Goal: Task Accomplishment & Management: Manage account settings

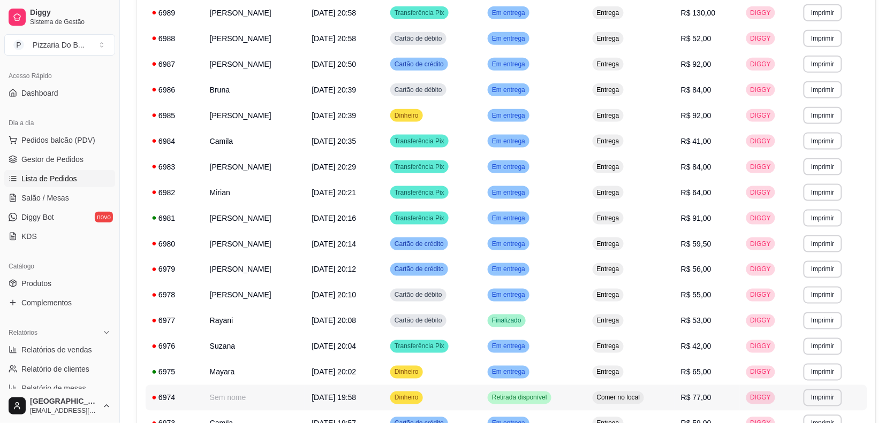
scroll to position [579, 0]
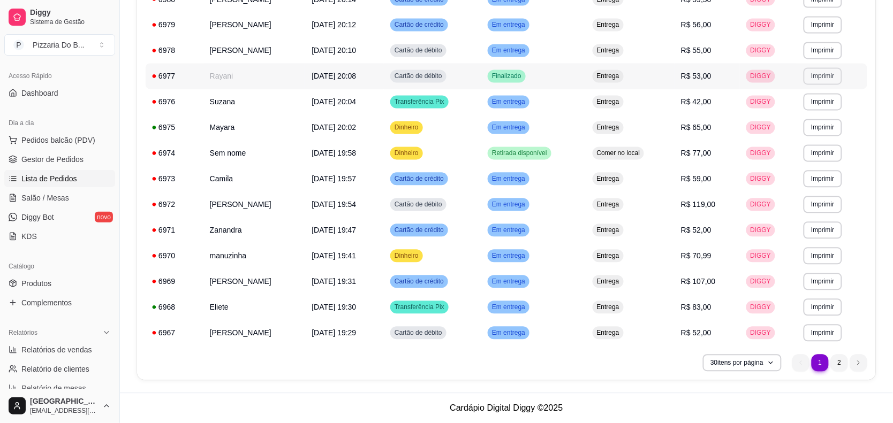
click at [820, 79] on button "Imprimir" at bounding box center [822, 76] width 38 height 17
click at [794, 111] on button "POS-58" at bounding box center [807, 113] width 78 height 17
click at [66, 159] on span "Gestor de Pedidos" at bounding box center [52, 159] width 62 height 11
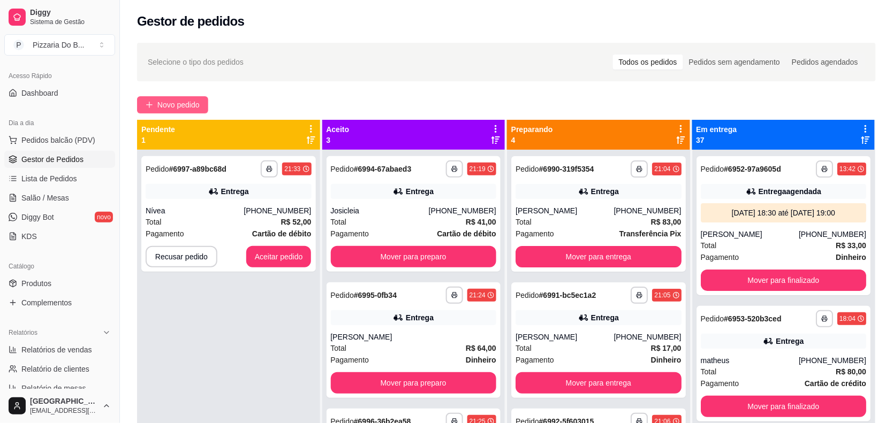
click at [175, 100] on span "Novo pedido" at bounding box center [178, 105] width 42 height 12
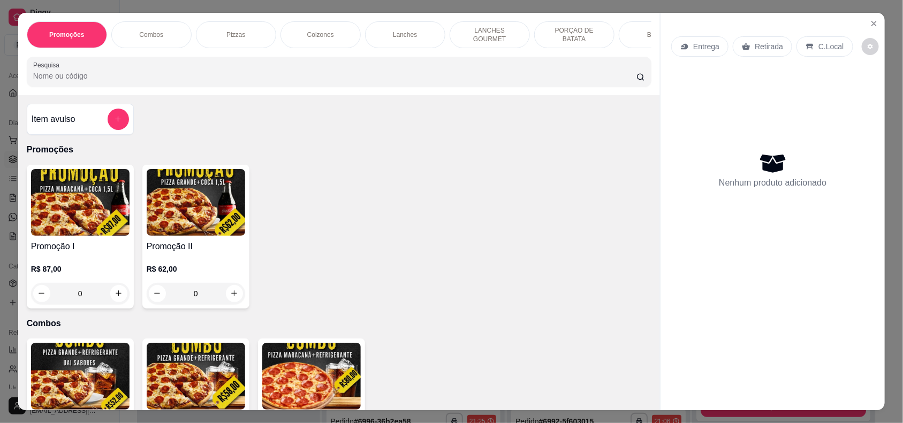
scroll to position [468, 0]
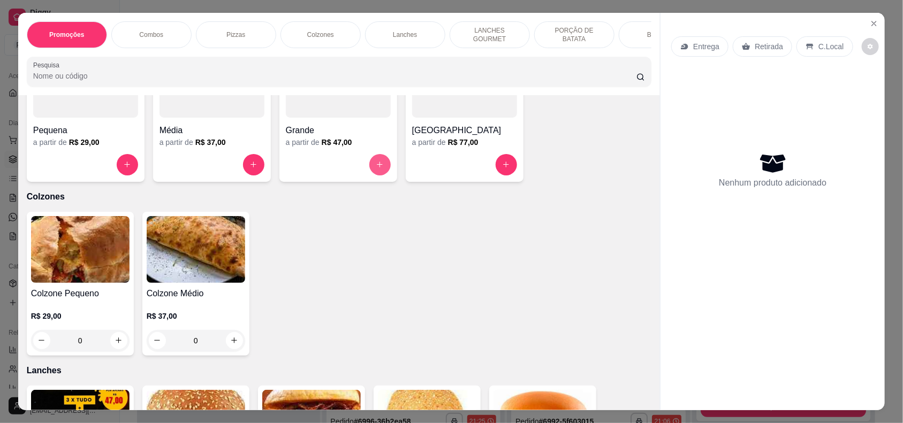
click at [369, 170] on button "increase-product-quantity" at bounding box center [379, 164] width 21 height 21
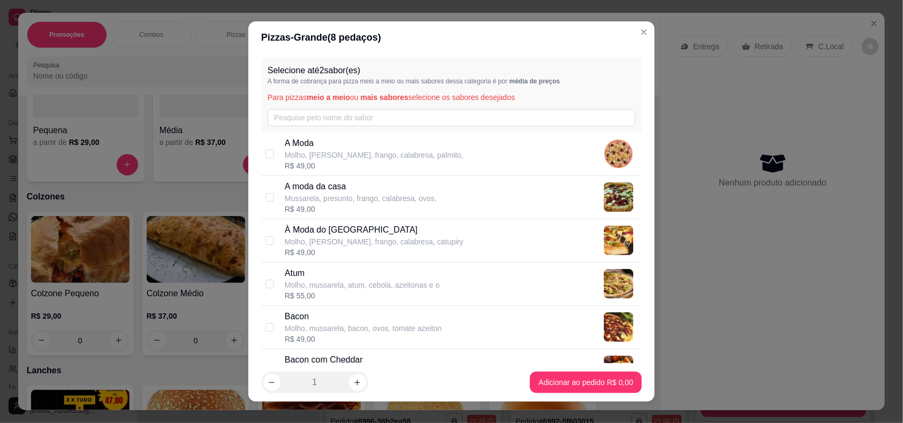
click at [364, 194] on p "Mussarela, presunto, frango, calabresa, ovos," at bounding box center [361, 198] width 152 height 11
checkbox input "true"
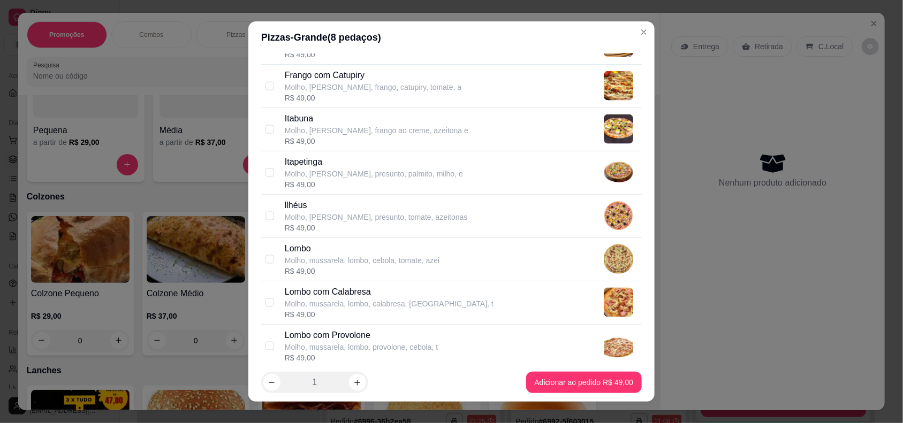
scroll to position [651, 0]
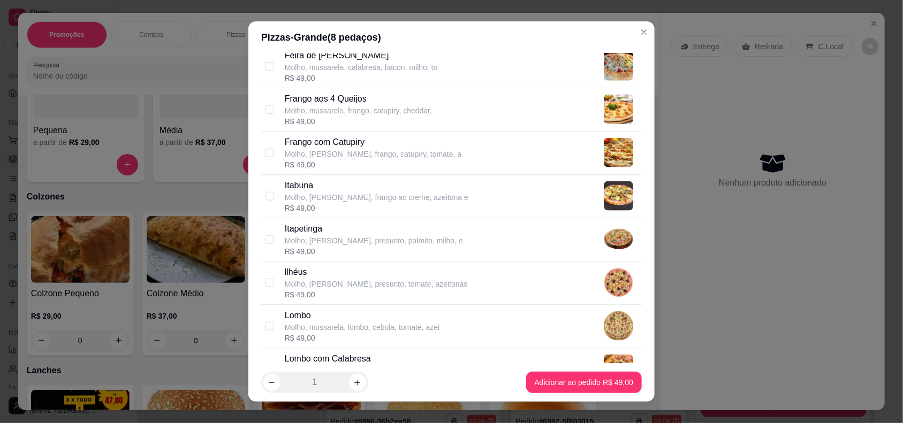
click at [356, 155] on p "Molho, [PERSON_NAME], frango, catupiry, tomate, a" at bounding box center [373, 154] width 177 height 11
checkbox input "true"
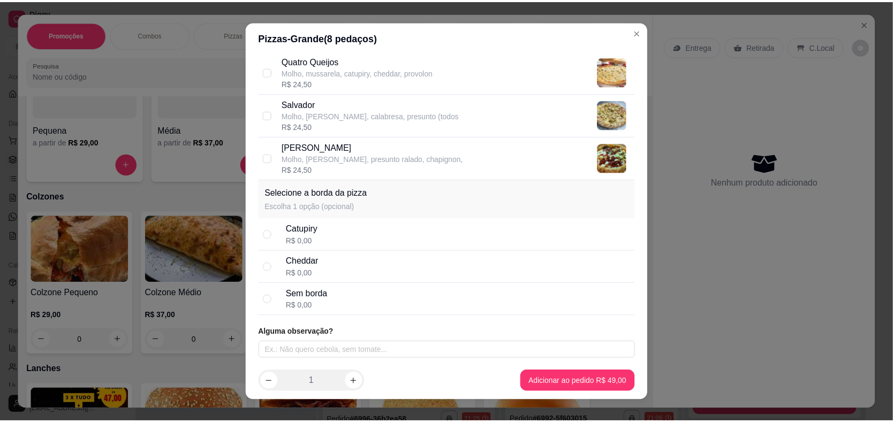
scroll to position [13, 0]
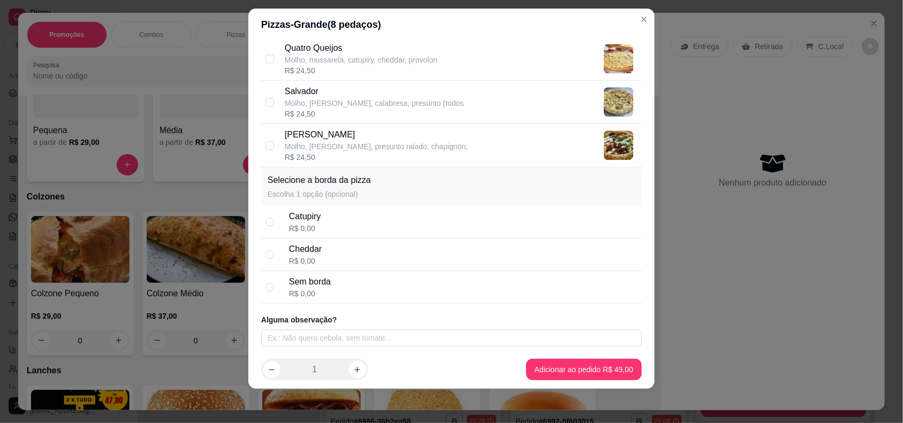
click at [269, 252] on div "Cheddar R$ 0,00" at bounding box center [451, 255] width 380 height 33
radio input "true"
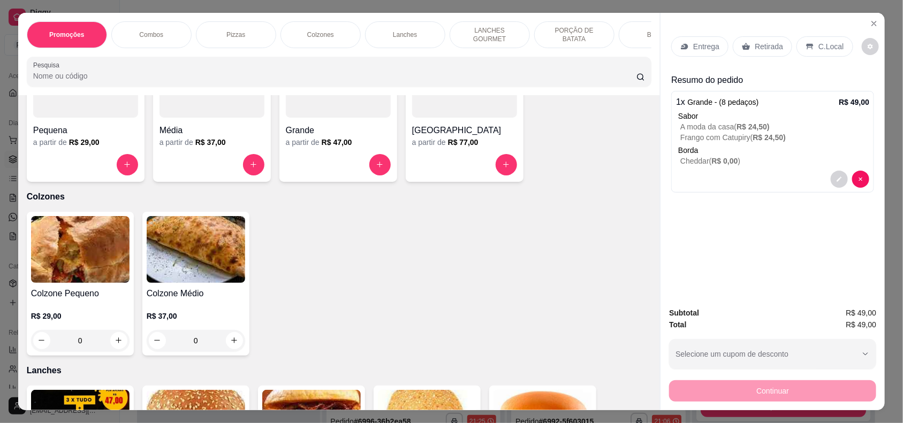
click at [696, 48] on p "Entrega" at bounding box center [706, 46] width 26 height 11
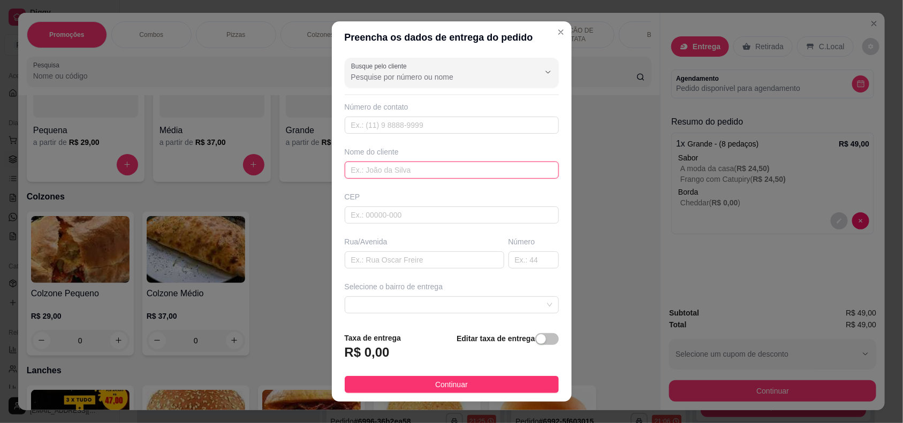
click at [384, 170] on input "text" at bounding box center [452, 170] width 214 height 17
type input "MILLEYDE"
click at [421, 260] on input "text" at bounding box center [424, 260] width 159 height 17
type input "RUA MUCURICI"
click at [508, 261] on input "text" at bounding box center [533, 260] width 50 height 17
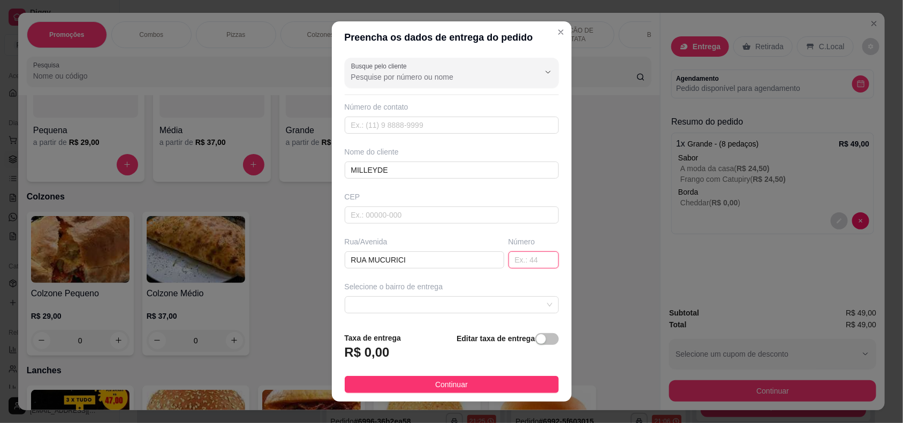
click at [508, 261] on input "text" at bounding box center [533, 260] width 50 height 17
type input "135"
click at [499, 295] on div "Selecione o bairro de entrega" at bounding box center [451, 297] width 218 height 32
click at [499, 303] on span at bounding box center [451, 305] width 201 height 16
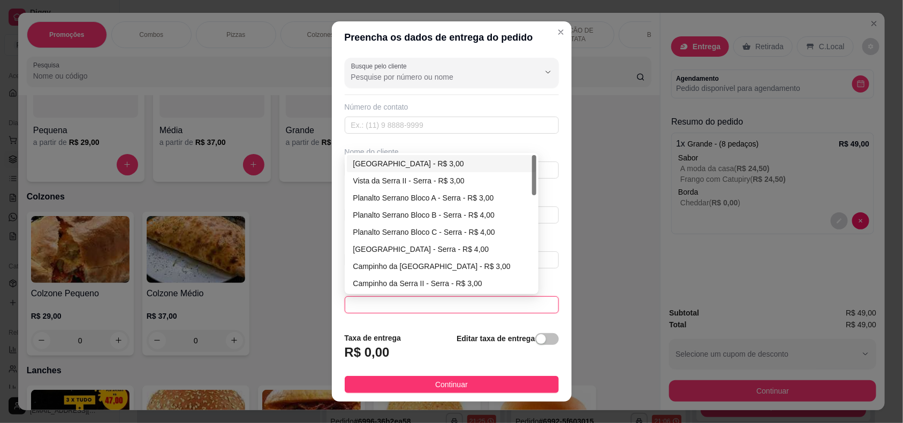
click at [449, 169] on div "[GEOGRAPHIC_DATA] - R$ 3,00" at bounding box center [441, 164] width 177 height 12
type input "Serra"
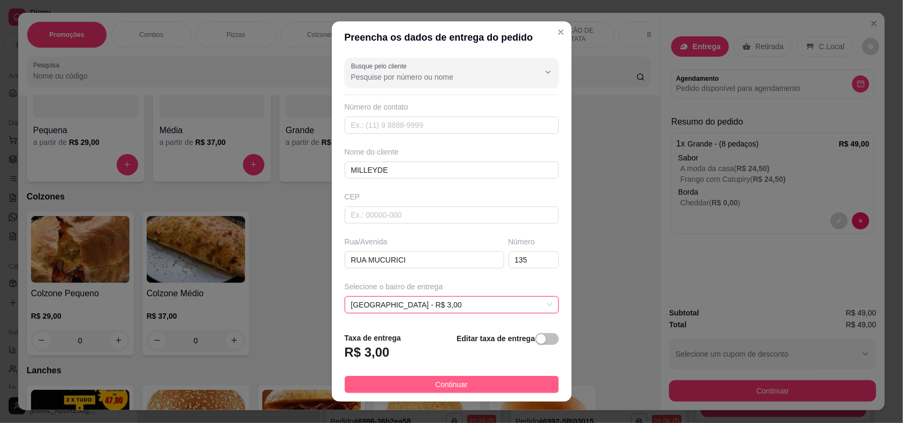
click at [473, 386] on button "Continuar" at bounding box center [452, 384] width 214 height 17
click at [473, 386] on div "Item avulso Promoções Promoção I R$ 87,00 0 Promoção II R$ 62,00 0 Combos Combo…" at bounding box center [339, 253] width 642 height 316
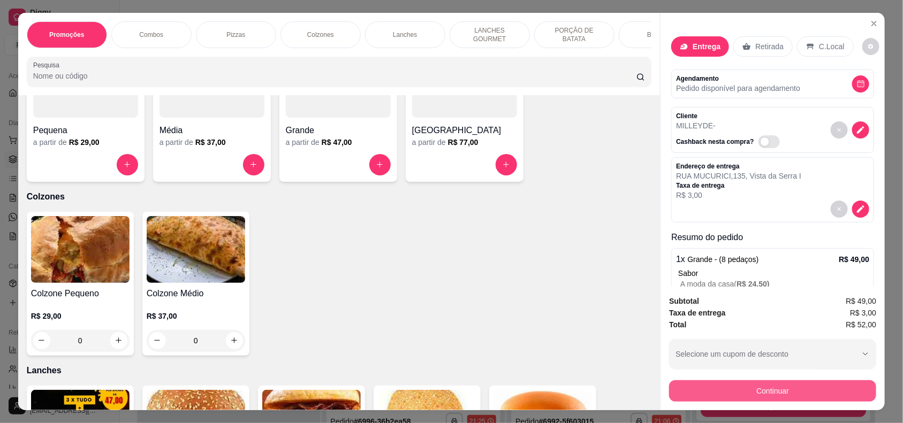
click at [764, 387] on button "Continuar" at bounding box center [772, 390] width 207 height 21
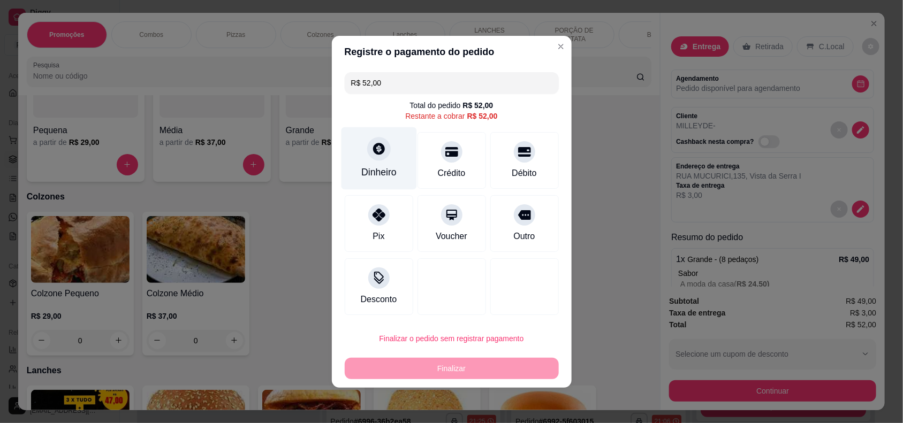
click at [389, 163] on div "Dinheiro" at bounding box center [378, 158] width 75 height 63
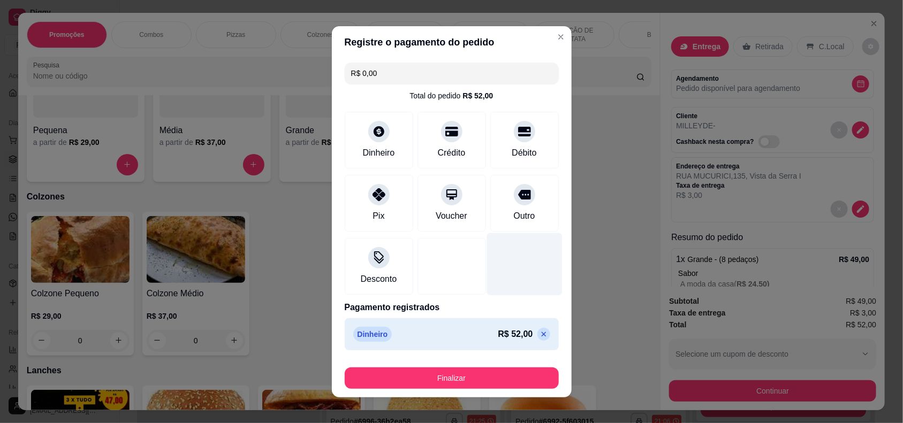
type input "R$ 0,00"
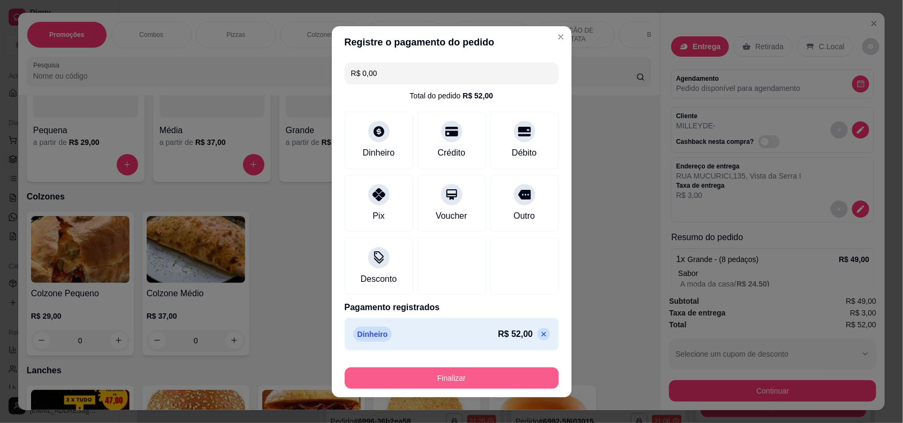
click at [480, 384] on button "Finalizar" at bounding box center [452, 378] width 214 height 21
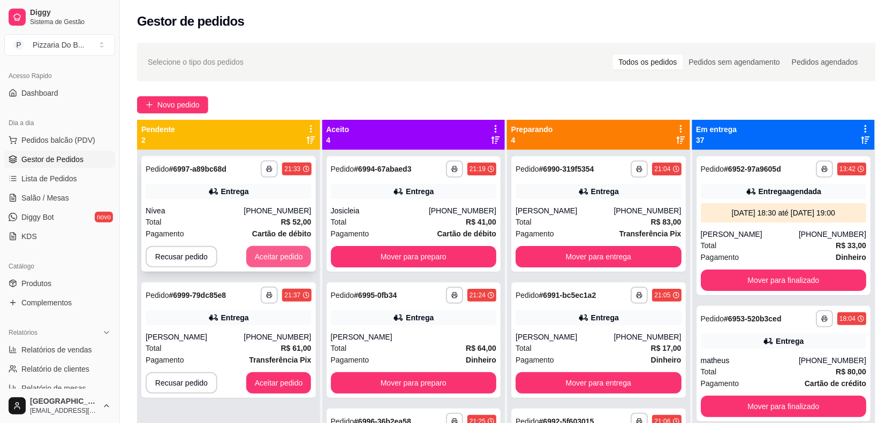
click at [300, 258] on button "Aceitar pedido" at bounding box center [278, 256] width 65 height 21
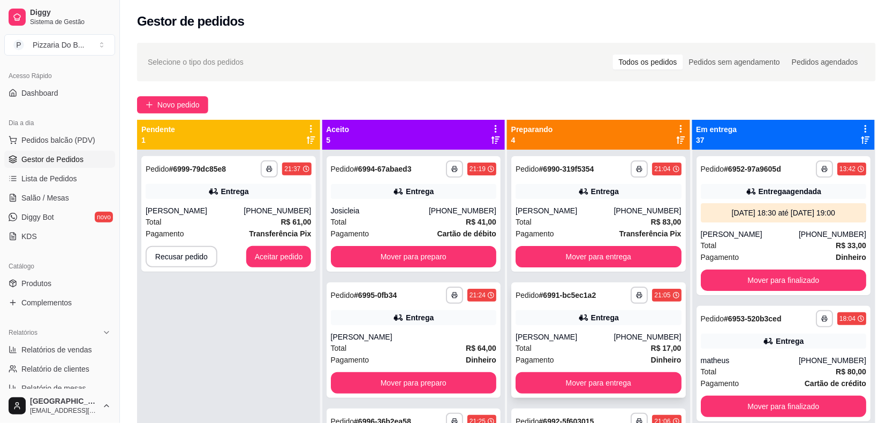
scroll to position [92, 0]
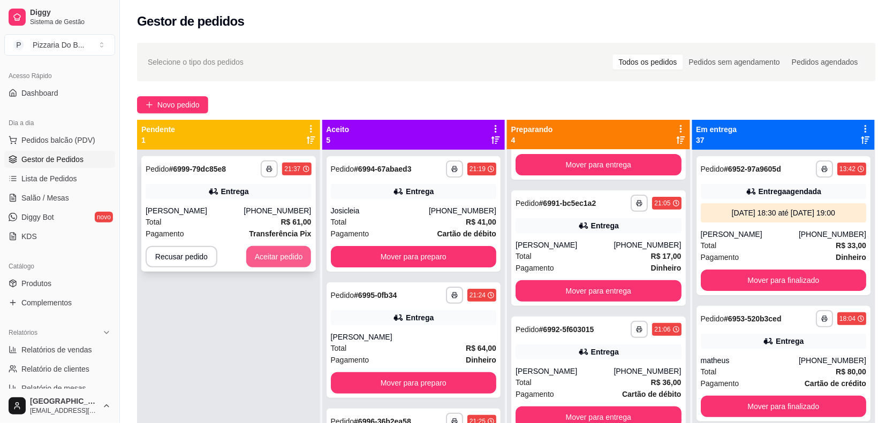
click at [268, 262] on button "Aceitar pedido" at bounding box center [278, 256] width 65 height 21
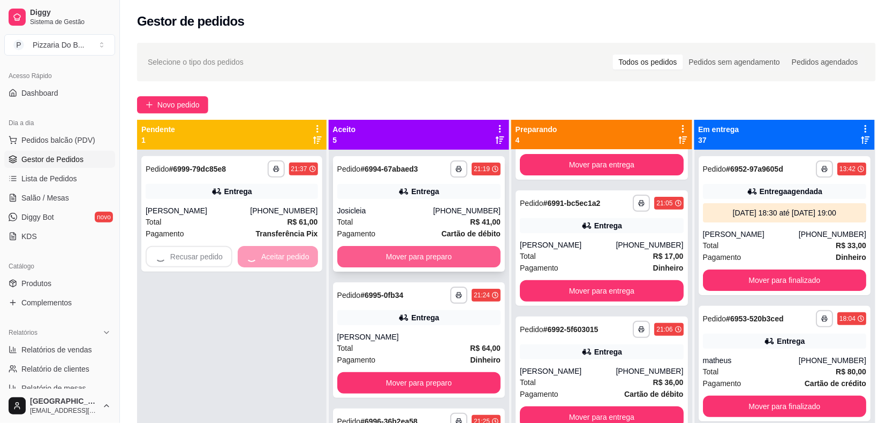
click at [402, 263] on button "Mover para preparo" at bounding box center [418, 256] width 163 height 21
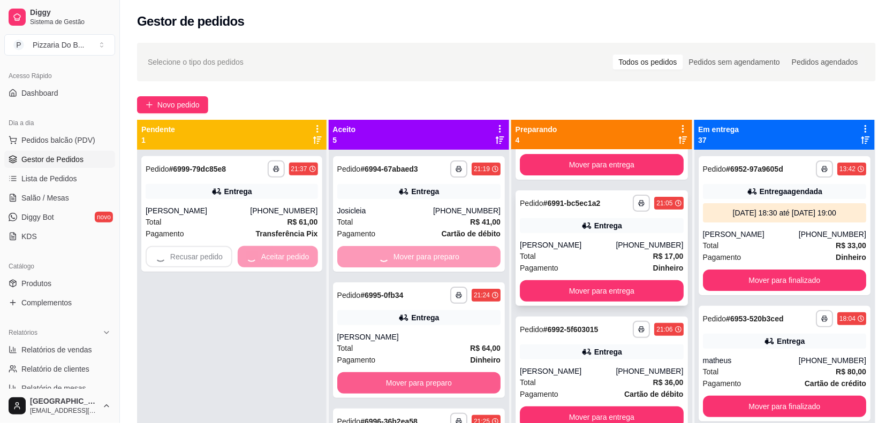
click at [570, 291] on button "Mover para entrega" at bounding box center [601, 290] width 163 height 21
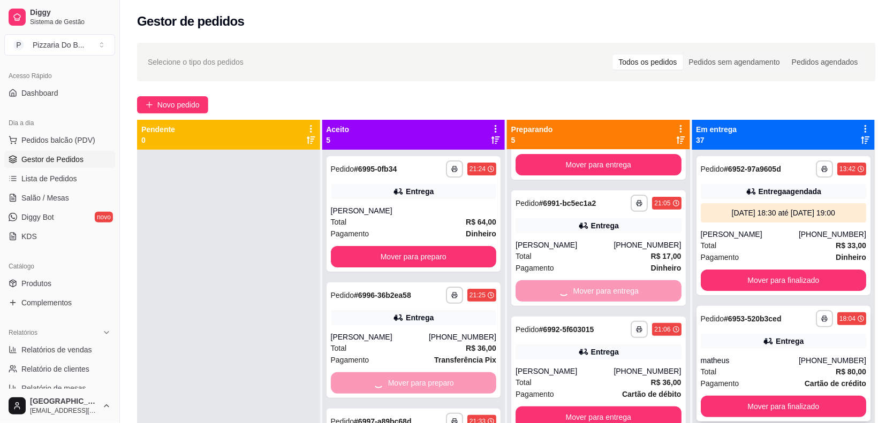
click at [416, 246] on button "Mover para preparo" at bounding box center [414, 256] width 166 height 21
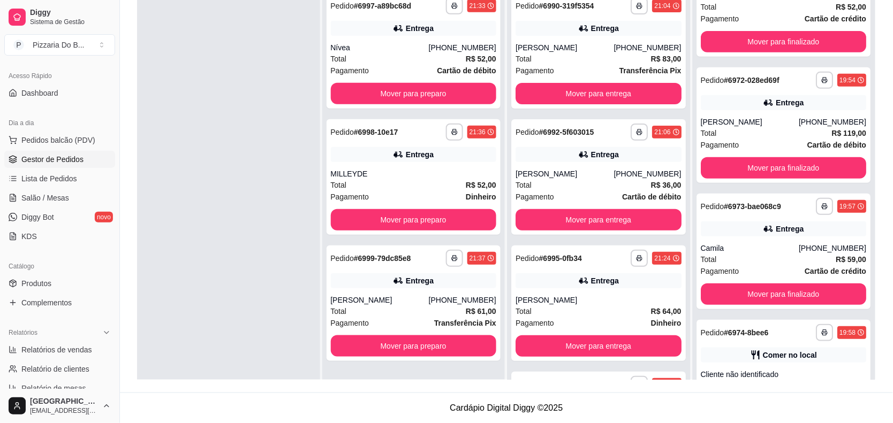
scroll to position [2609, 0]
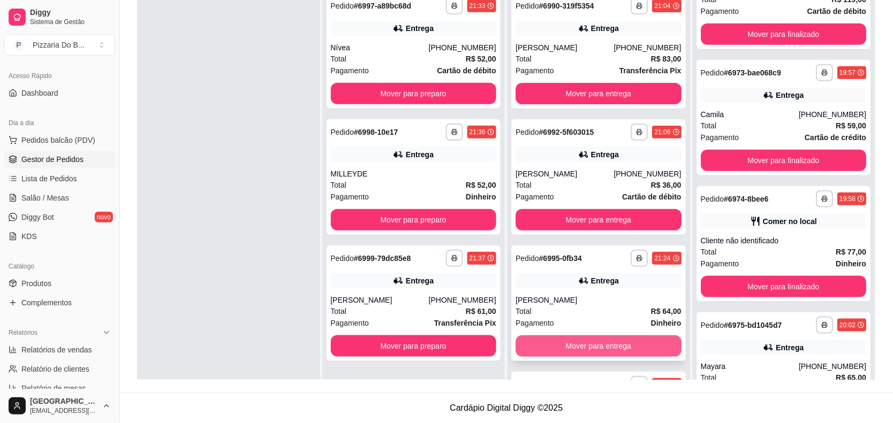
click at [605, 345] on button "Mover para entrega" at bounding box center [598, 346] width 166 height 21
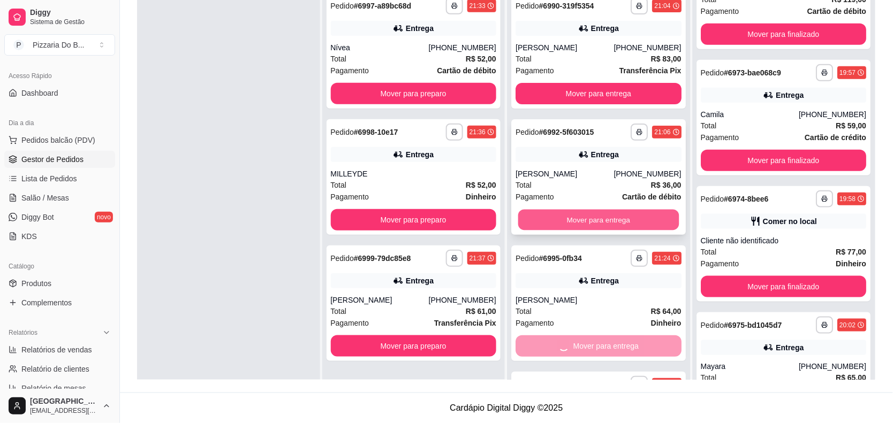
click at [566, 215] on button "Mover para entrega" at bounding box center [598, 220] width 161 height 21
click at [552, 96] on button "Mover para entrega" at bounding box center [598, 93] width 166 height 21
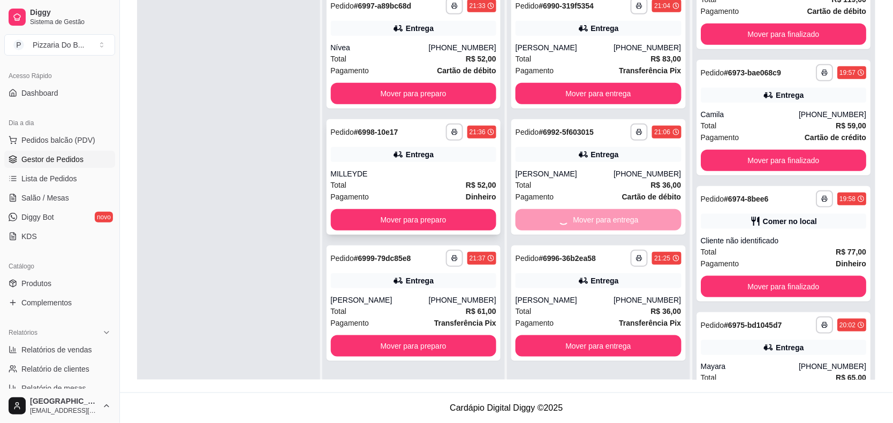
click at [461, 104] on button "Mover para preparo" at bounding box center [414, 93] width 166 height 21
click at [428, 203] on div "Pagamento Dinheiro" at bounding box center [414, 197] width 166 height 12
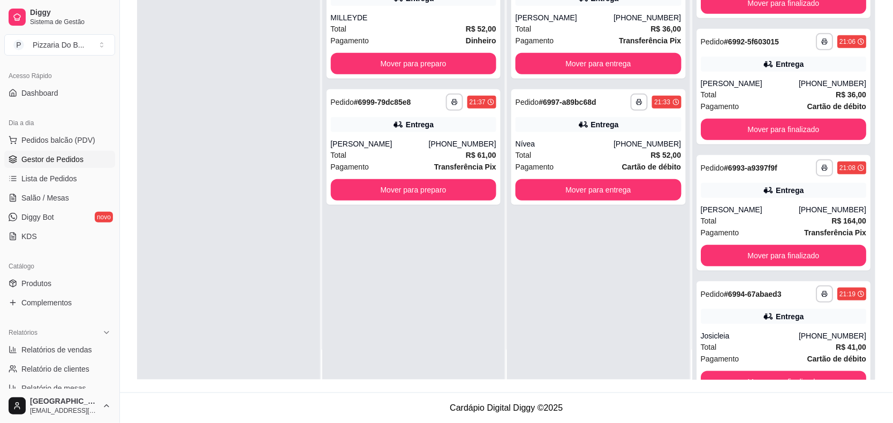
scroll to position [5060, 0]
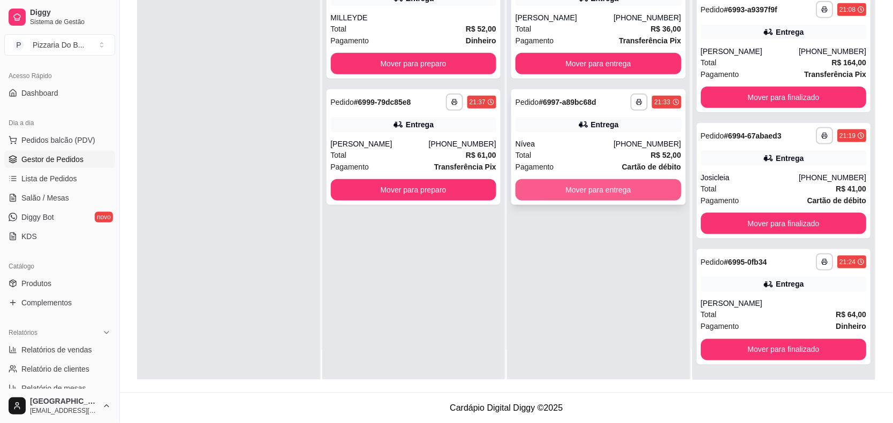
click at [573, 184] on button "Mover para entrega" at bounding box center [598, 189] width 166 height 21
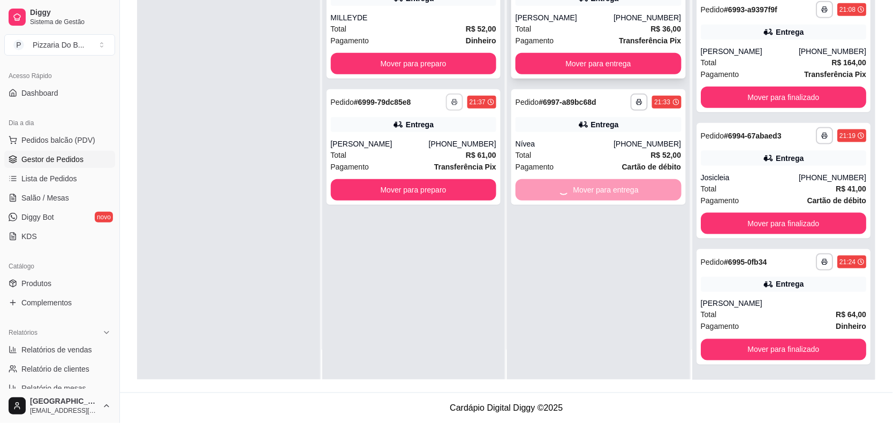
click at [460, 65] on button "Mover para preparo" at bounding box center [414, 63] width 166 height 21
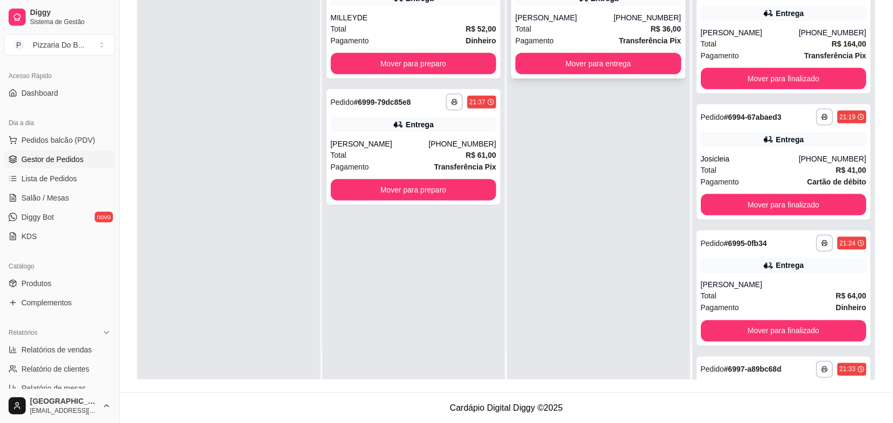
click at [560, 62] on button "Mover para entrega" at bounding box center [598, 63] width 166 height 21
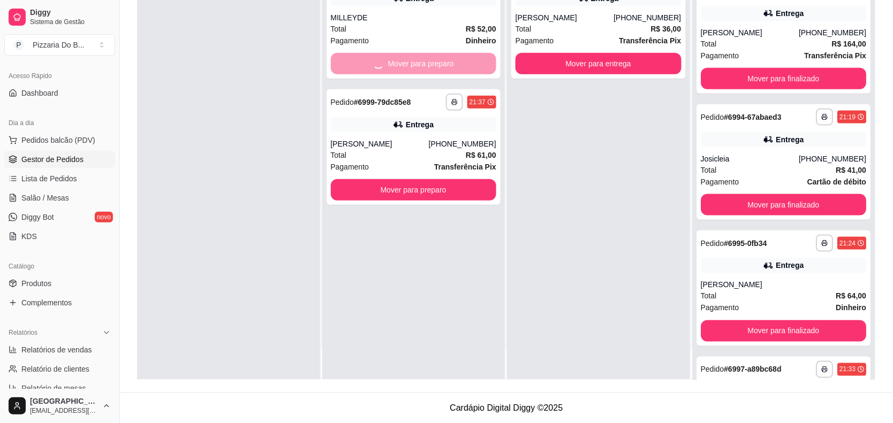
click at [436, 185] on div "**********" at bounding box center [413, 168] width 183 height 423
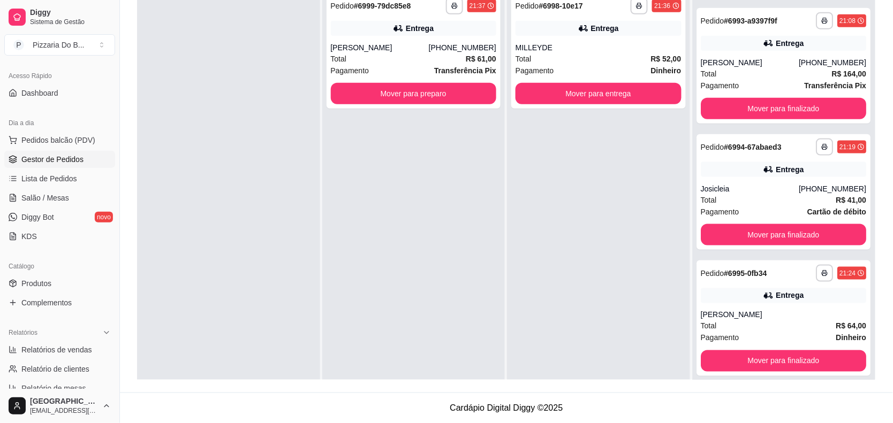
scroll to position [4391, 0]
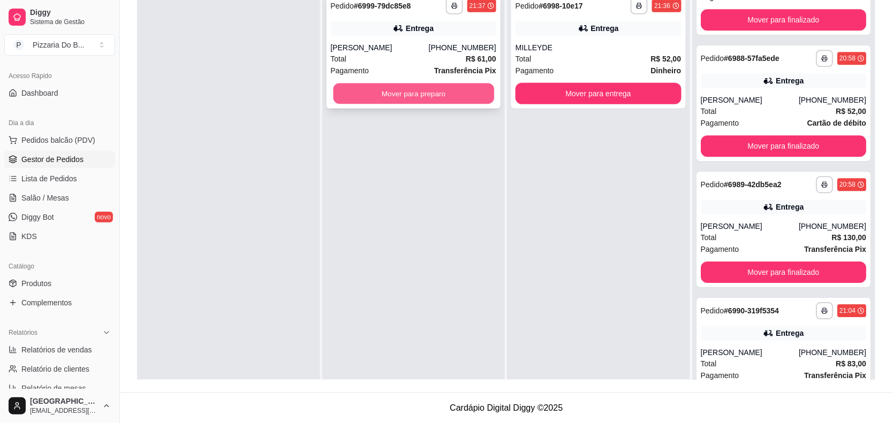
click at [459, 94] on button "Mover para preparo" at bounding box center [413, 93] width 161 height 21
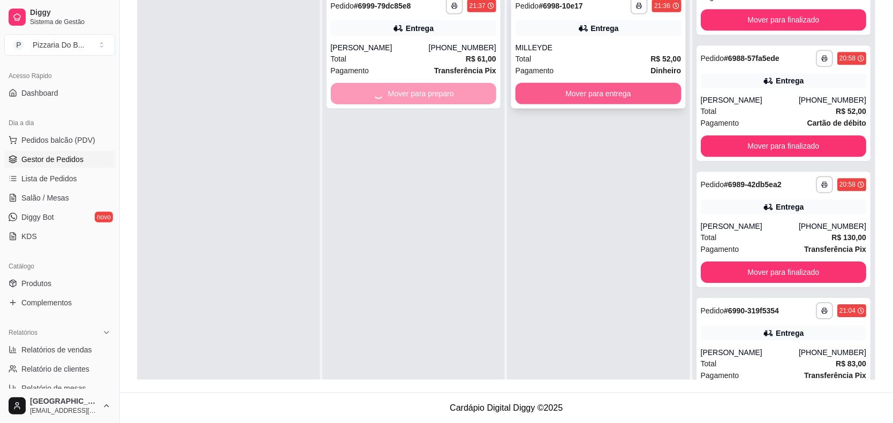
click at [574, 101] on button "Mover para entrega" at bounding box center [598, 93] width 166 height 21
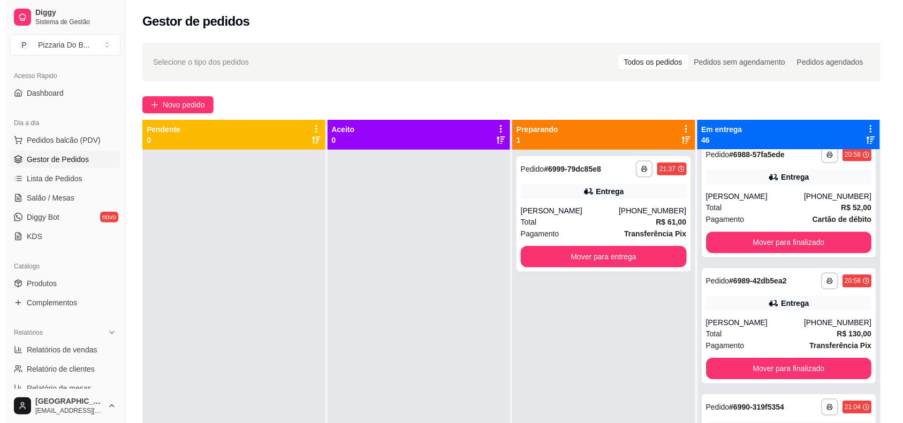
scroll to position [4525, 0]
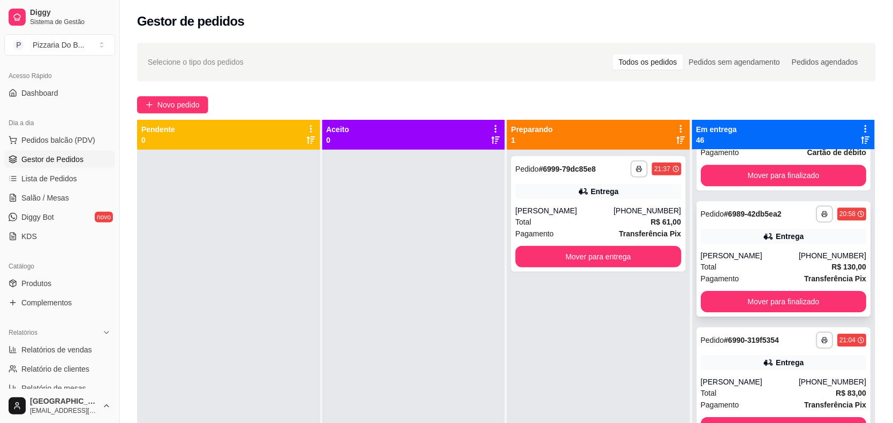
click at [764, 261] on div "[PERSON_NAME]" at bounding box center [749, 255] width 98 height 11
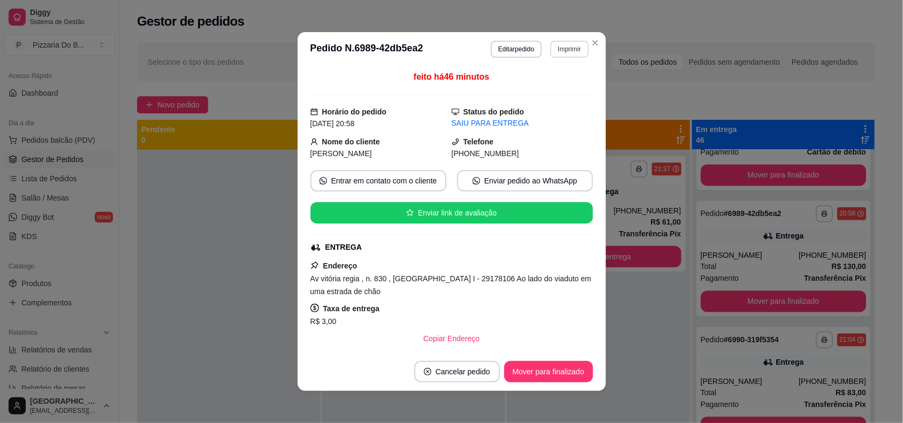
click at [566, 47] on button "Imprimir" at bounding box center [569, 49] width 38 height 17
click at [515, 87] on button "POS-58" at bounding box center [545, 86] width 78 height 17
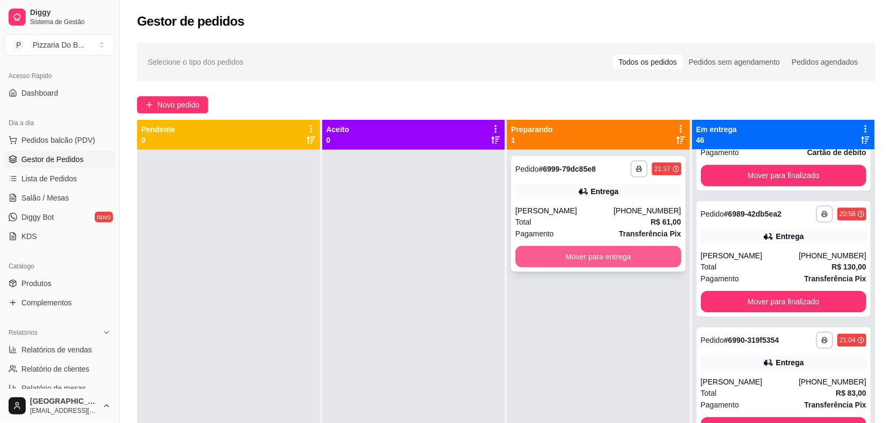
click at [590, 253] on button "Mover para entrega" at bounding box center [598, 256] width 166 height 21
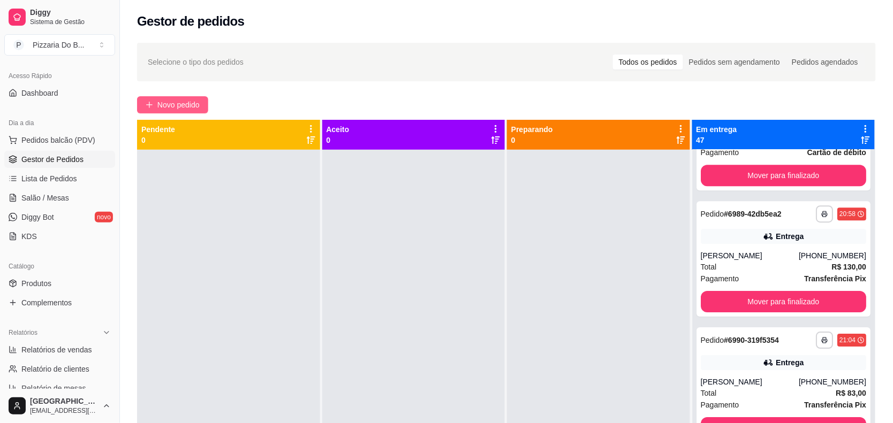
click at [162, 96] on button "Novo pedido" at bounding box center [172, 104] width 71 height 17
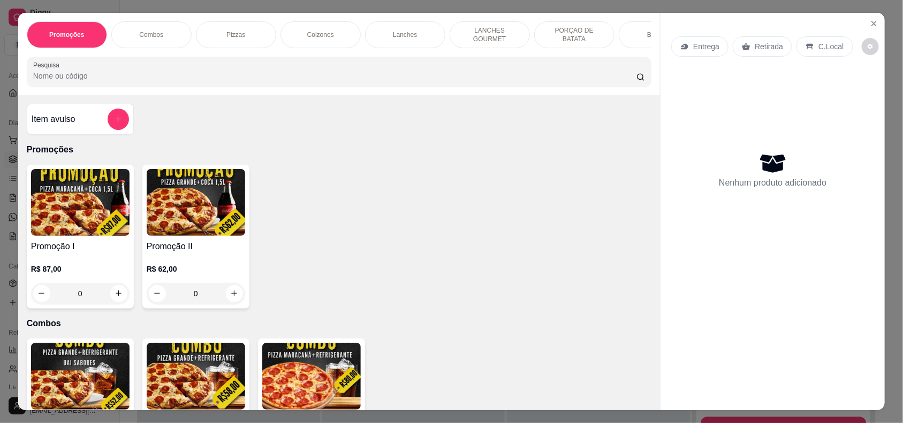
scroll to position [268, 0]
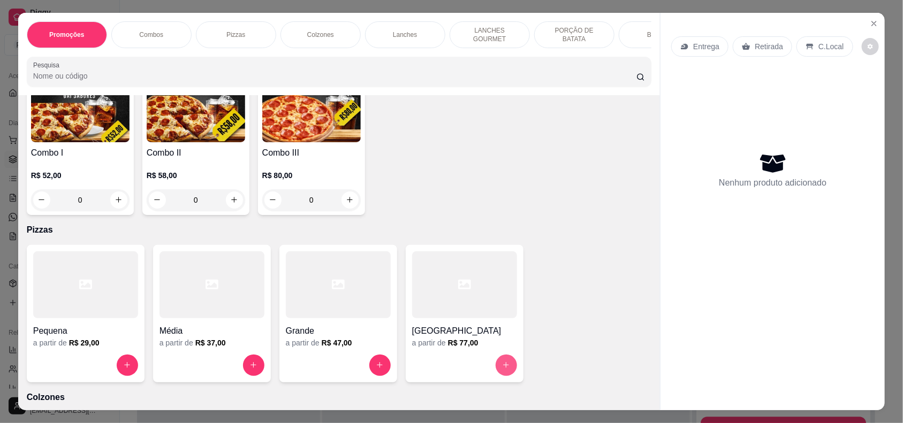
click at [506, 362] on button "increase-product-quantity" at bounding box center [506, 365] width 21 height 21
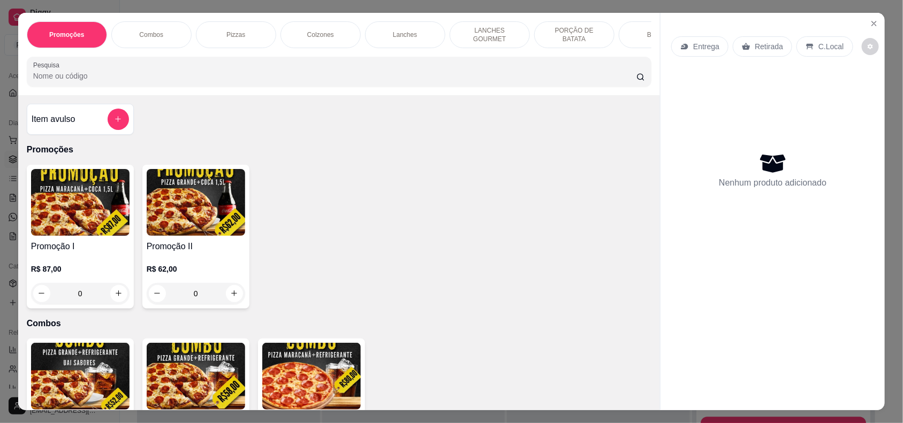
scroll to position [134, 0]
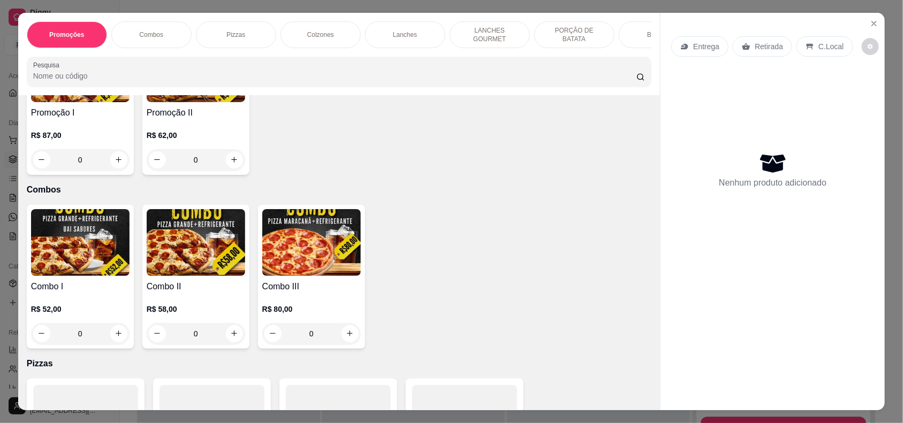
click at [344, 336] on div "0" at bounding box center [311, 333] width 98 height 21
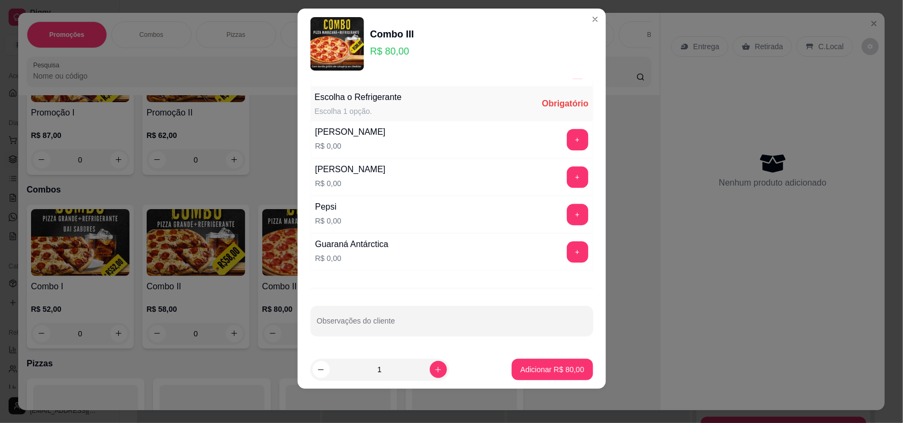
scroll to position [1354, 0]
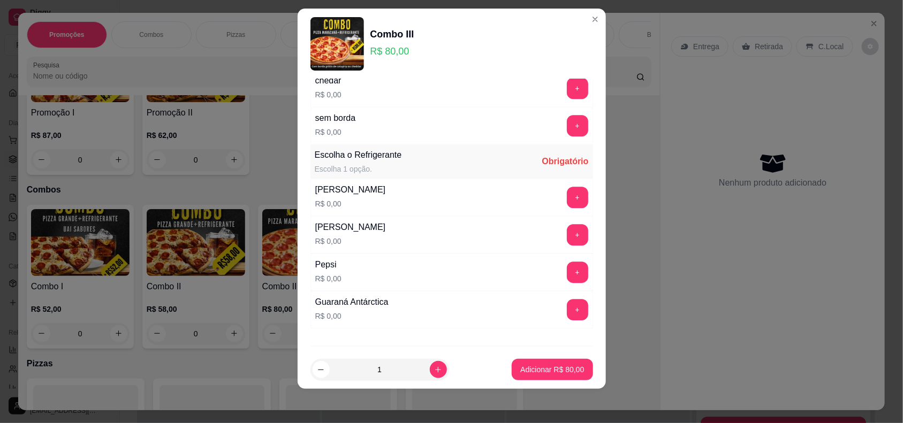
click at [567, 321] on button "+" at bounding box center [577, 309] width 21 height 21
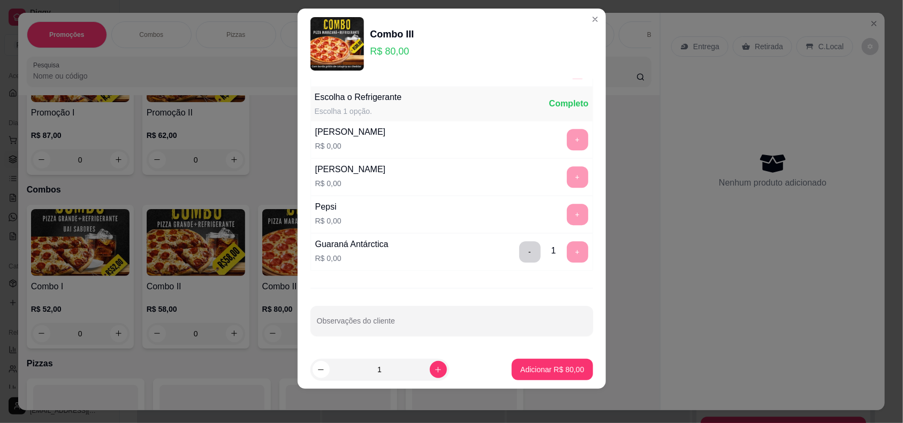
scroll to position [1287, 0]
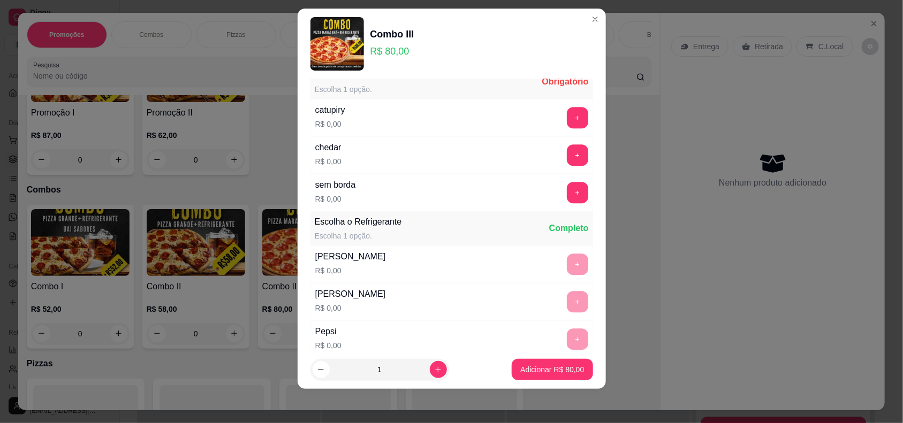
click at [319, 192] on div "sem borda" at bounding box center [335, 185] width 41 height 13
click at [567, 197] on button "+" at bounding box center [577, 192] width 21 height 21
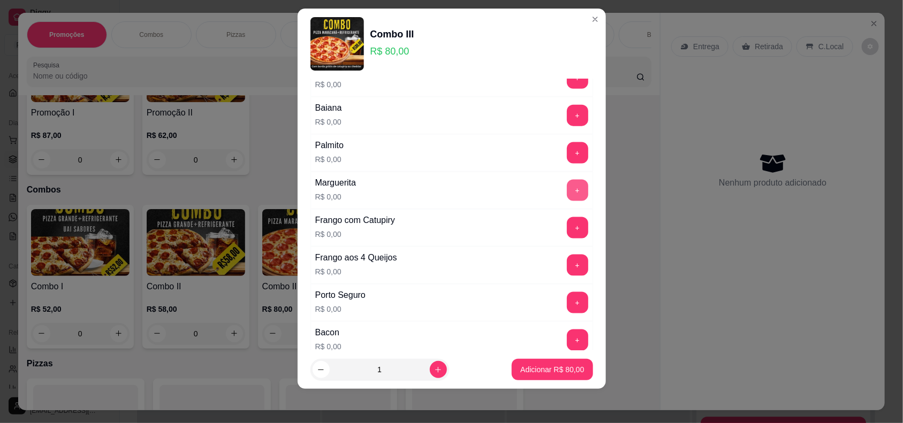
click at [567, 199] on button "+" at bounding box center [577, 190] width 21 height 21
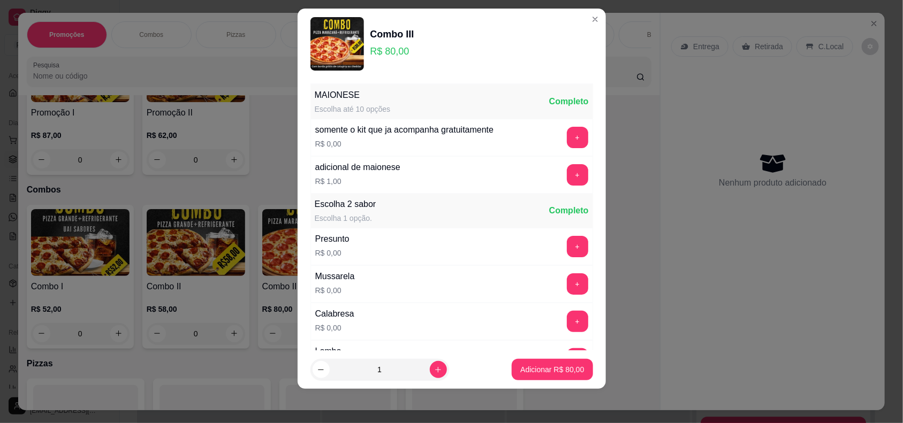
scroll to position [201, 0]
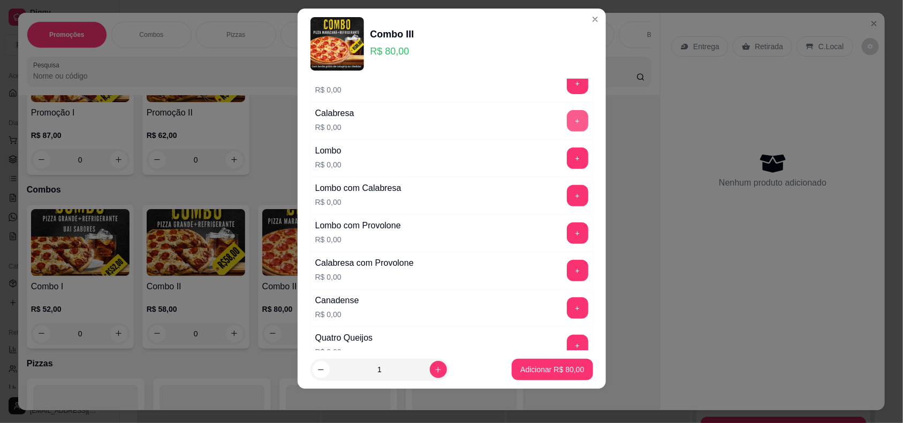
click at [567, 127] on button "+" at bounding box center [577, 120] width 21 height 21
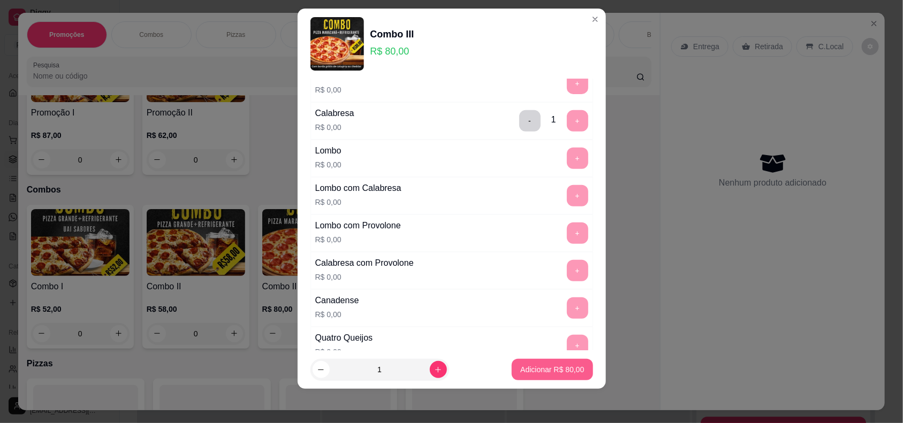
click at [553, 364] on p "Adicionar R$ 80,00" at bounding box center [552, 369] width 64 height 11
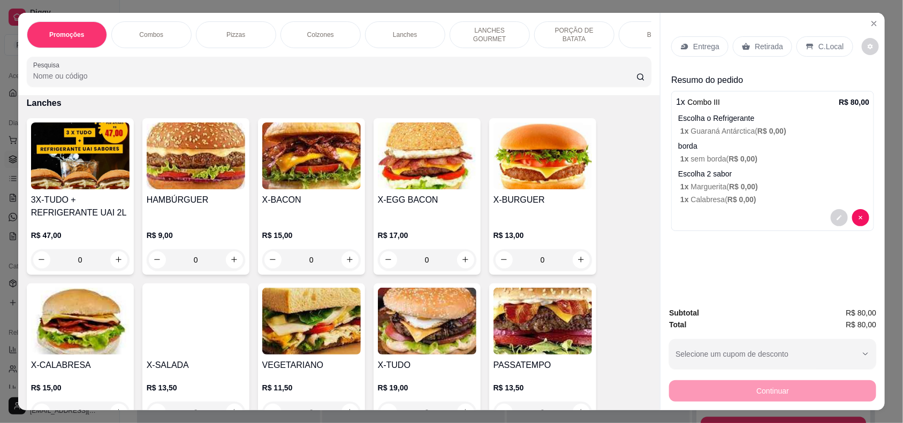
scroll to position [803, 0]
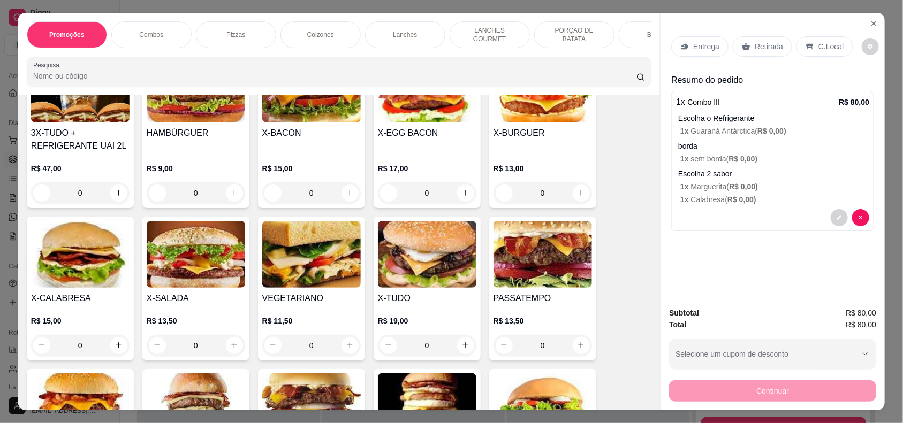
click at [710, 141] on p "borda" at bounding box center [773, 146] width 191 height 11
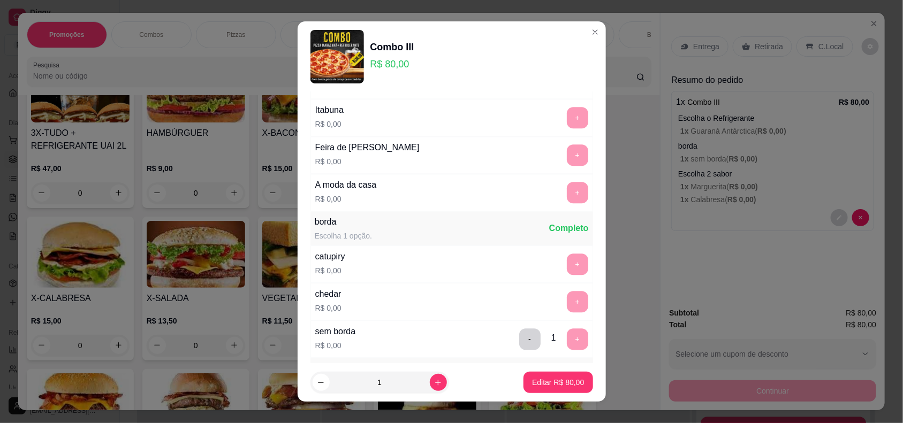
scroll to position [886, 0]
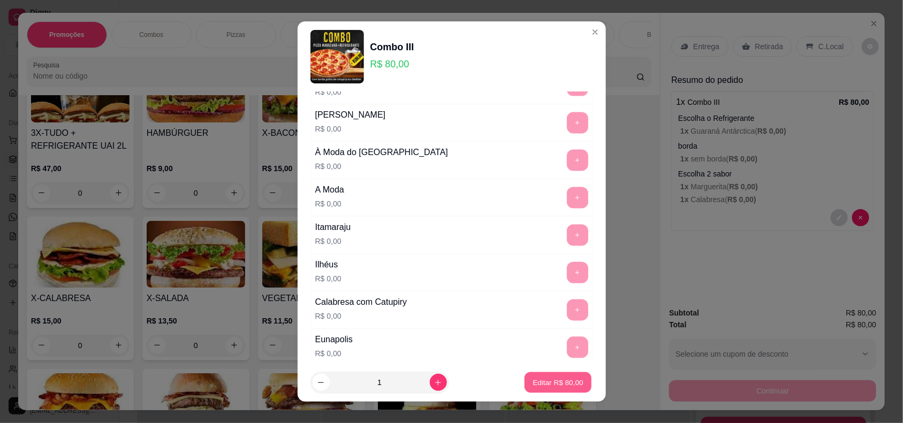
click at [539, 386] on p "Editar R$ 80,00" at bounding box center [558, 383] width 50 height 10
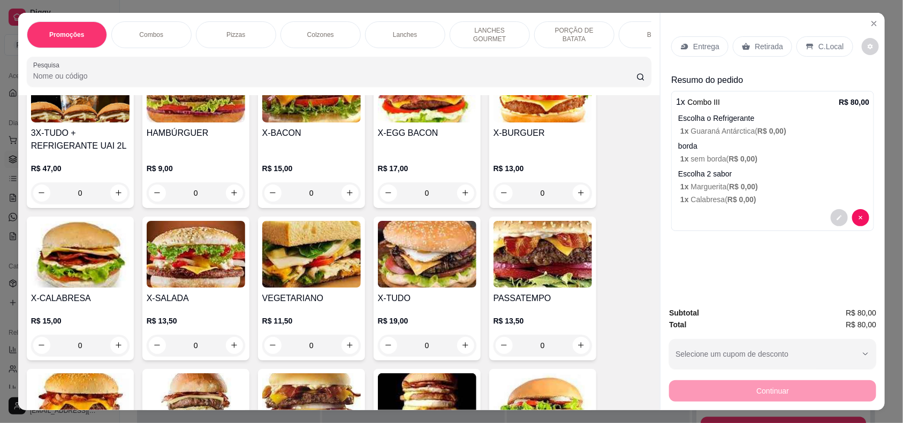
click at [773, 51] on p "Retirada" at bounding box center [769, 46] width 28 height 11
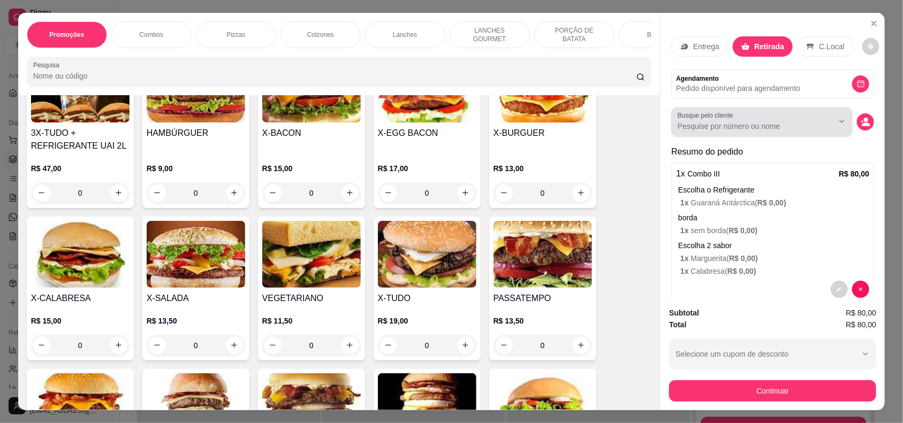
click at [712, 124] on input "Busque pelo cliente" at bounding box center [746, 126] width 139 height 11
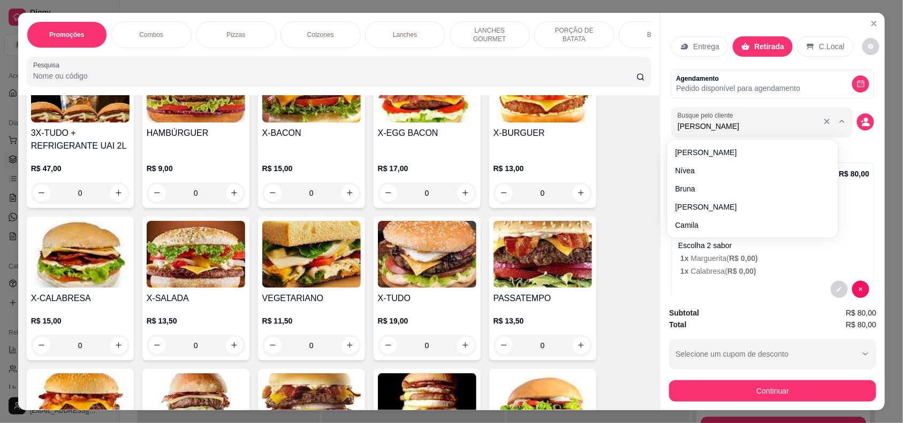
type input "[PERSON_NAME]"
click at [686, 391] on button "Continuar" at bounding box center [772, 390] width 207 height 21
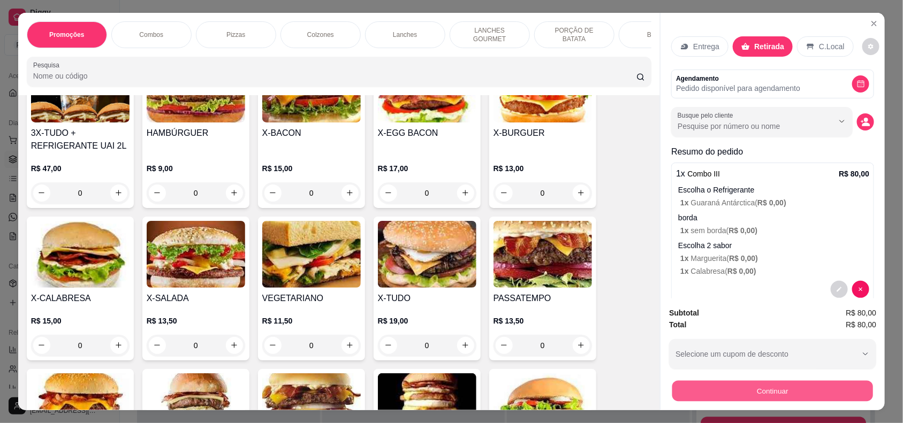
click at [680, 388] on button "Continuar" at bounding box center [772, 391] width 201 height 21
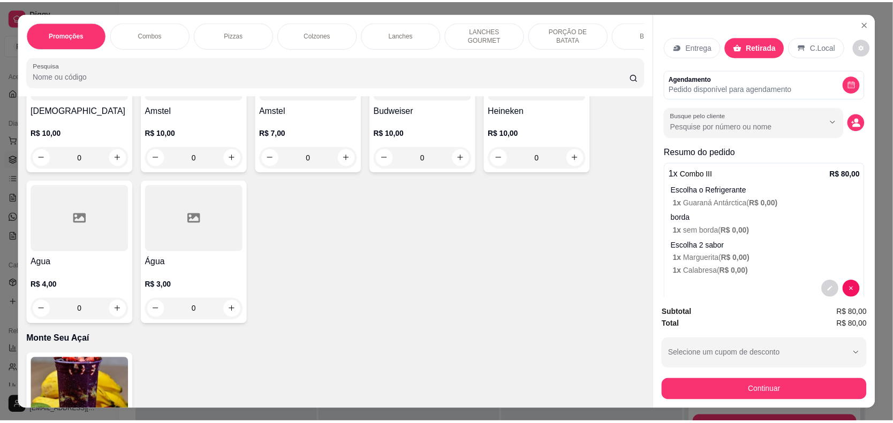
scroll to position [2140, 0]
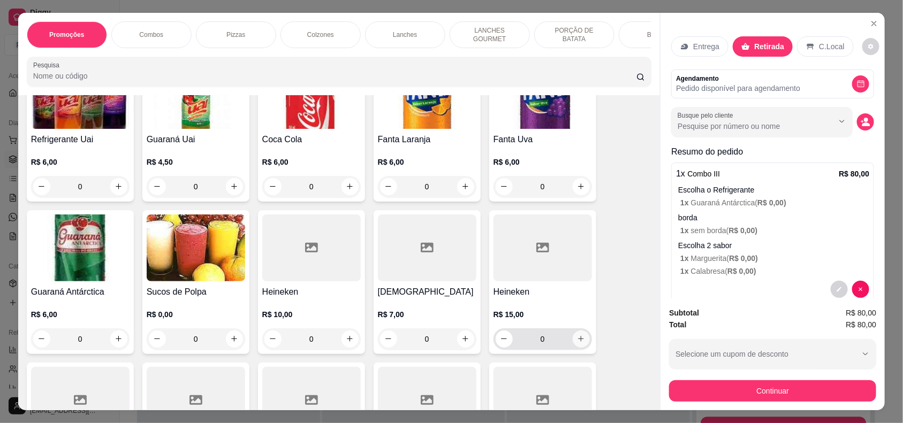
click at [579, 341] on icon "increase-product-quantity" at bounding box center [581, 339] width 8 height 8
type input "1"
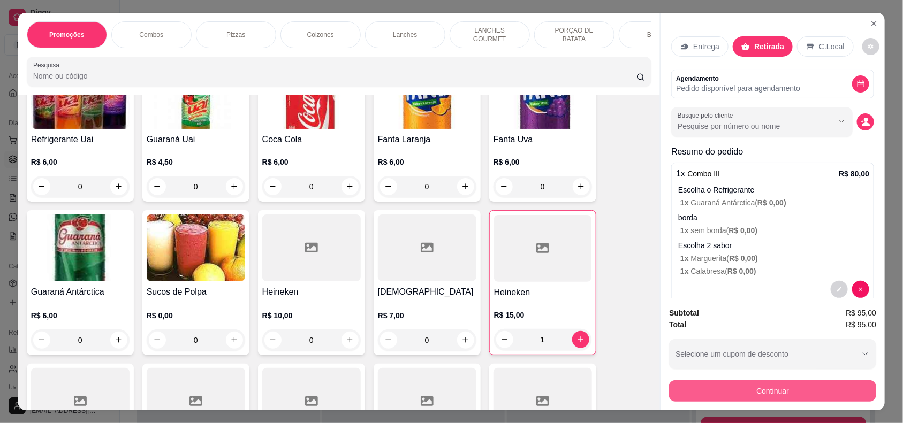
click at [714, 394] on button "Continuar" at bounding box center [772, 390] width 207 height 21
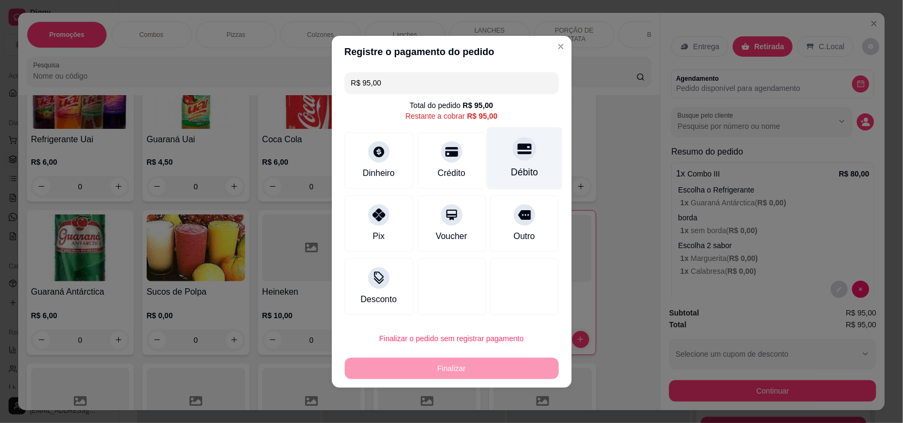
click at [514, 157] on div at bounding box center [525, 149] width 24 height 24
type input "R$ 0,00"
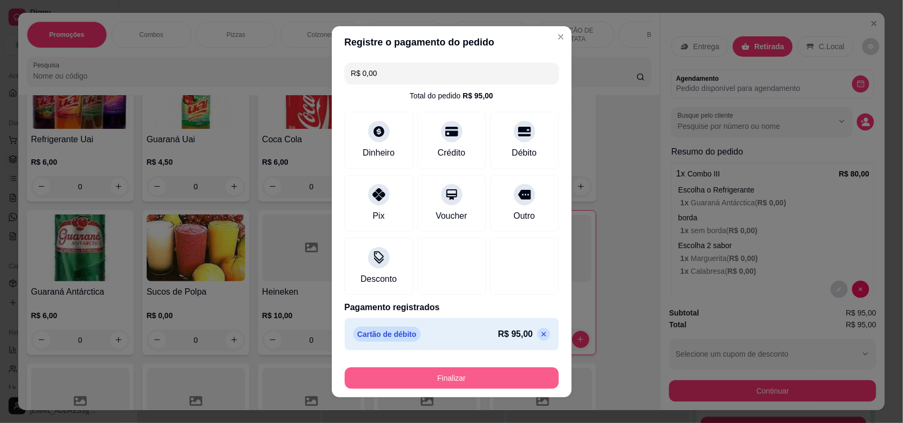
click at [460, 376] on button "Finalizar" at bounding box center [452, 378] width 214 height 21
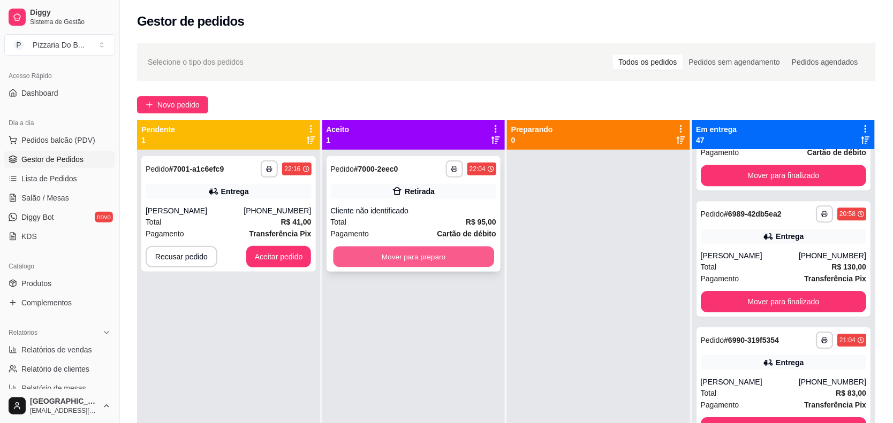
click at [372, 258] on button "Mover para preparo" at bounding box center [413, 257] width 161 height 21
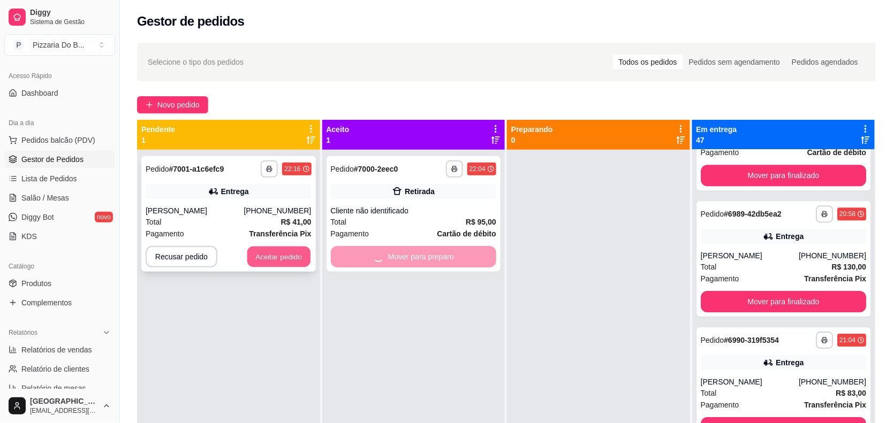
click at [278, 247] on button "Aceitar pedido" at bounding box center [278, 257] width 63 height 21
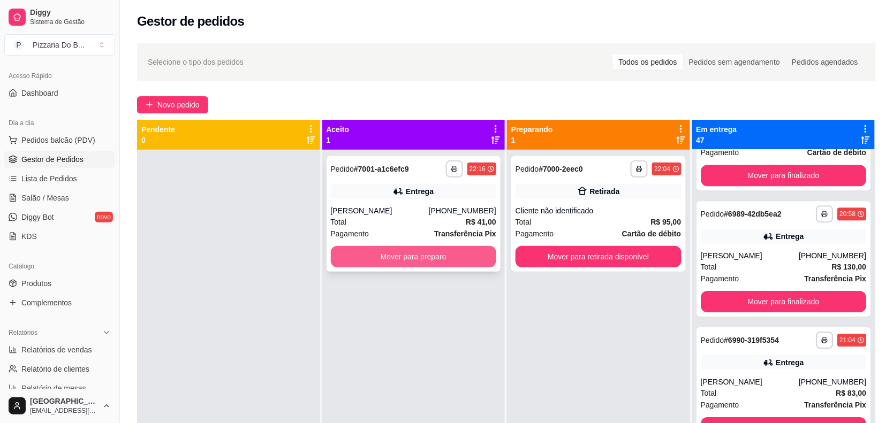
click at [375, 263] on button "Mover para preparo" at bounding box center [414, 256] width 166 height 21
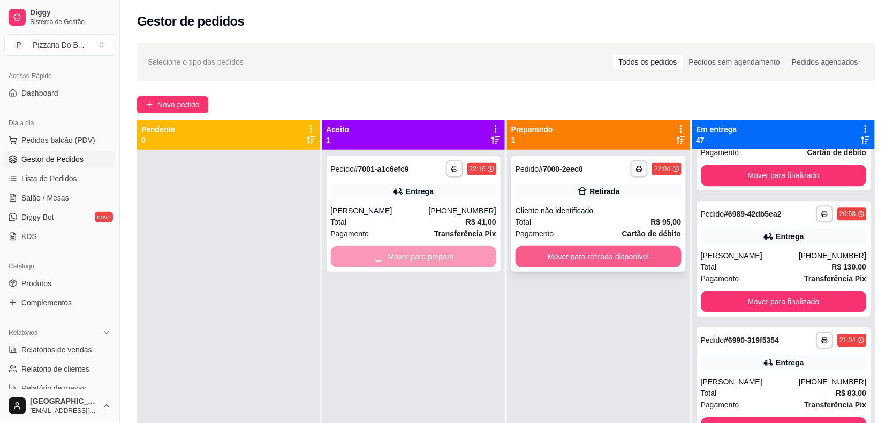
click at [555, 258] on button "Mover para retirada disponível" at bounding box center [598, 256] width 166 height 21
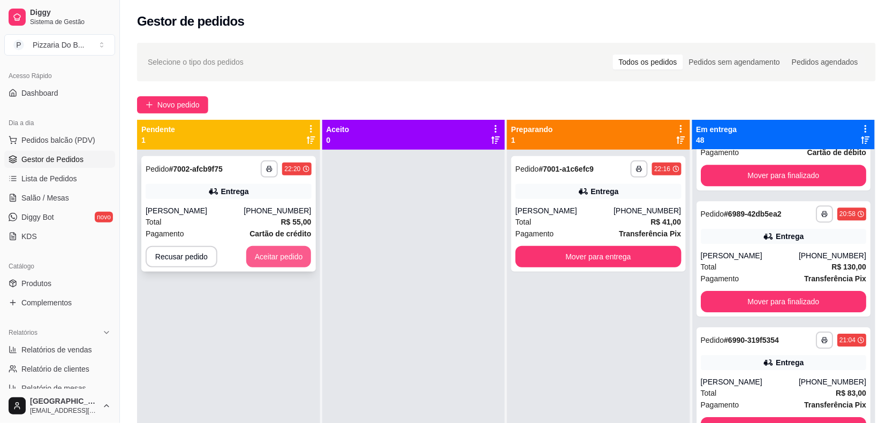
click at [280, 265] on button "Aceitar pedido" at bounding box center [278, 256] width 65 height 21
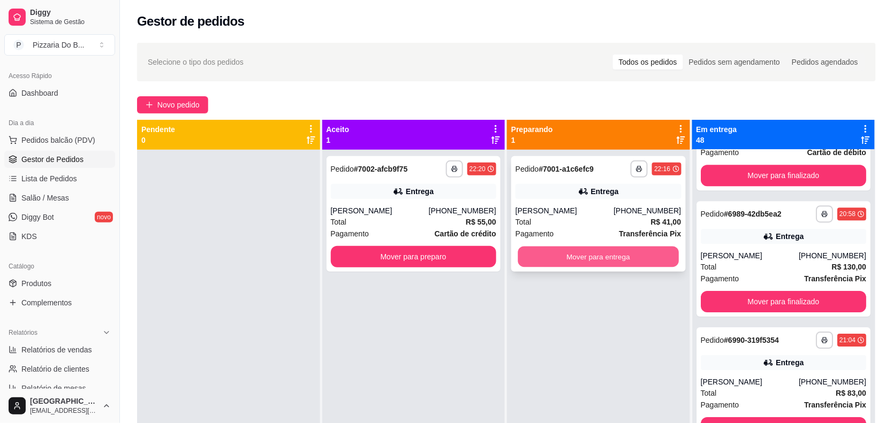
click at [557, 255] on button "Mover para entrega" at bounding box center [598, 257] width 161 height 21
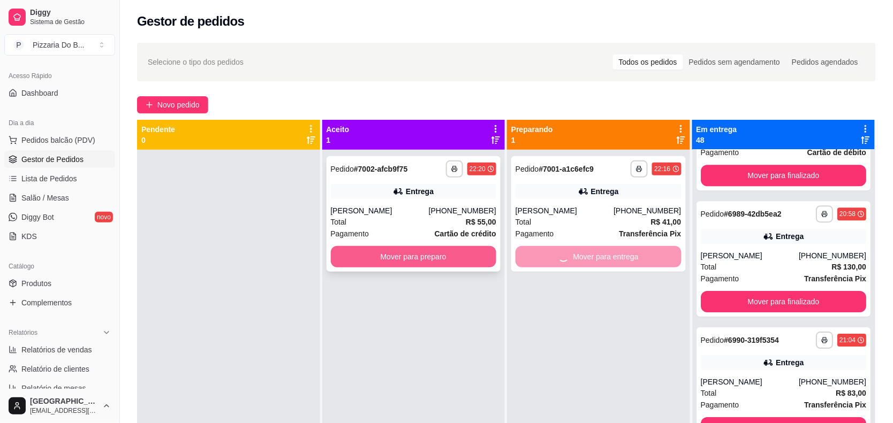
click at [449, 255] on button "Mover para preparo" at bounding box center [414, 256] width 166 height 21
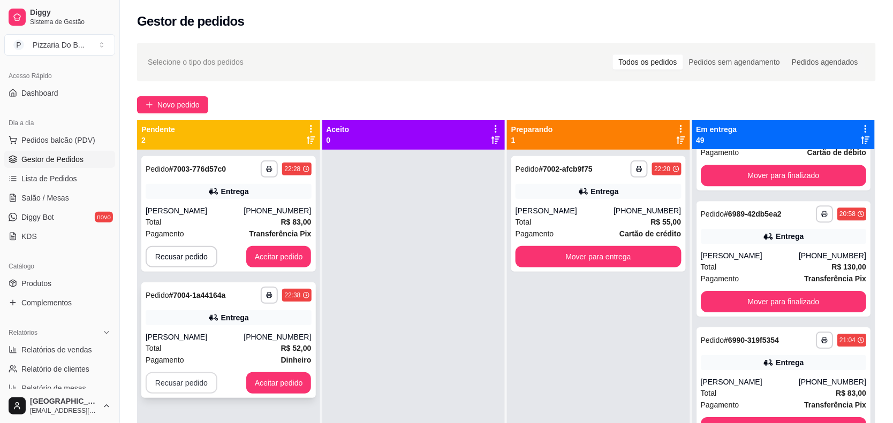
click at [185, 388] on button "Recusar pedido" at bounding box center [182, 382] width 72 height 21
click at [205, 360] on button "Sim" at bounding box center [211, 356] width 42 height 21
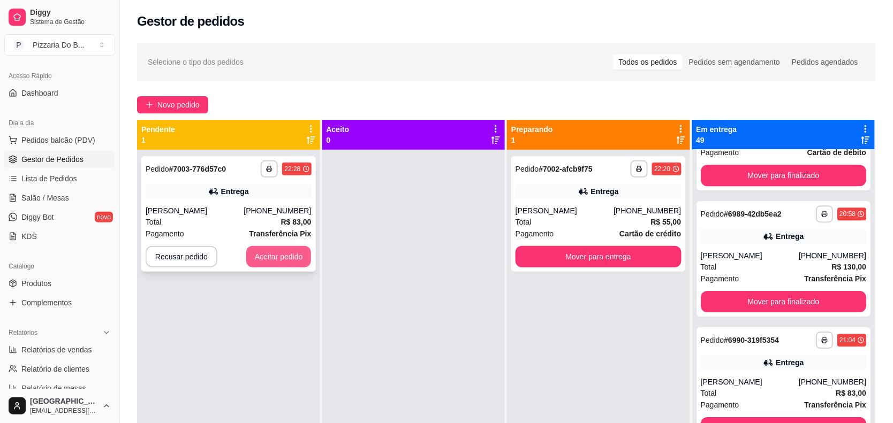
click at [292, 261] on button "Aceitar pedido" at bounding box center [278, 256] width 65 height 21
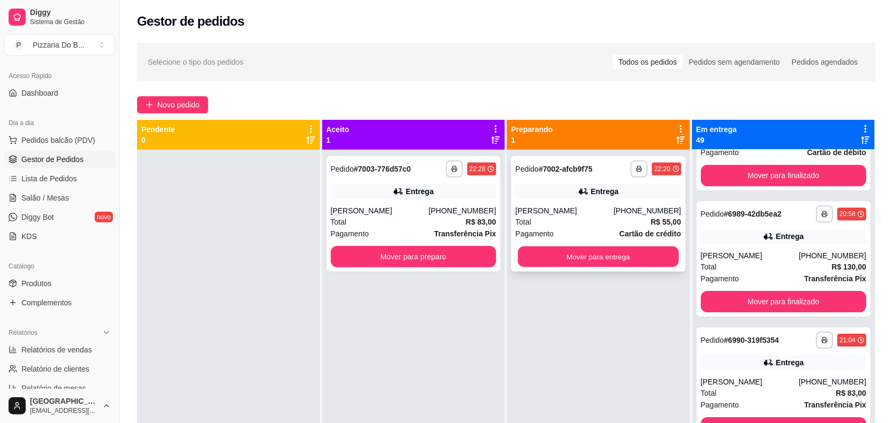
click at [539, 256] on button "Mover para entrega" at bounding box center [598, 257] width 161 height 21
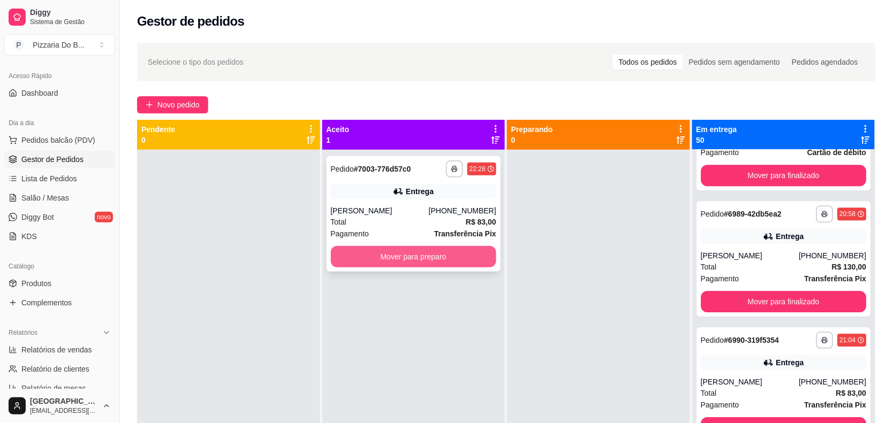
click at [462, 260] on button "Mover para preparo" at bounding box center [414, 256] width 166 height 21
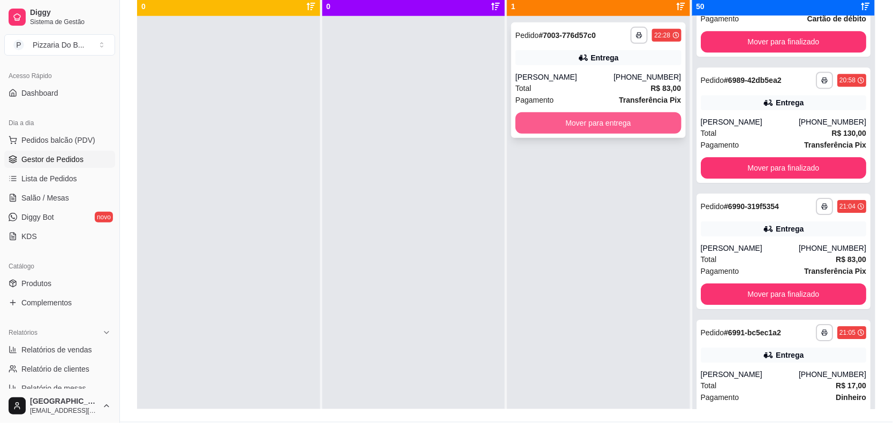
click at [589, 126] on button "Mover para entrega" at bounding box center [598, 122] width 166 height 21
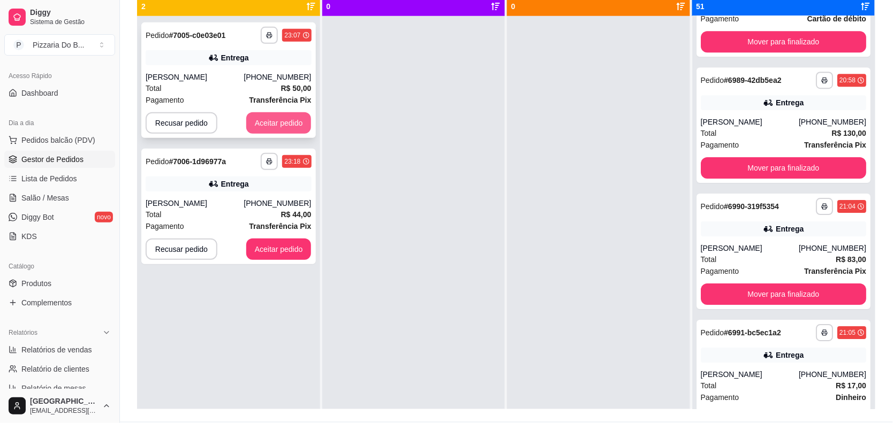
click at [264, 120] on button "Aceitar pedido" at bounding box center [278, 122] width 65 height 21
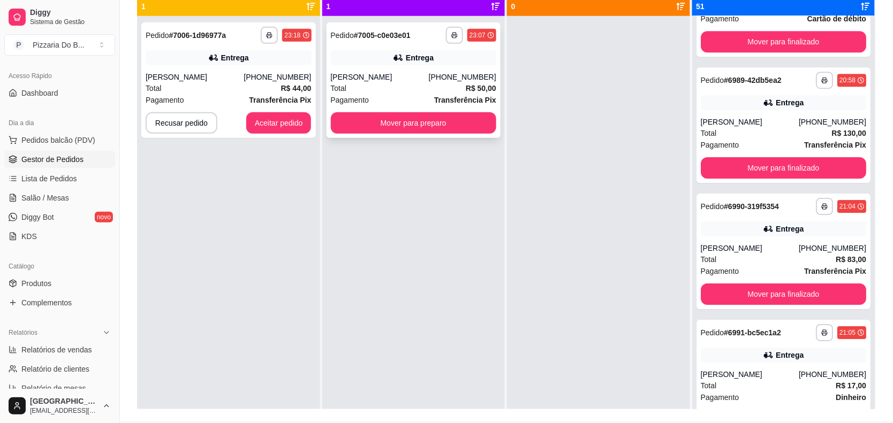
click at [292, 129] on button "Aceitar pedido" at bounding box center [278, 122] width 65 height 21
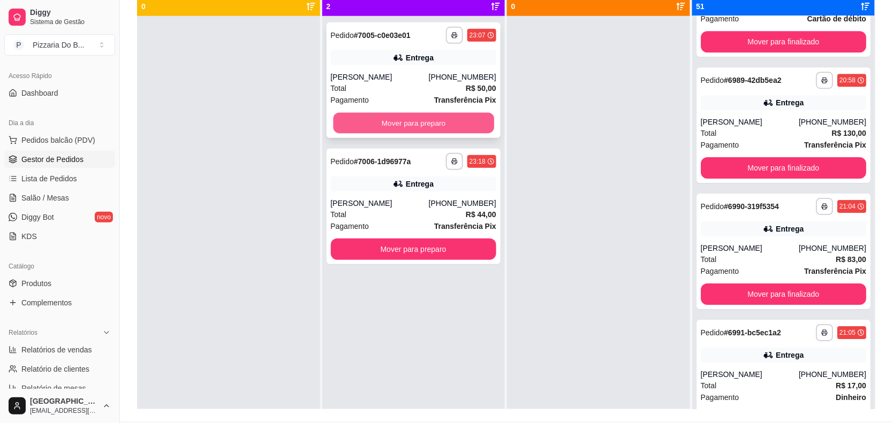
click at [368, 129] on button "Mover para preparo" at bounding box center [413, 123] width 161 height 21
click at [376, 249] on div "**********" at bounding box center [413, 227] width 183 height 423
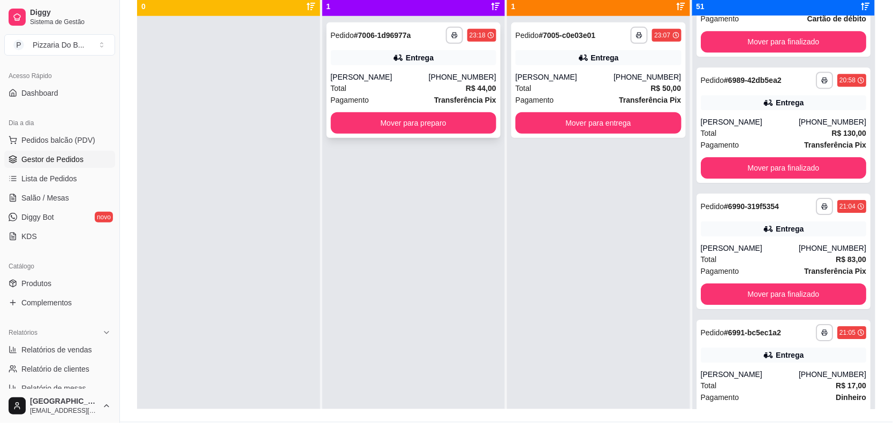
click at [432, 124] on button "Mover para preparo" at bounding box center [414, 122] width 166 height 21
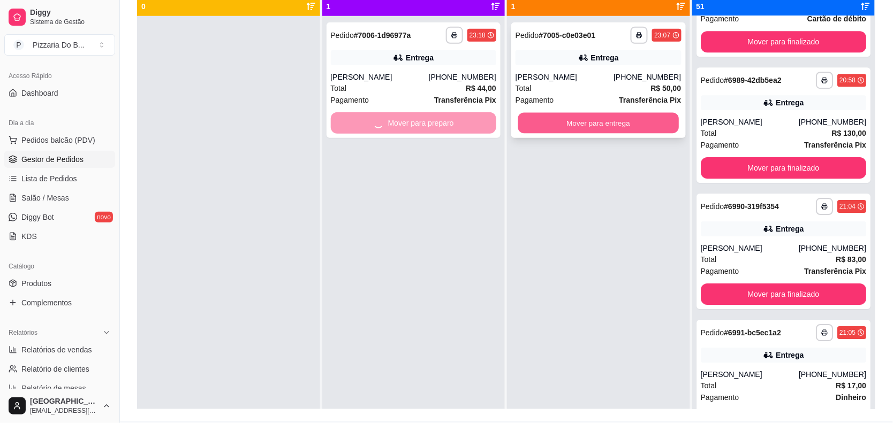
click at [557, 129] on button "Mover para entrega" at bounding box center [598, 123] width 161 height 21
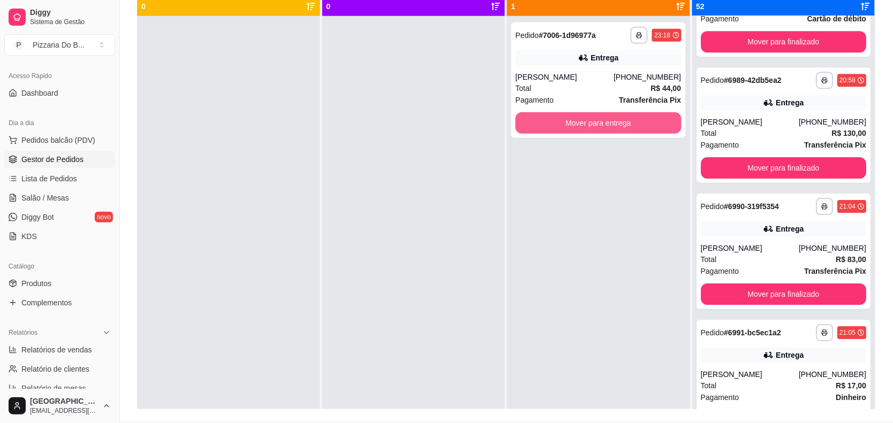
click at [557, 129] on button "Mover para entrega" at bounding box center [598, 122] width 166 height 21
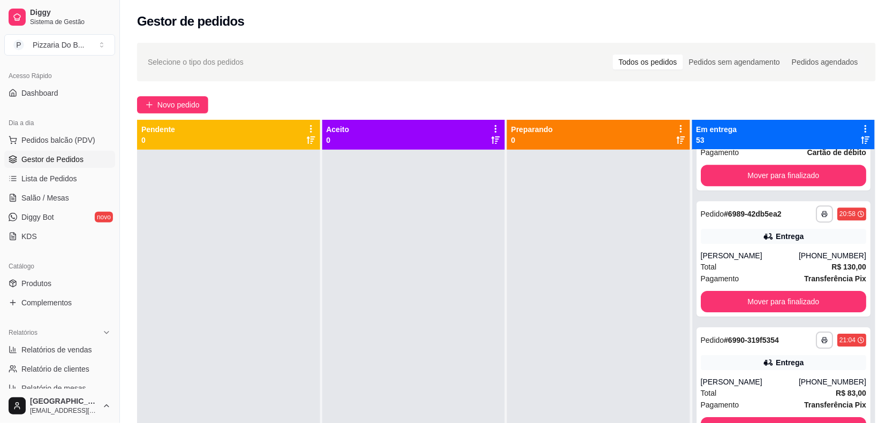
click at [192, 94] on div "**********" at bounding box center [506, 296] width 773 height 520
click at [175, 98] on button "Novo pedido" at bounding box center [172, 104] width 71 height 17
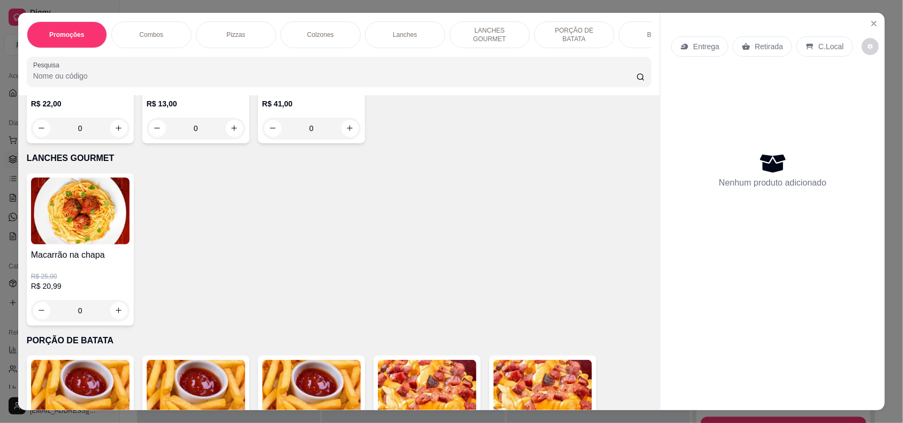
scroll to position [1204, 0]
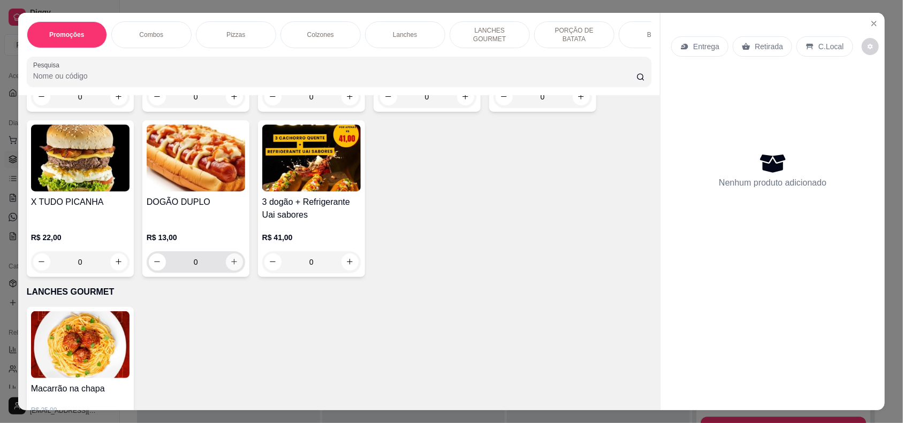
click at [231, 263] on icon "increase-product-quantity" at bounding box center [234, 262] width 6 height 6
click at [230, 263] on icon "increase-product-quantity" at bounding box center [234, 262] width 8 height 8
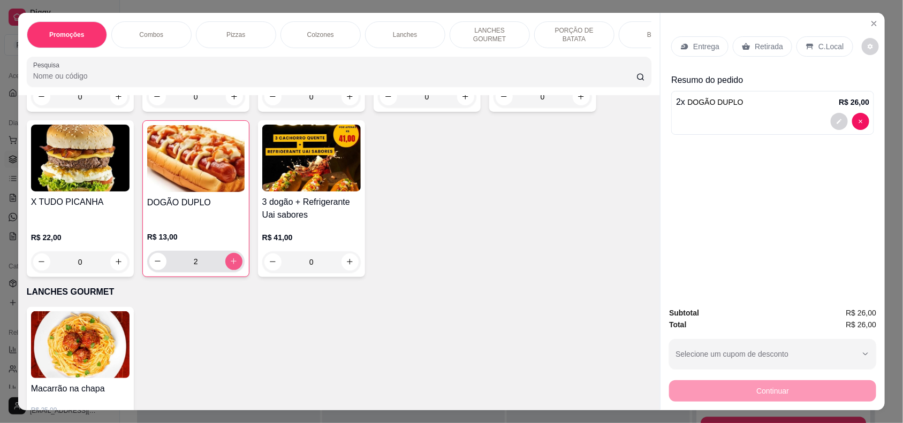
type input "2"
click at [714, 49] on p "Entrega" at bounding box center [706, 46] width 26 height 11
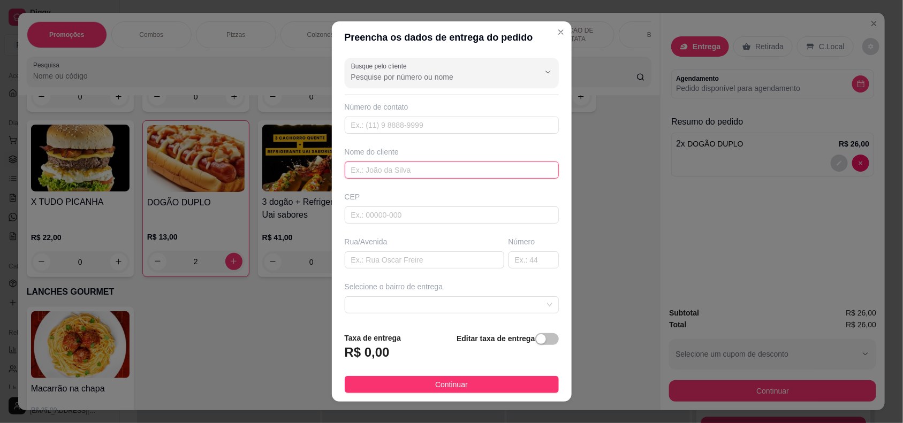
click at [390, 169] on input "text" at bounding box center [452, 170] width 214 height 17
type input "LUCAS"
click at [398, 264] on input "text" at bounding box center [424, 260] width 159 height 17
type input "RUA SEMPRE VIVA"
click at [509, 261] on input "text" at bounding box center [533, 260] width 50 height 17
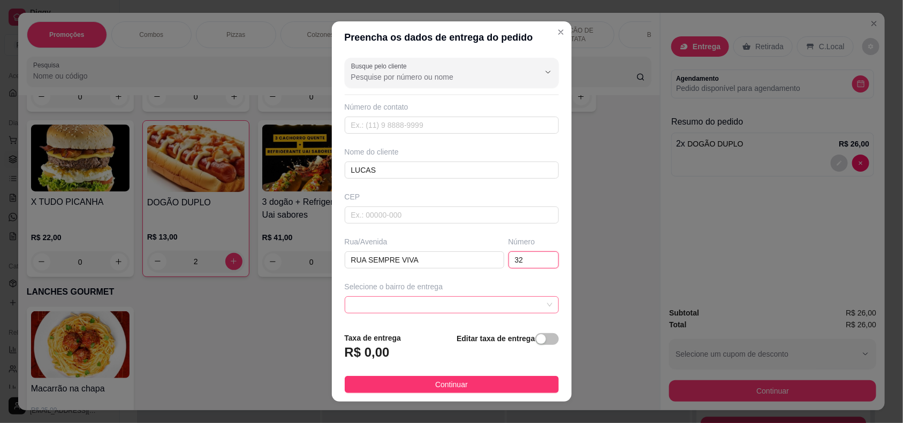
click at [473, 302] on span at bounding box center [451, 305] width 201 height 16
type input "32"
click at [471, 307] on span at bounding box center [451, 305] width 201 height 16
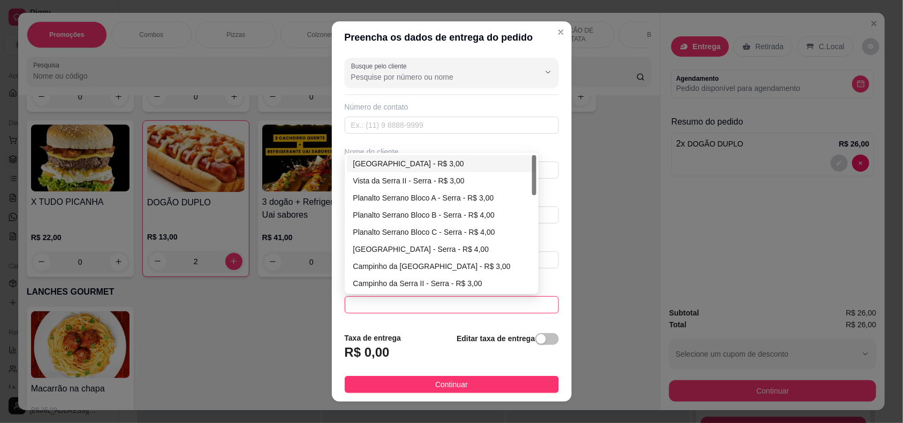
click at [471, 300] on span at bounding box center [451, 305] width 201 height 16
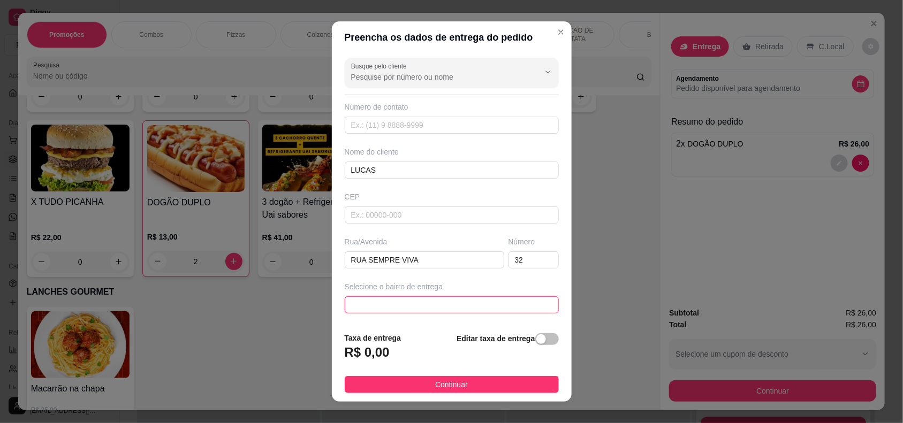
click at [393, 300] on span at bounding box center [451, 305] width 201 height 16
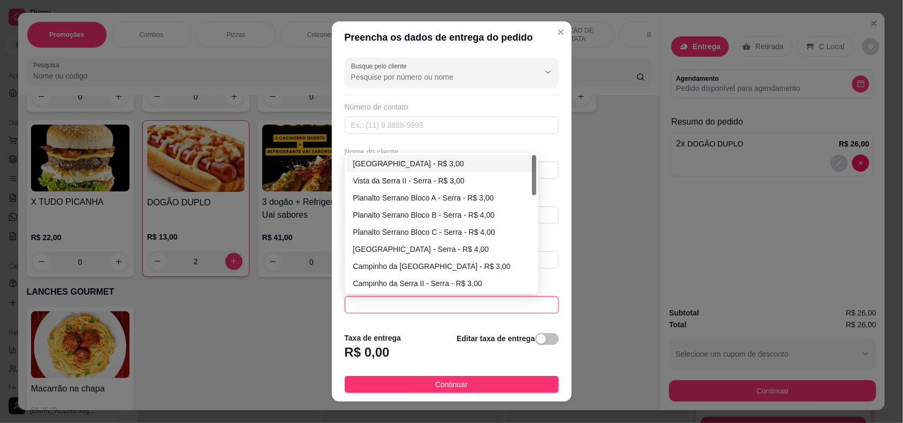
click at [402, 311] on span at bounding box center [451, 305] width 201 height 16
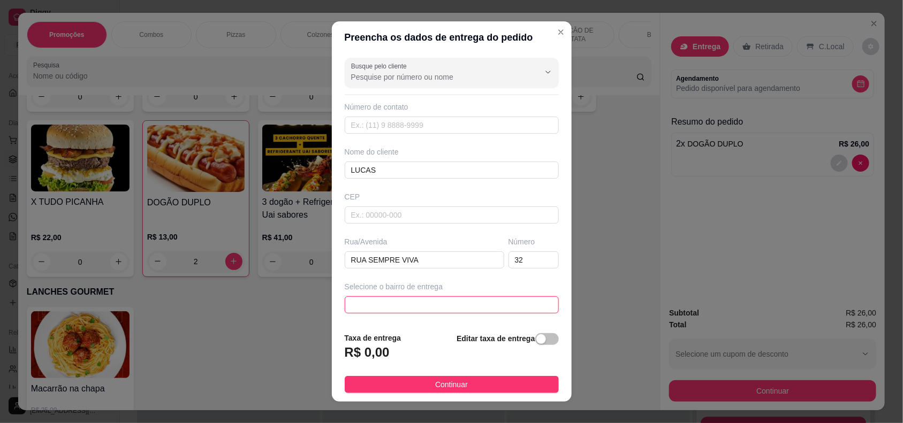
click at [410, 308] on span at bounding box center [451, 305] width 201 height 16
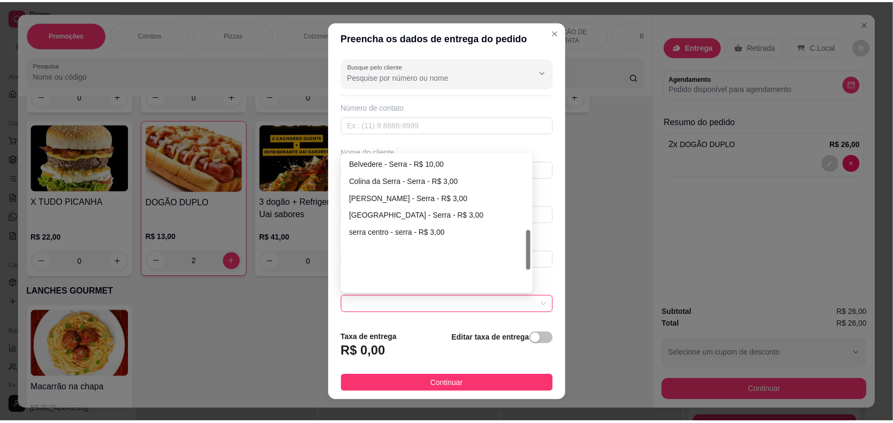
scroll to position [255, 0]
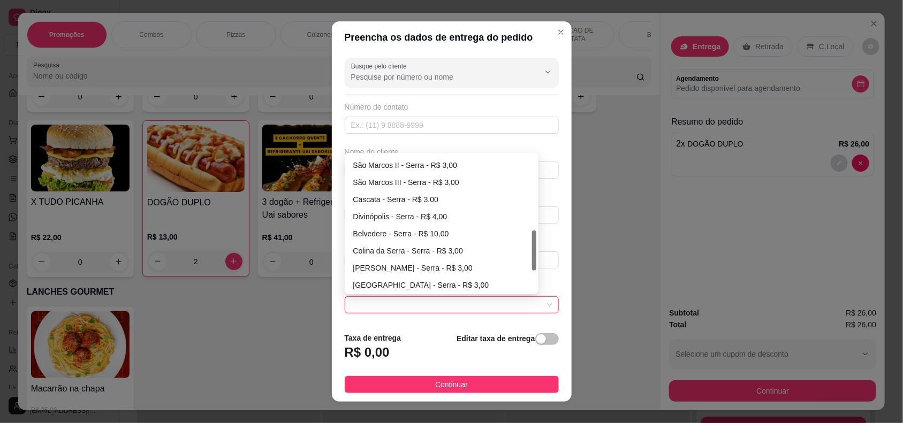
drag, startPoint x: 528, startPoint y: 182, endPoint x: 534, endPoint y: 258, distance: 75.7
click at [534, 258] on div "Busque pelo cliente Número de contato Nome do cliente LUCAS CEP Rua/[GEOGRAPHIC…" at bounding box center [452, 189] width 240 height 271
click at [387, 185] on div "São Marcos III - Serra - R$ 3,00" at bounding box center [441, 183] width 177 height 12
type input "Serra"
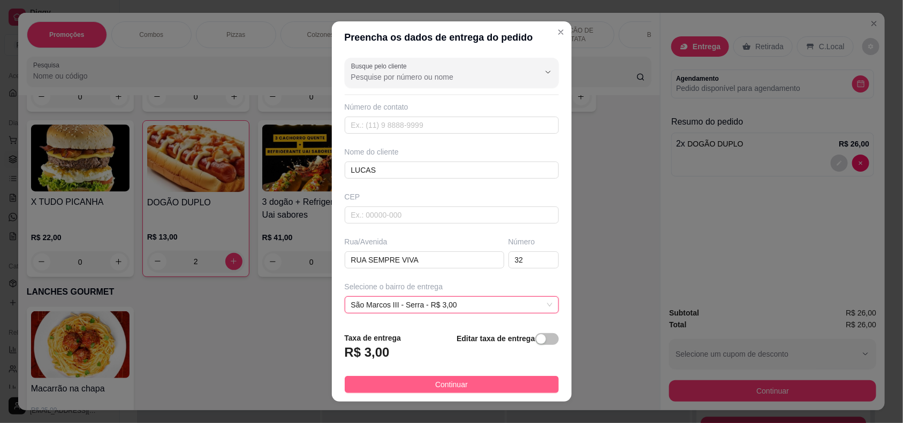
click at [383, 383] on button "Continuar" at bounding box center [452, 384] width 214 height 17
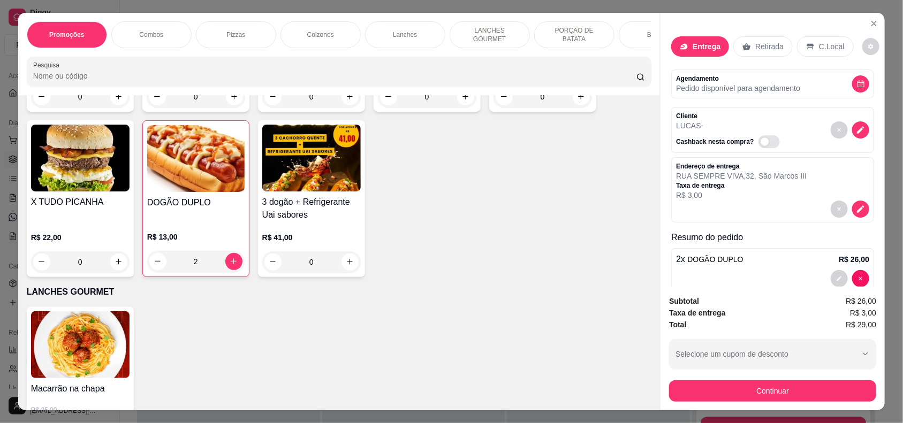
click at [506, 384] on div "Macarrão na chapa R$ 25,00 R$ 20,99 0" at bounding box center [339, 383] width 625 height 153
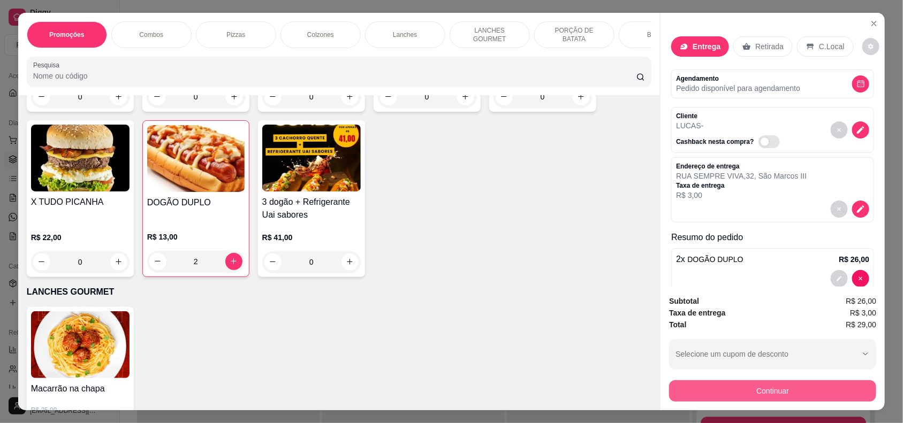
click at [752, 397] on button "Continuar" at bounding box center [772, 390] width 207 height 21
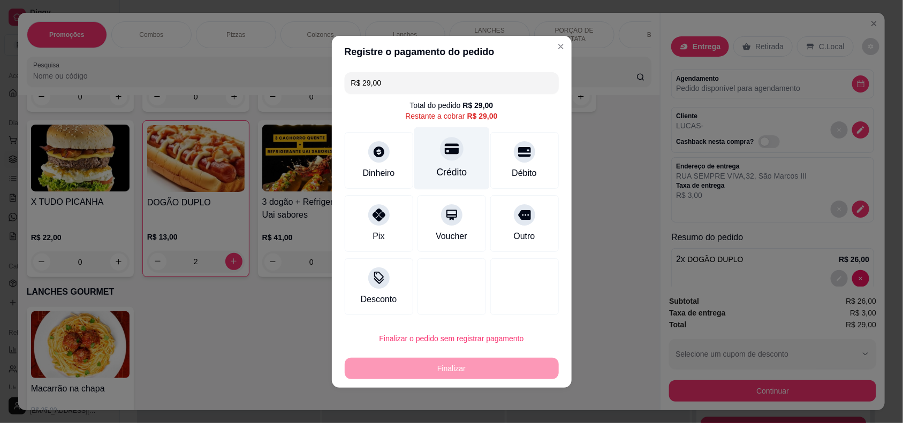
click at [451, 151] on icon at bounding box center [451, 148] width 14 height 11
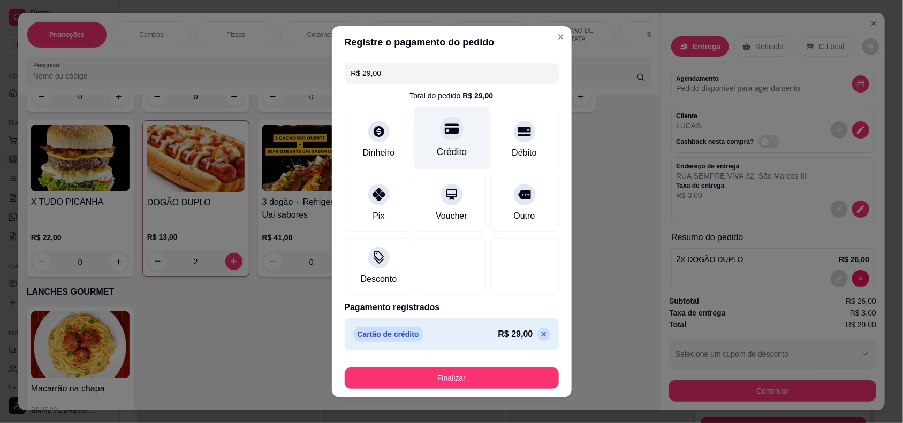
type input "R$ 0,00"
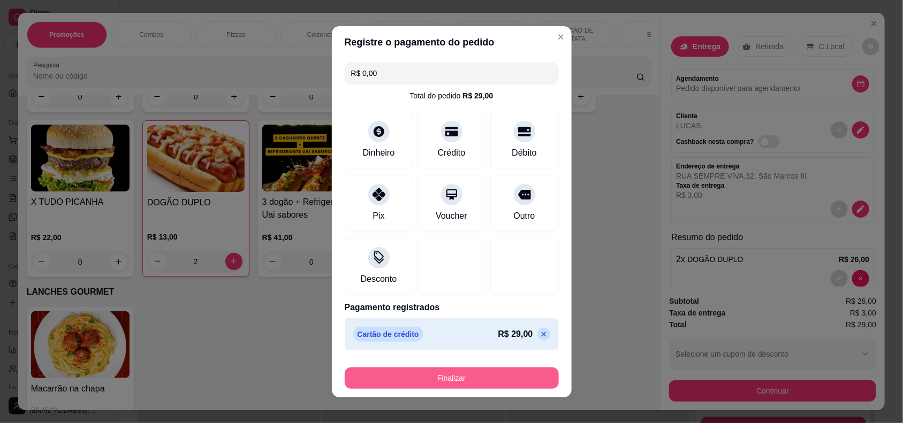
click at [446, 374] on button "Finalizar" at bounding box center [452, 378] width 214 height 21
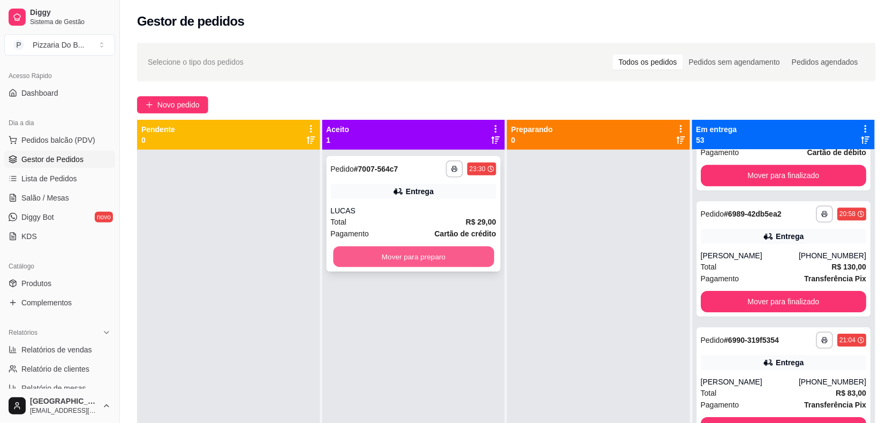
click at [429, 260] on button "Mover para preparo" at bounding box center [413, 257] width 161 height 21
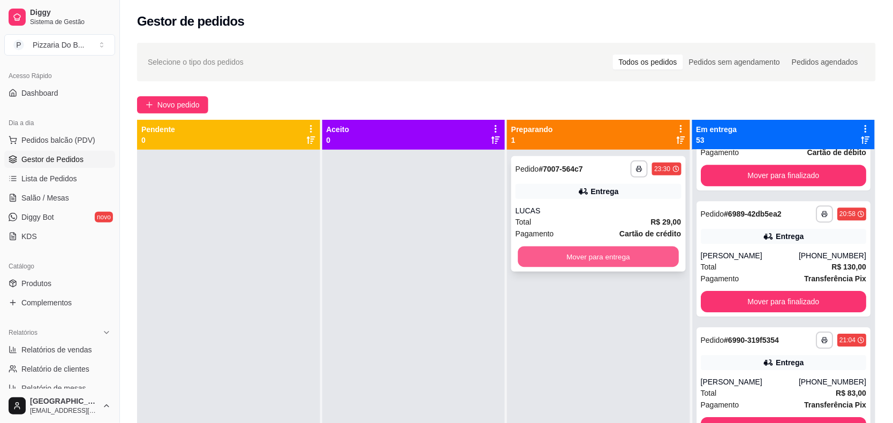
click at [595, 250] on button "Mover para entrega" at bounding box center [598, 257] width 161 height 21
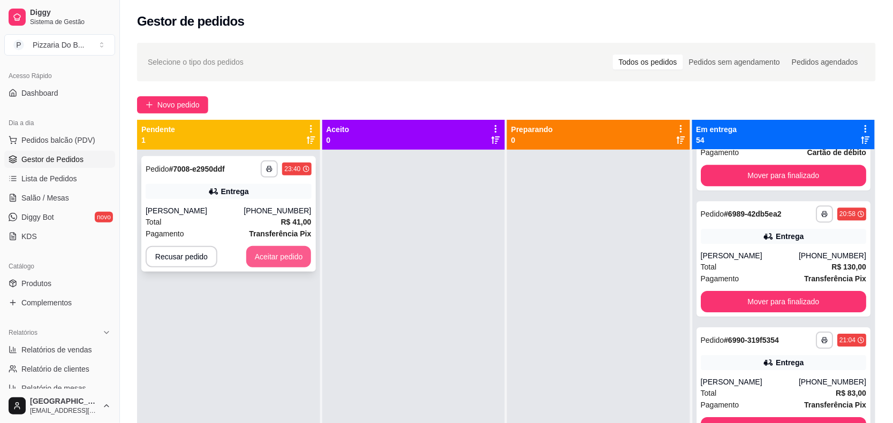
click at [295, 249] on button "Aceitar pedido" at bounding box center [278, 256] width 65 height 21
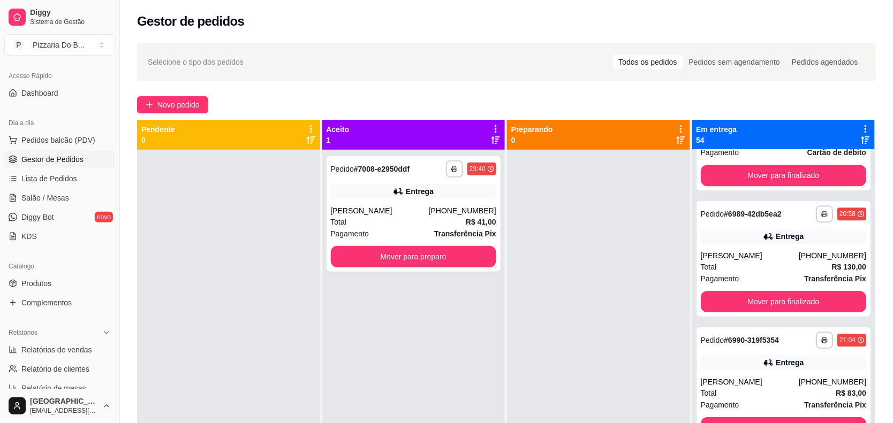
click at [468, 256] on button "Mover para preparo" at bounding box center [414, 256] width 166 height 21
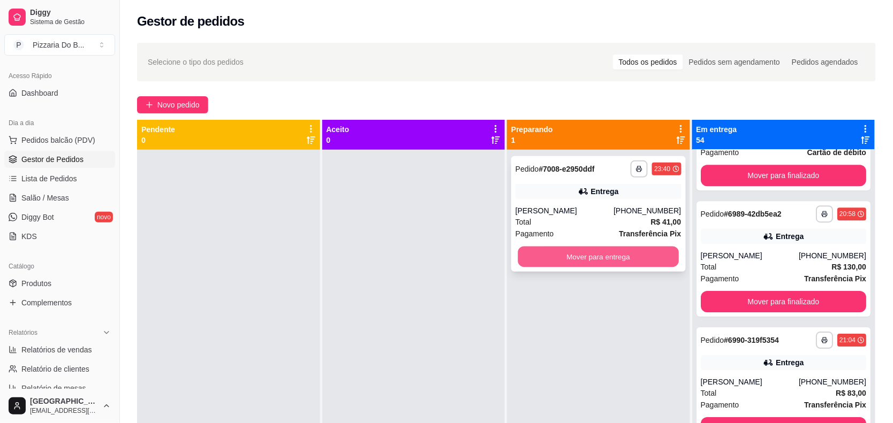
click at [534, 257] on button "Mover para entrega" at bounding box center [598, 257] width 161 height 21
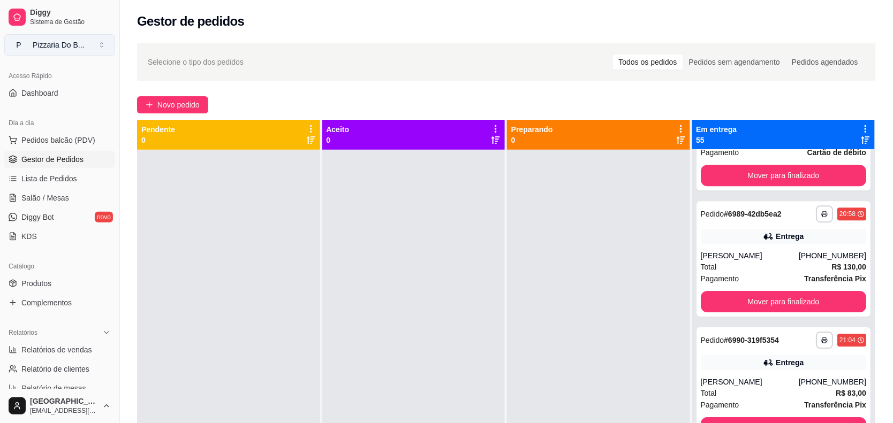
click at [75, 48] on div "Pizzaria Do B ..." at bounding box center [58, 45] width 51 height 11
click at [97, 42] on button "P Pizzaria Do B ..." at bounding box center [59, 44] width 111 height 21
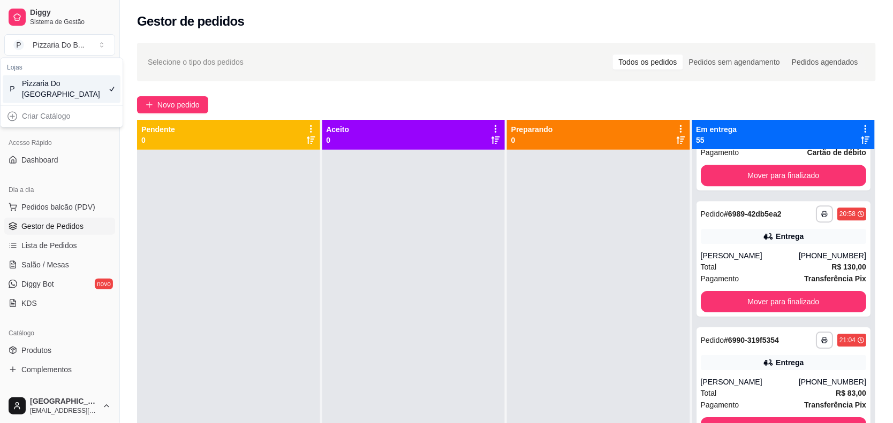
click at [68, 95] on div "Pizzaria Do [GEOGRAPHIC_DATA]" at bounding box center [46, 89] width 48 height 21
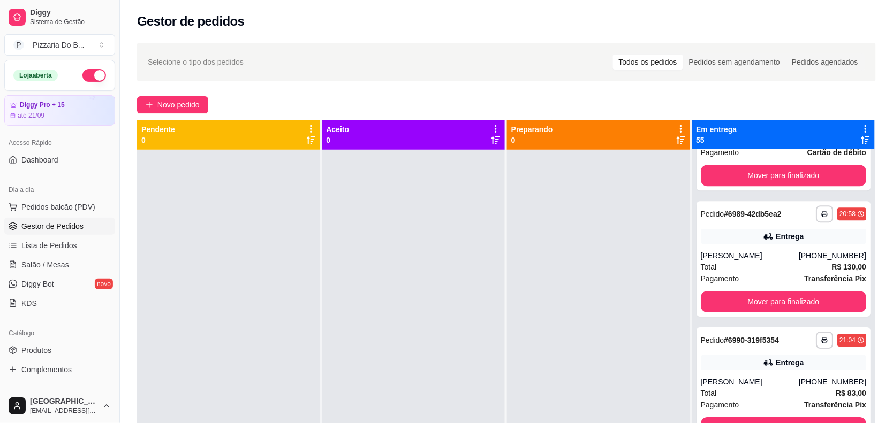
click at [86, 79] on button "button" at bounding box center [94, 75] width 24 height 13
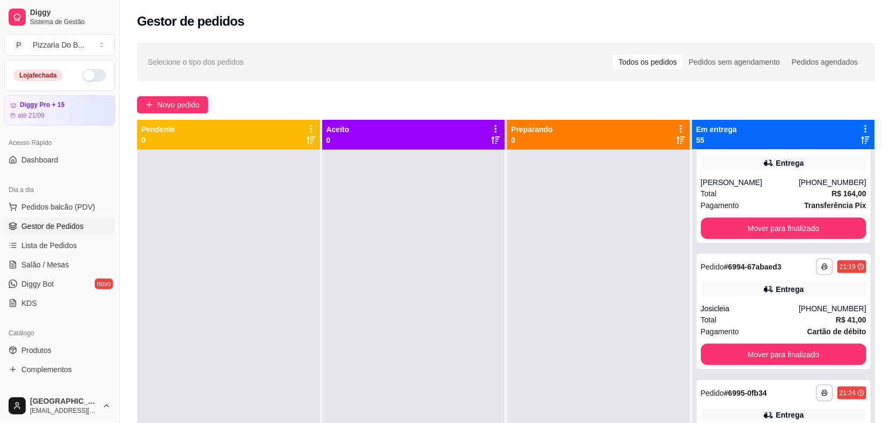
scroll to position [5037, 0]
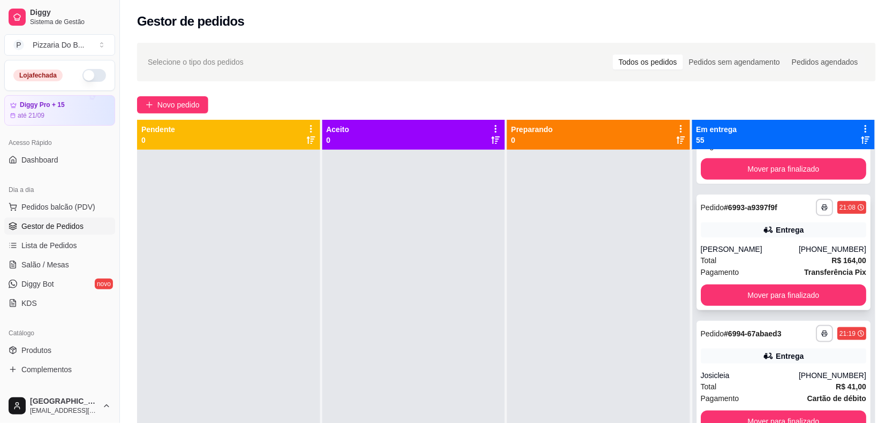
click at [755, 260] on div "**********" at bounding box center [783, 253] width 174 height 116
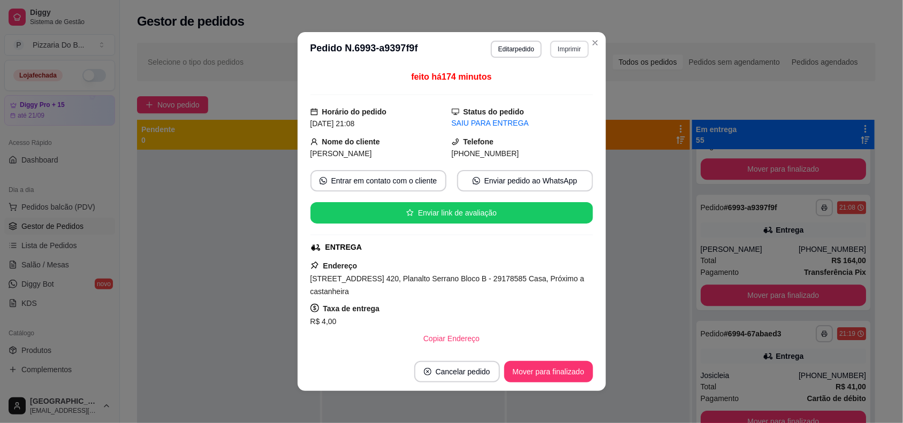
click at [571, 51] on button "Imprimir" at bounding box center [569, 49] width 38 height 17
click at [539, 83] on button "POS-58" at bounding box center [545, 86] width 78 height 17
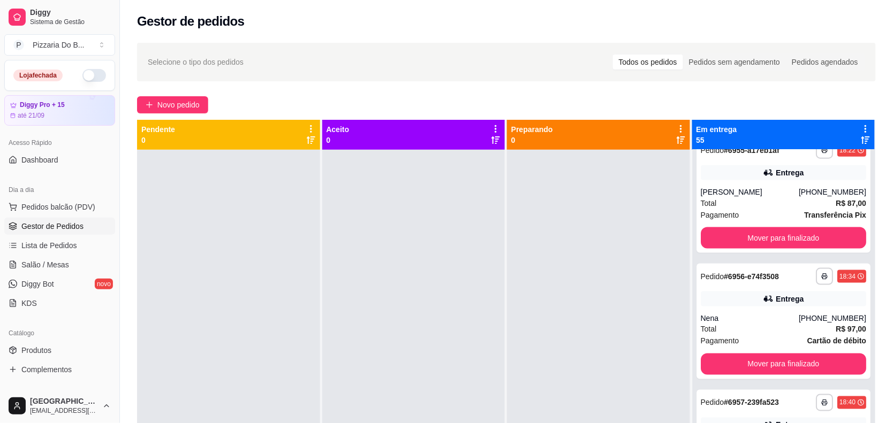
scroll to position [0, 0]
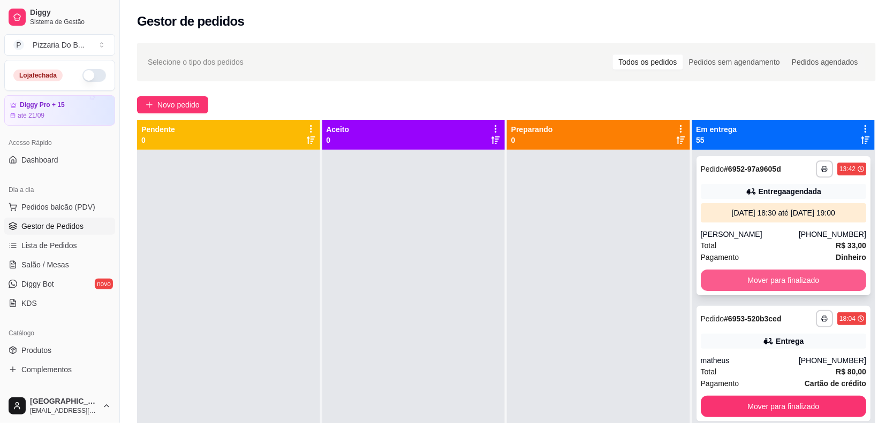
click at [798, 281] on button "Mover para finalizado" at bounding box center [783, 280] width 166 height 21
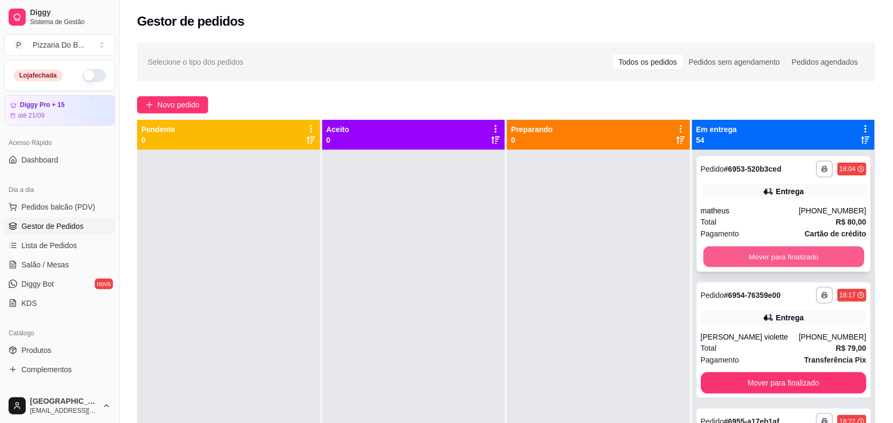
click at [797, 260] on button "Mover para finalizado" at bounding box center [783, 257] width 161 height 21
click at [797, 260] on button "Mover para finalizado" at bounding box center [783, 256] width 166 height 21
click at [797, 260] on button "Mover para finalizado" at bounding box center [783, 257] width 161 height 21
click at [797, 260] on button "Mover para finalizado" at bounding box center [783, 256] width 166 height 21
click at [798, 264] on button "Mover para finalizado" at bounding box center [783, 256] width 166 height 21
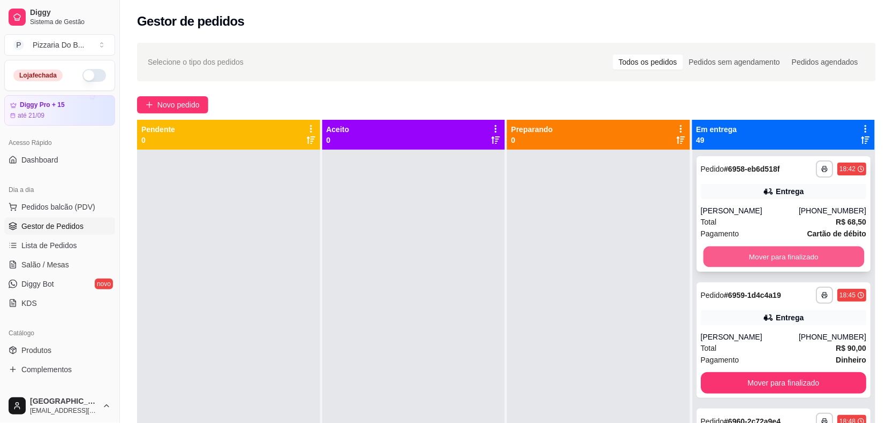
click at [798, 258] on button "Mover para finalizado" at bounding box center [783, 257] width 161 height 21
click at [798, 258] on button "Mover para finalizado" at bounding box center [783, 256] width 166 height 21
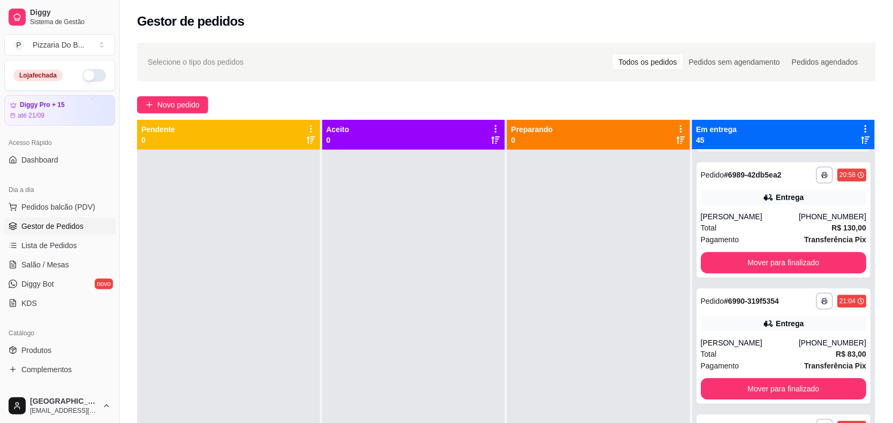
scroll to position [3612, 0]
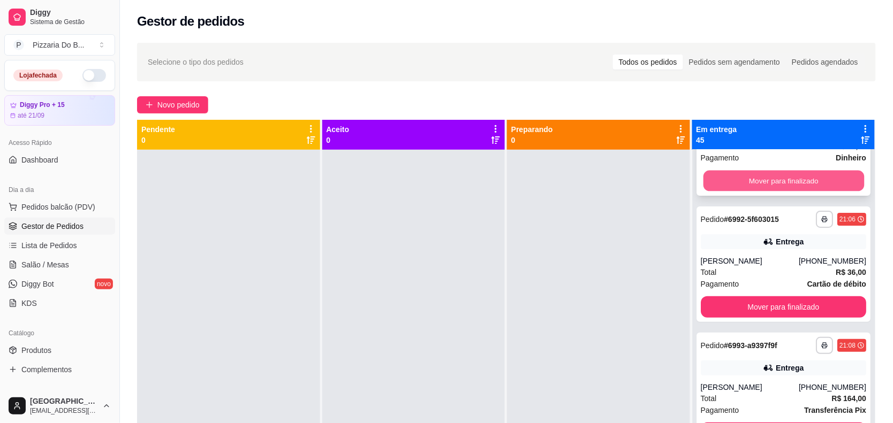
click at [712, 175] on button "Mover para finalizado" at bounding box center [783, 181] width 161 height 21
click at [712, 175] on div "Mover para finalizado" at bounding box center [783, 180] width 166 height 21
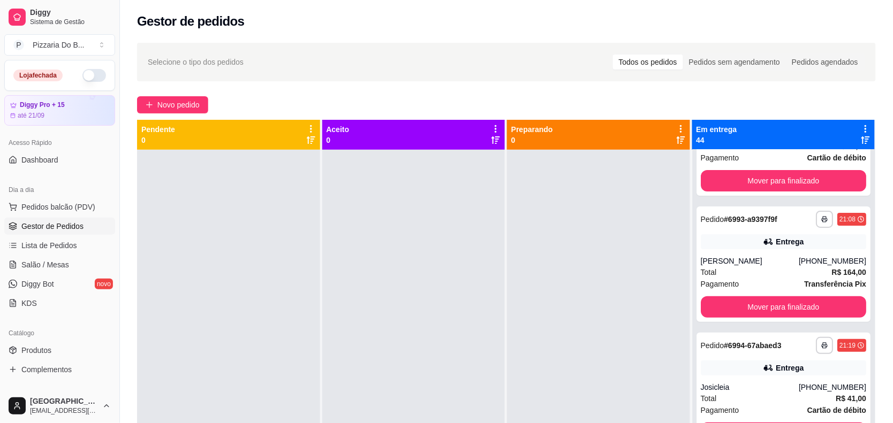
scroll to position [4356, 0]
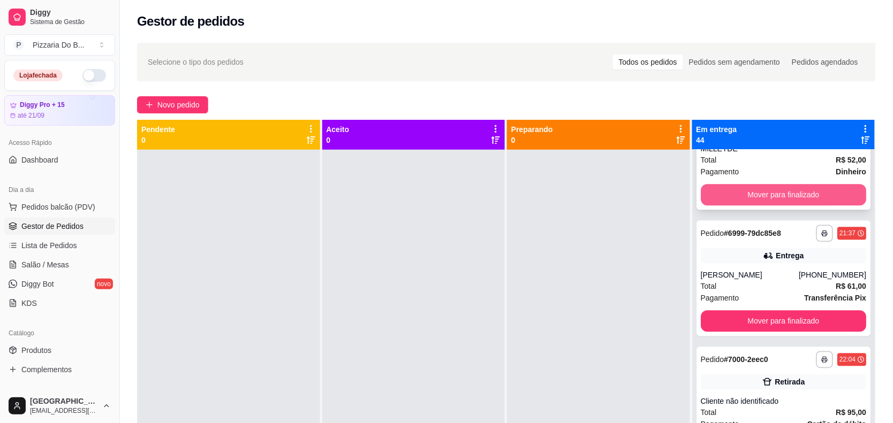
click at [732, 191] on button "Mover para finalizado" at bounding box center [783, 194] width 166 height 21
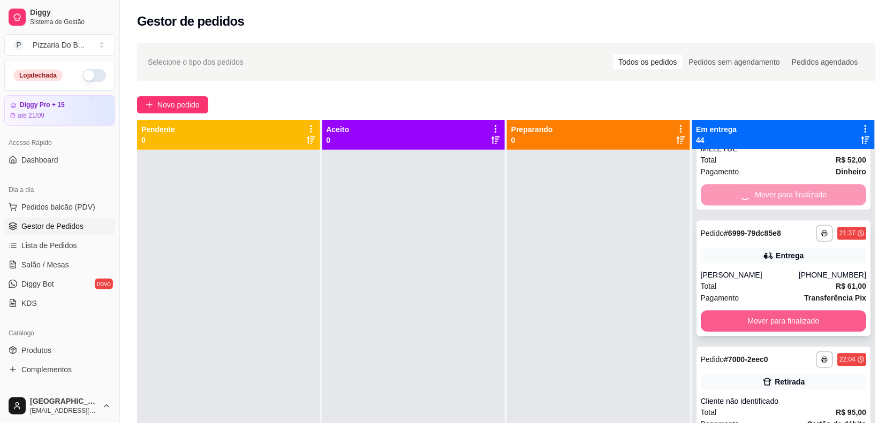
click at [743, 316] on button "Mover para finalizado" at bounding box center [783, 320] width 166 height 21
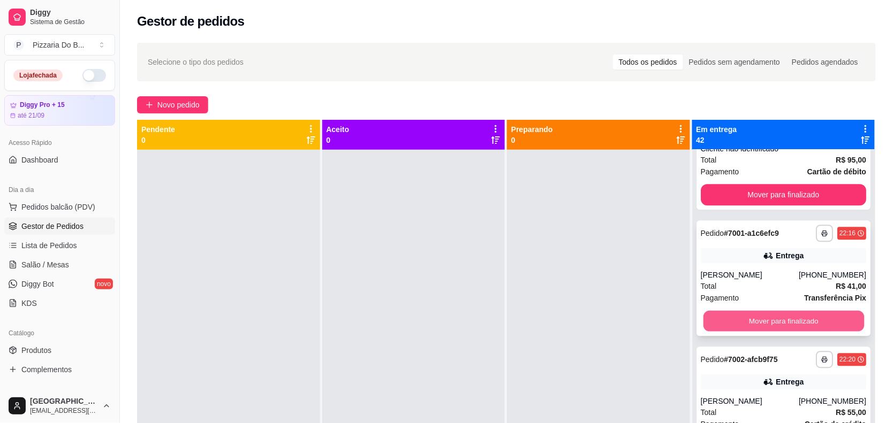
scroll to position [4303, 0]
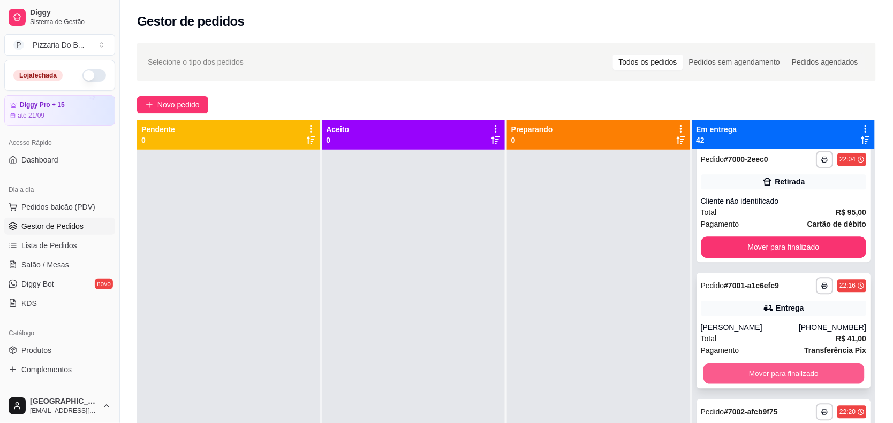
click at [743, 372] on button "Mover para finalizado" at bounding box center [783, 373] width 161 height 21
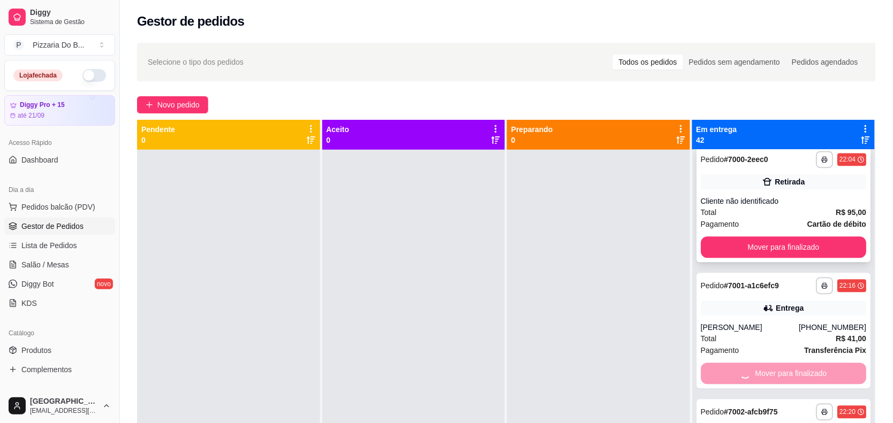
click at [772, 249] on button "Mover para finalizado" at bounding box center [783, 247] width 166 height 21
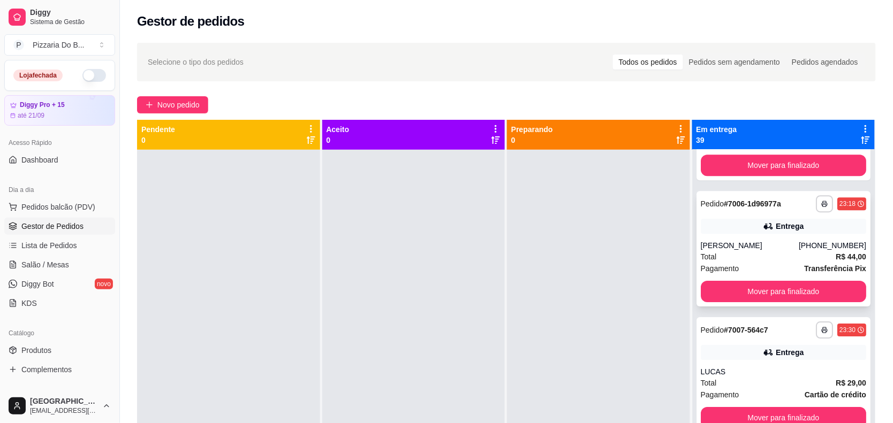
scroll to position [4510, 0]
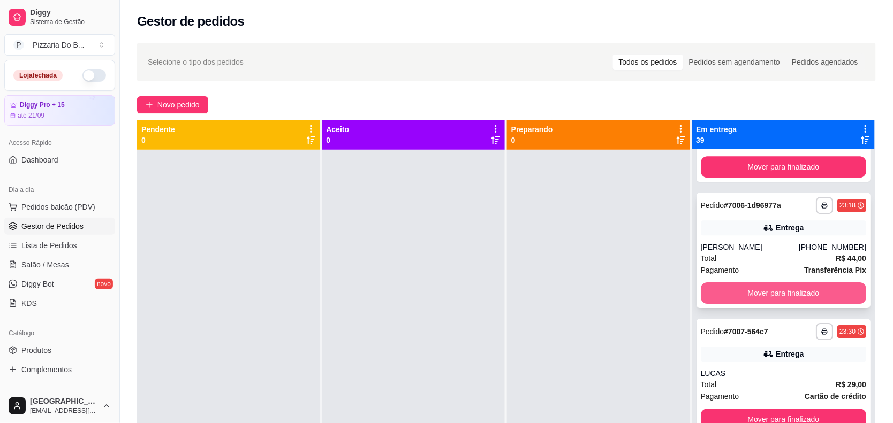
click at [772, 289] on button "Mover para finalizado" at bounding box center [783, 293] width 166 height 21
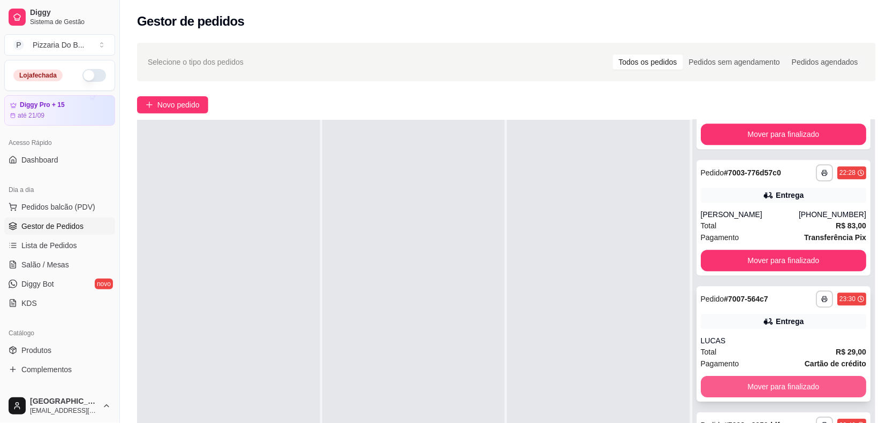
scroll to position [4384, 0]
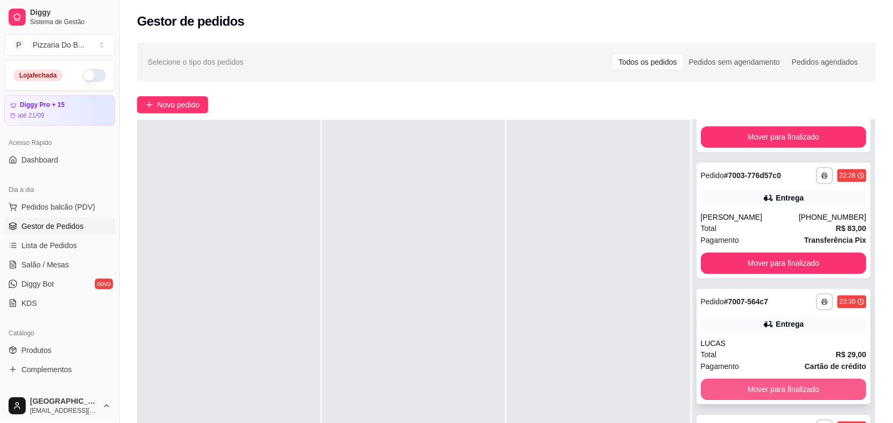
click at [766, 387] on button "Mover para finalizado" at bounding box center [783, 389] width 166 height 21
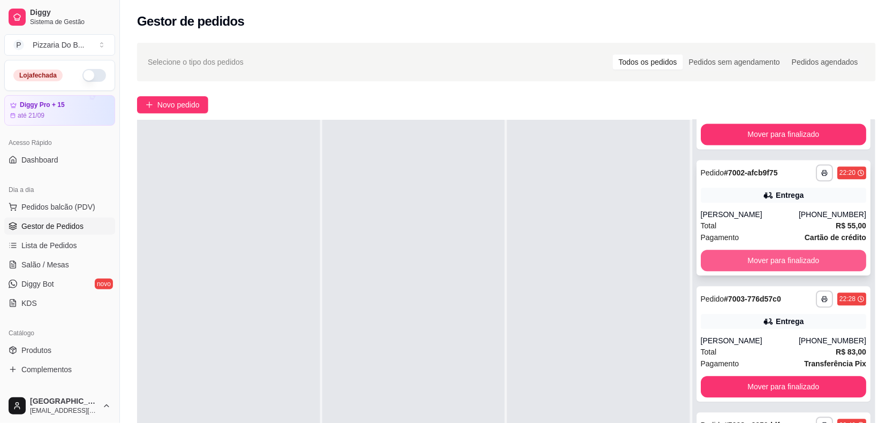
scroll to position [4258, 0]
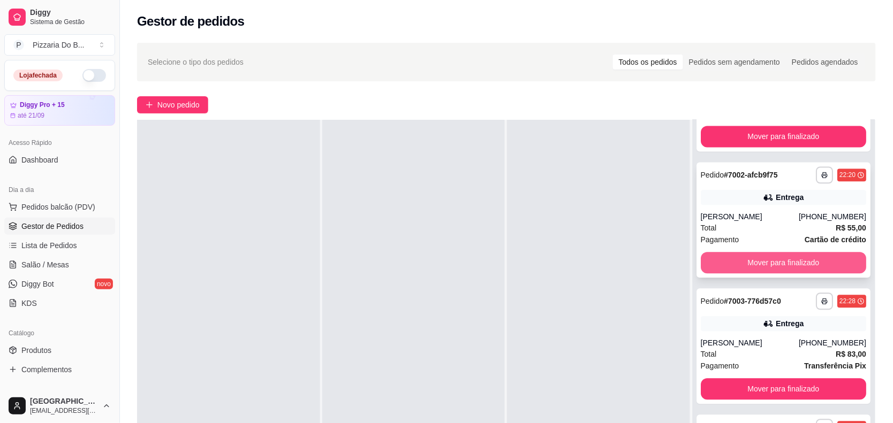
click at [767, 257] on button "Mover para finalizado" at bounding box center [783, 262] width 166 height 21
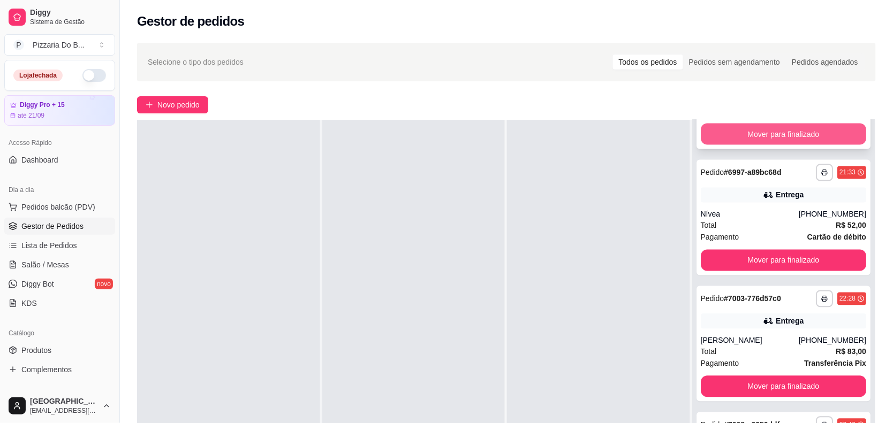
click at [760, 135] on button "Mover para finalizado" at bounding box center [783, 134] width 166 height 21
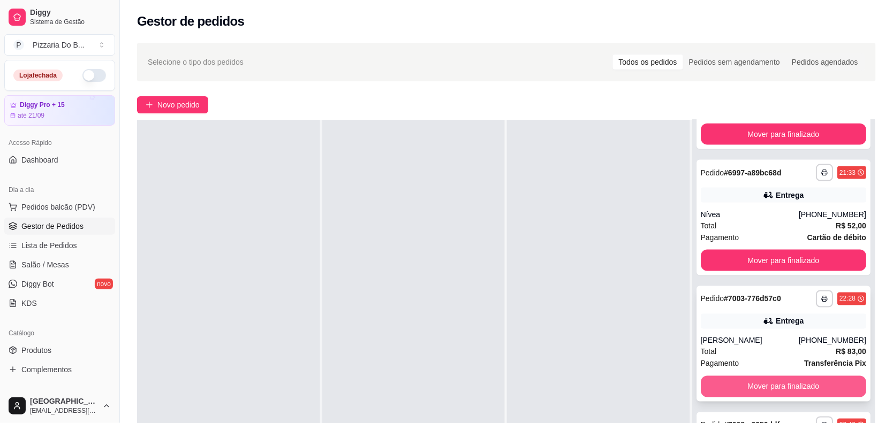
click at [796, 376] on button "Mover para finalizado" at bounding box center [783, 386] width 166 height 21
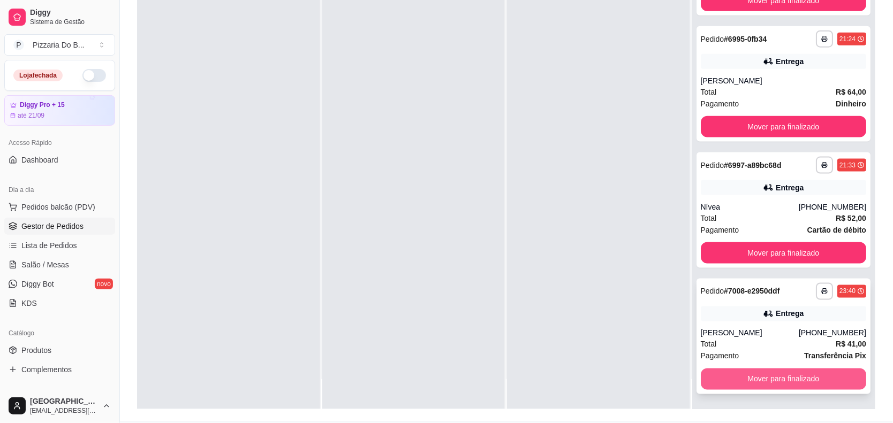
scroll to position [3879, 0]
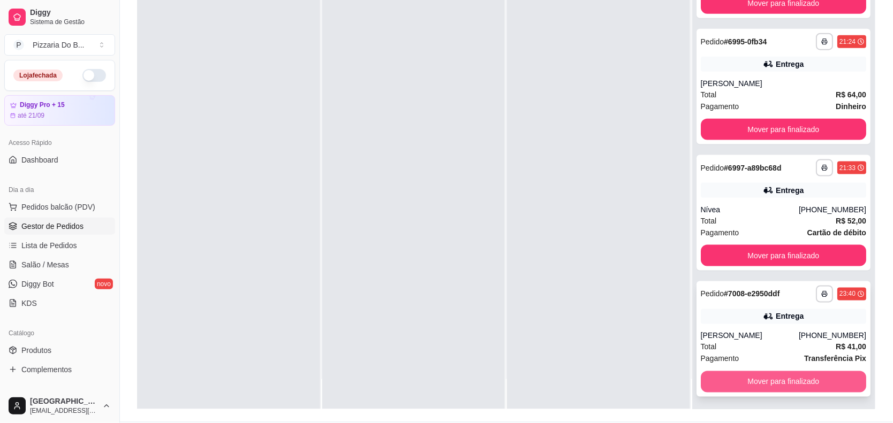
click at [774, 380] on button "Mover para finalizado" at bounding box center [783, 381] width 166 height 21
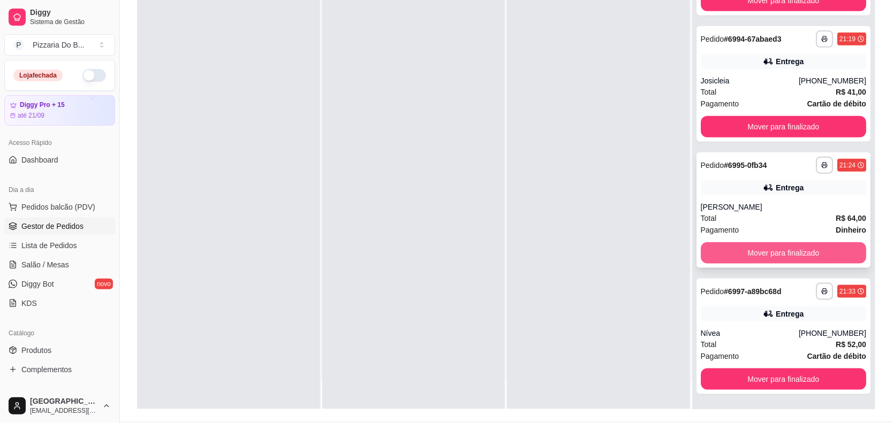
click at [793, 247] on button "Mover para finalizado" at bounding box center [783, 252] width 166 height 21
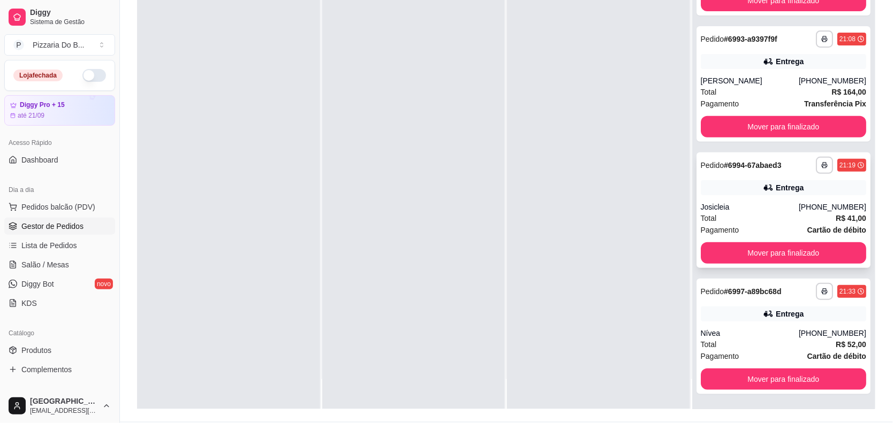
scroll to position [3627, 0]
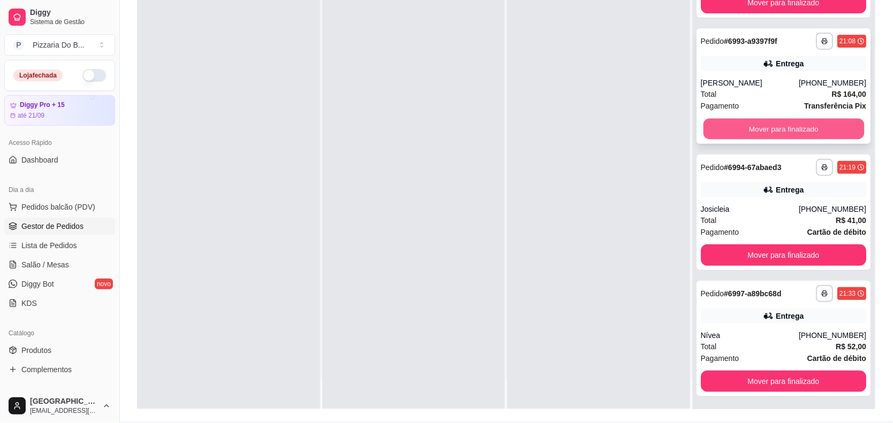
click at [787, 133] on button "Mover para finalizado" at bounding box center [783, 129] width 161 height 21
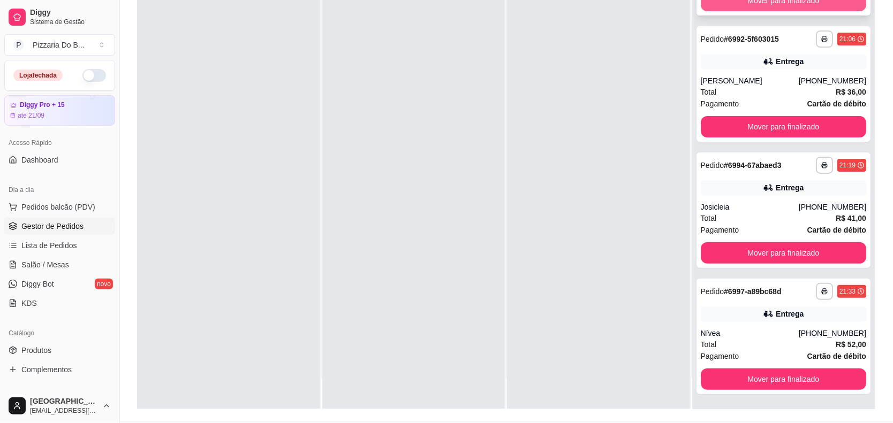
scroll to position [3366, 0]
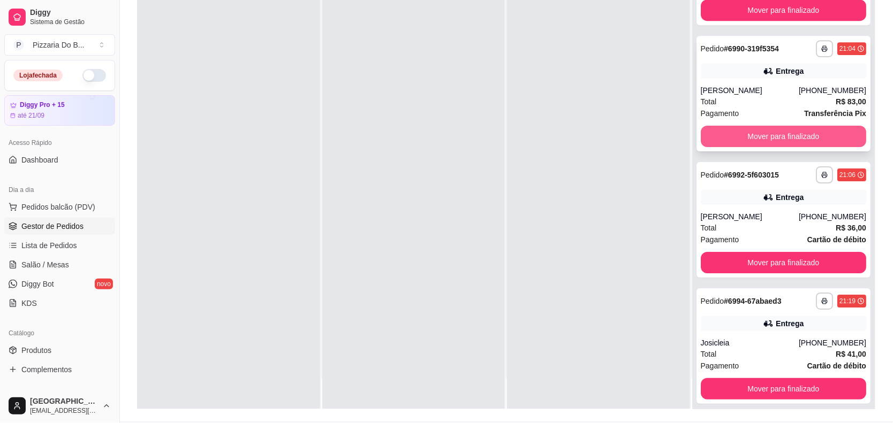
click at [783, 134] on button "Mover para finalizado" at bounding box center [783, 136] width 166 height 21
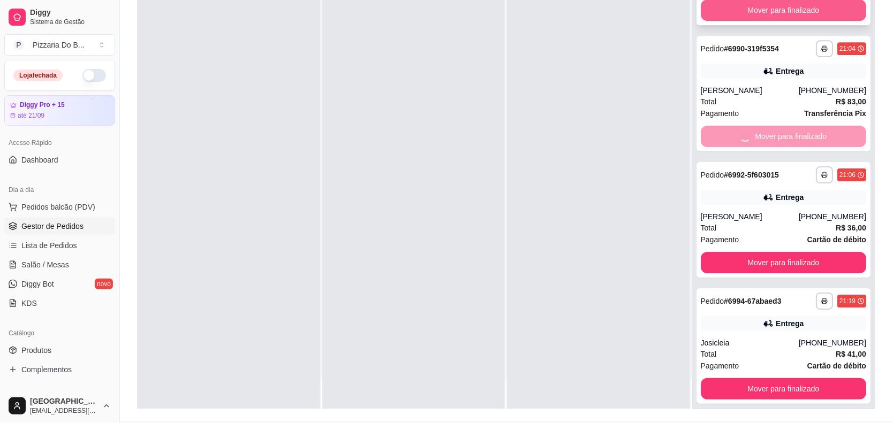
click at [768, 12] on button "Mover para finalizado" at bounding box center [783, 9] width 166 height 21
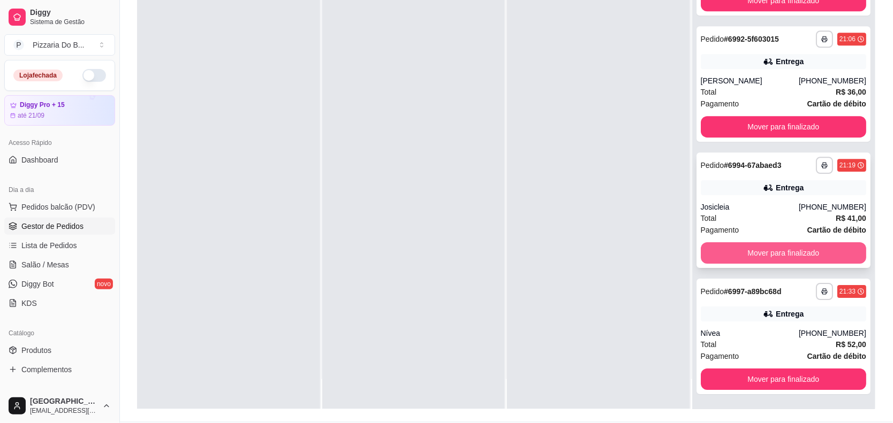
click at [776, 254] on button "Mover para finalizado" at bounding box center [783, 252] width 166 height 21
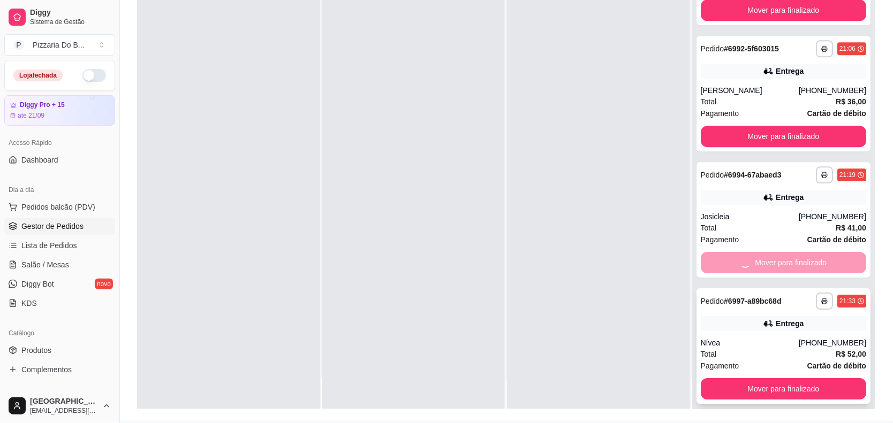
click at [791, 383] on button "Mover para finalizado" at bounding box center [783, 388] width 166 height 21
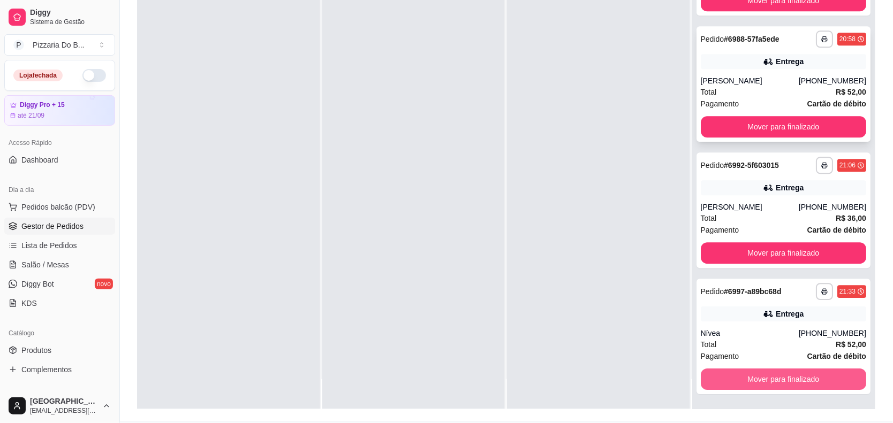
scroll to position [3121, 0]
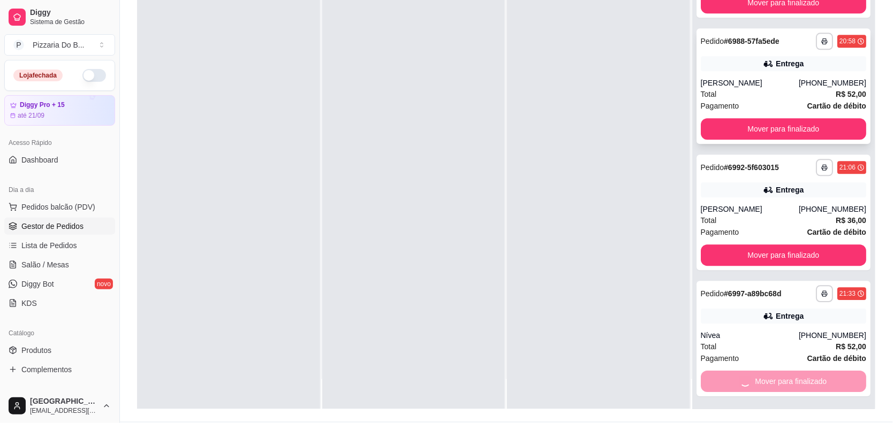
click at [768, 118] on button "Mover para finalizado" at bounding box center [783, 128] width 166 height 21
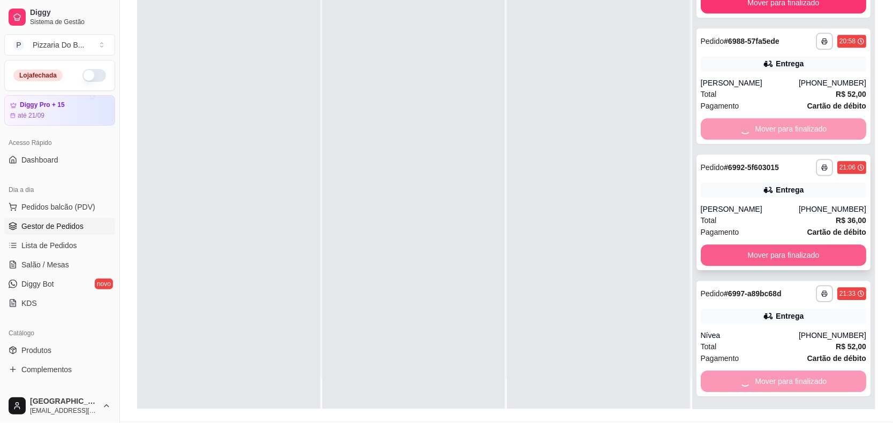
click at [787, 140] on div "Mover para finalizado" at bounding box center [783, 128] width 166 height 21
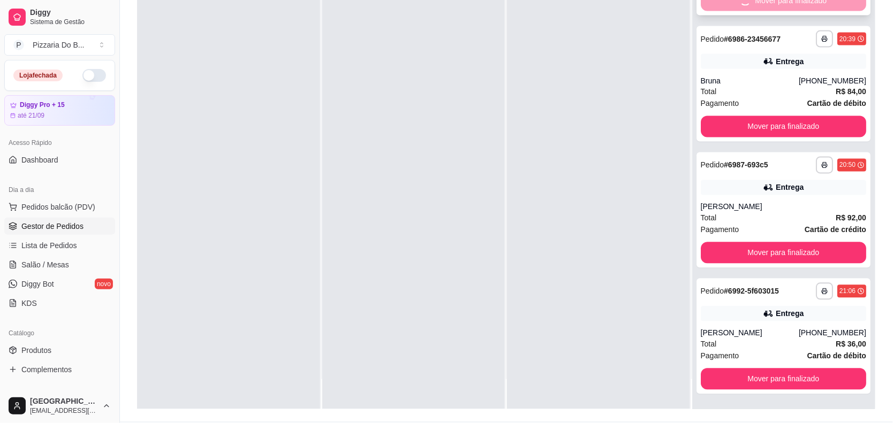
scroll to position [2594, 0]
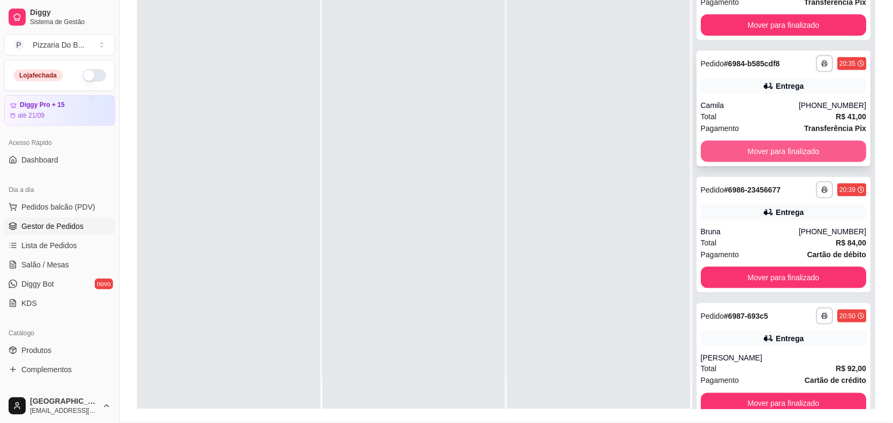
click at [793, 153] on button "Mover para finalizado" at bounding box center [783, 151] width 166 height 21
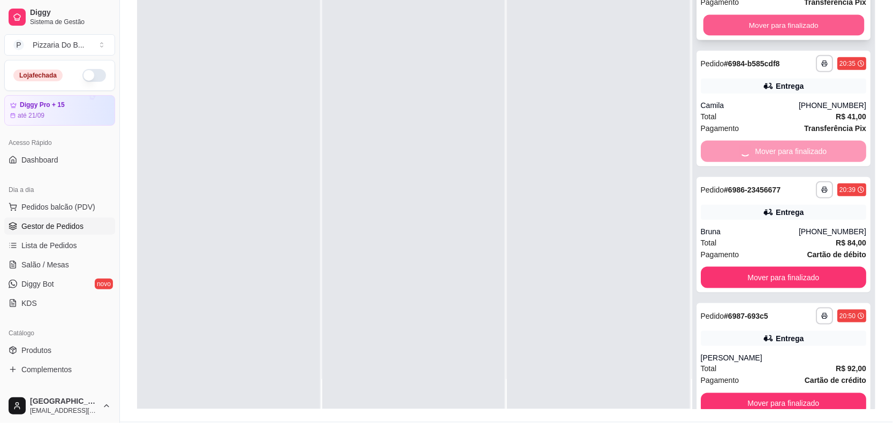
click at [758, 19] on button "Mover para finalizado" at bounding box center [783, 25] width 161 height 21
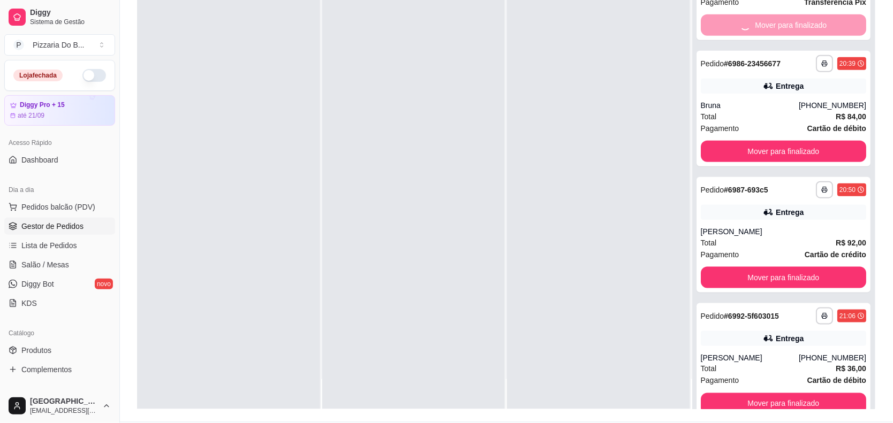
scroll to position [2460, 0]
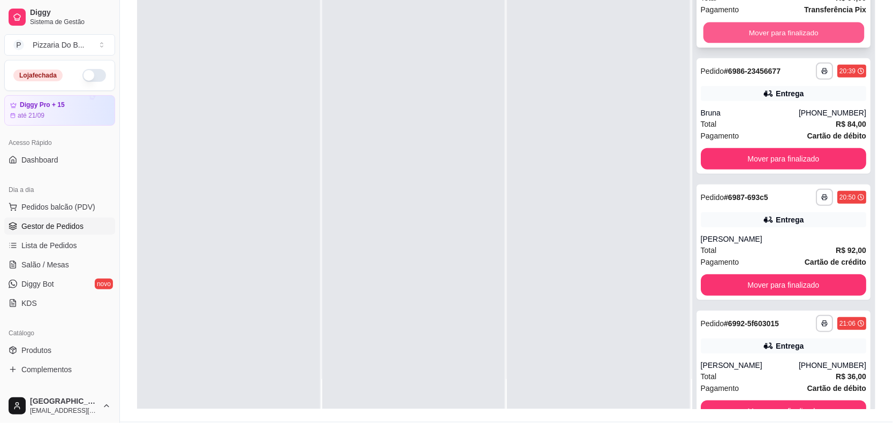
click at [772, 34] on button "Mover para finalizado" at bounding box center [783, 32] width 161 height 21
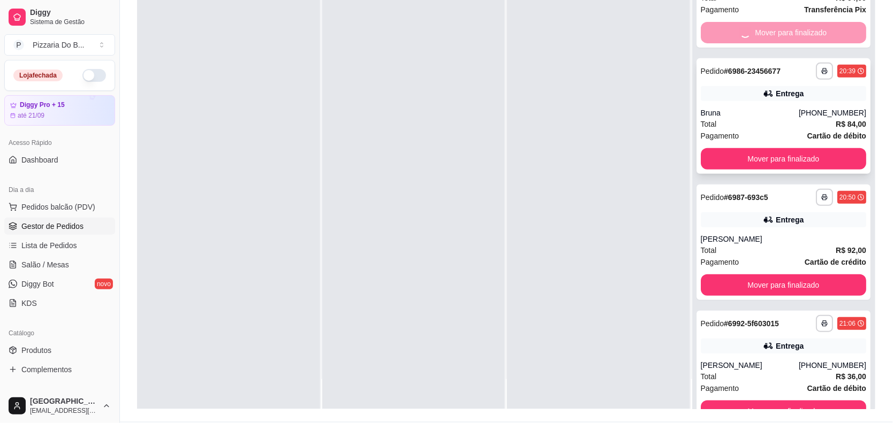
click at [788, 155] on button "Mover para finalizado" at bounding box center [783, 158] width 166 height 21
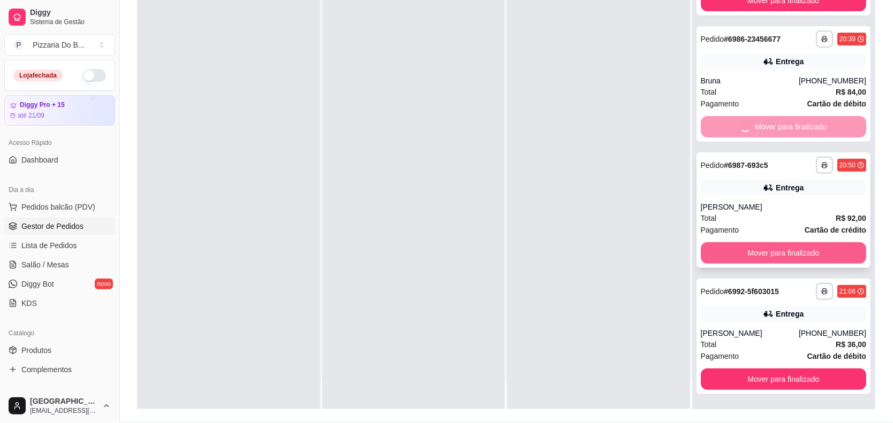
click at [803, 264] on button "Mover para finalizado" at bounding box center [783, 252] width 166 height 21
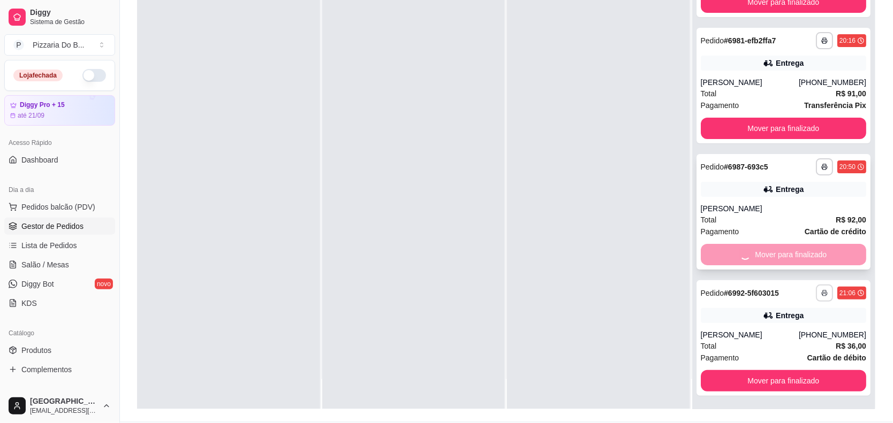
scroll to position [163, 0]
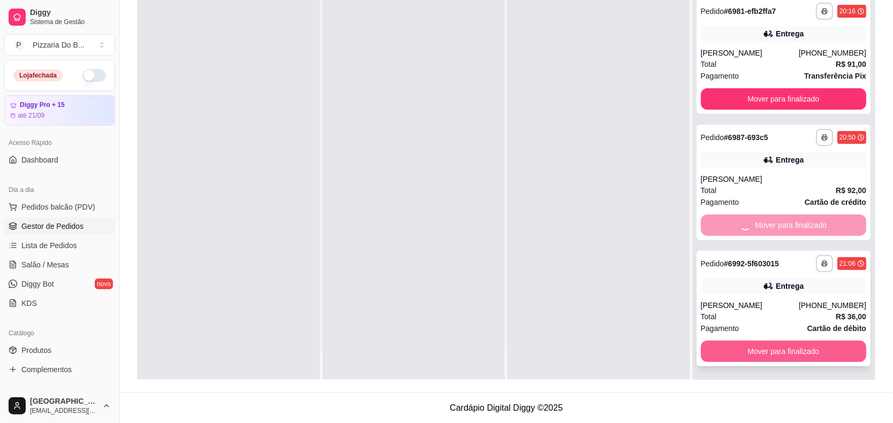
click at [795, 342] on button "Mover para finalizado" at bounding box center [783, 351] width 166 height 21
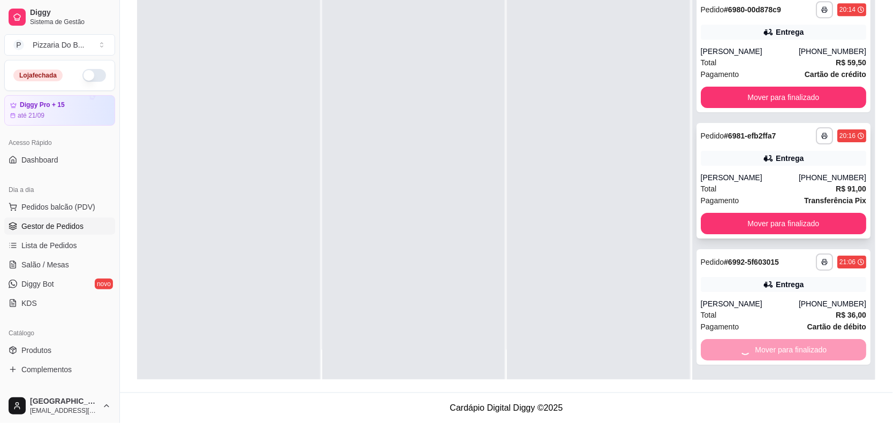
scroll to position [2112, 0]
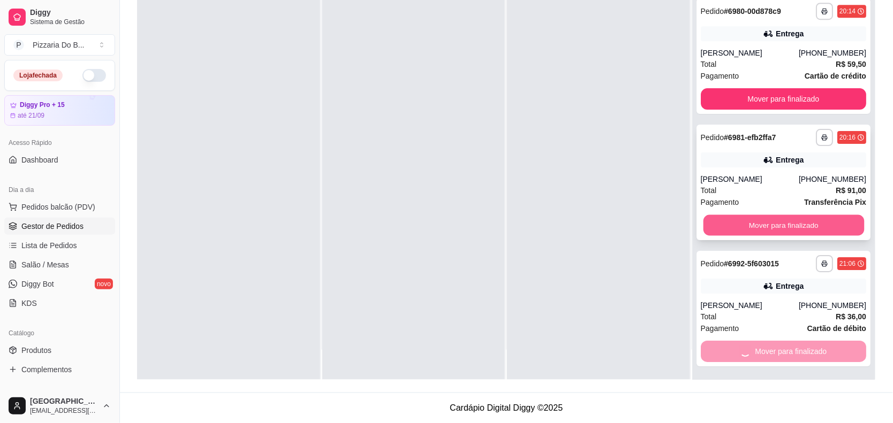
click at [780, 225] on button "Mover para finalizado" at bounding box center [783, 225] width 161 height 21
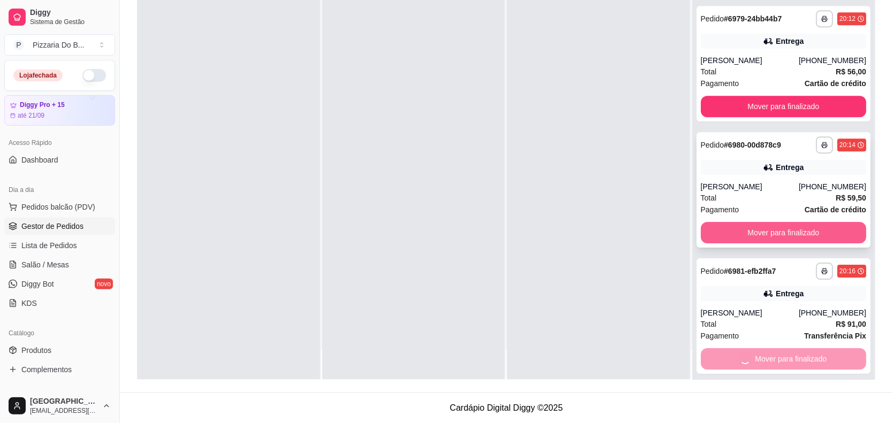
click at [780, 233] on button "Mover para finalizado" at bounding box center [783, 232] width 166 height 21
click at [751, 101] on button "Mover para finalizado" at bounding box center [783, 106] width 166 height 21
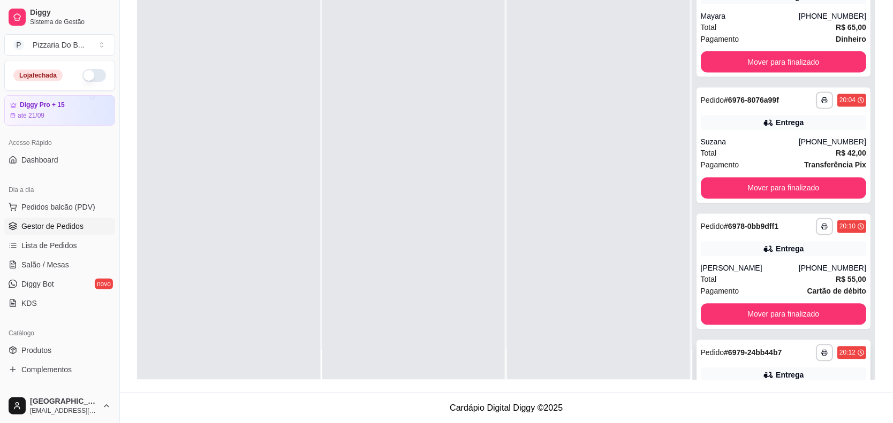
scroll to position [1576, 0]
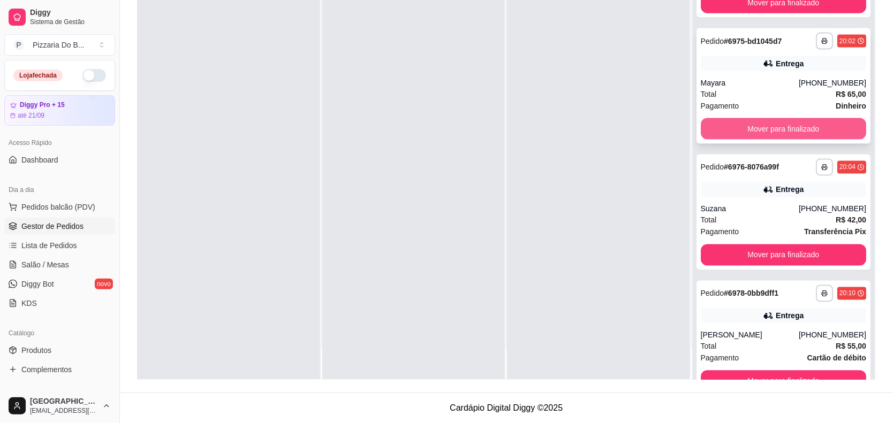
click at [757, 126] on button "Mover para finalizado" at bounding box center [783, 128] width 166 height 21
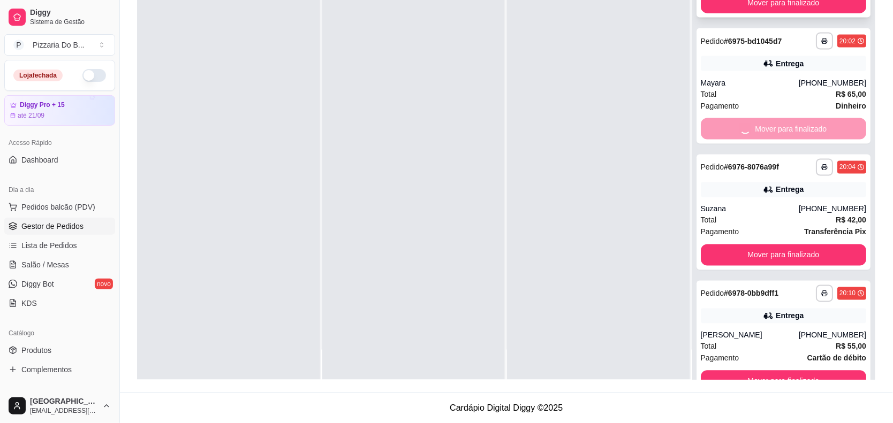
click at [766, 13] on button "Mover para finalizado" at bounding box center [783, 2] width 166 height 21
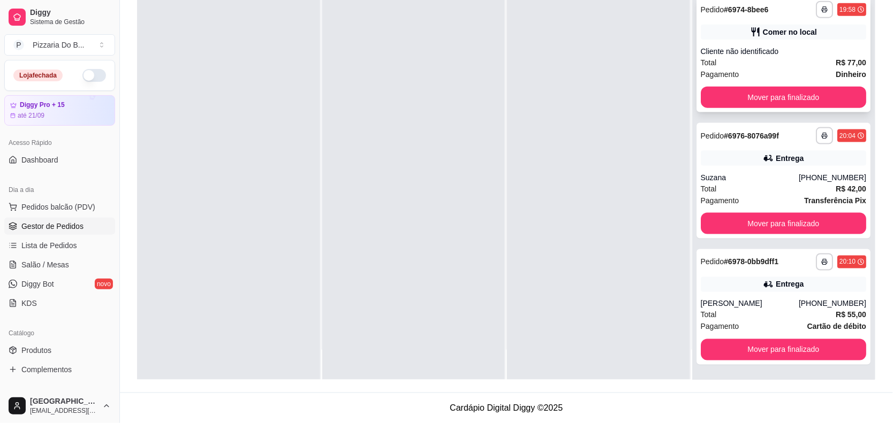
scroll to position [1376, 0]
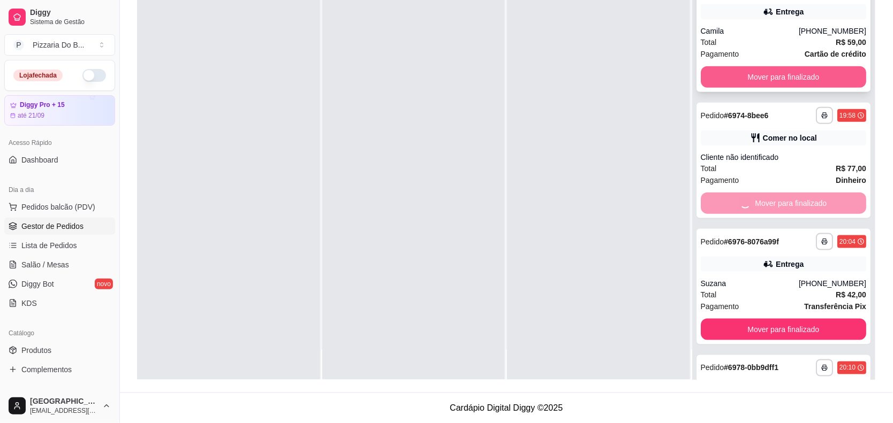
click at [773, 78] on button "Mover para finalizado" at bounding box center [783, 76] width 166 height 21
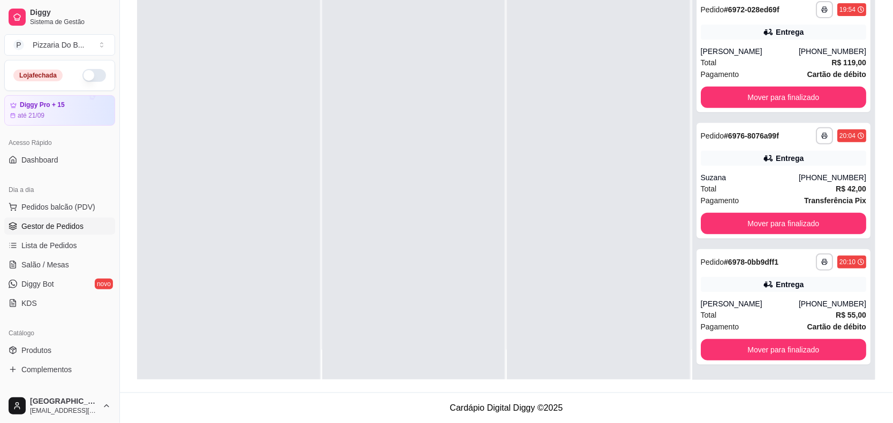
scroll to position [1175, 0]
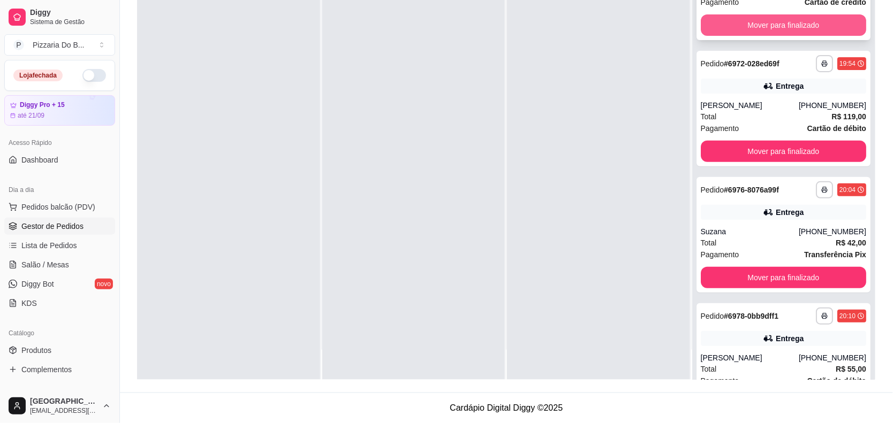
click at [771, 26] on button "Mover para finalizado" at bounding box center [783, 24] width 166 height 21
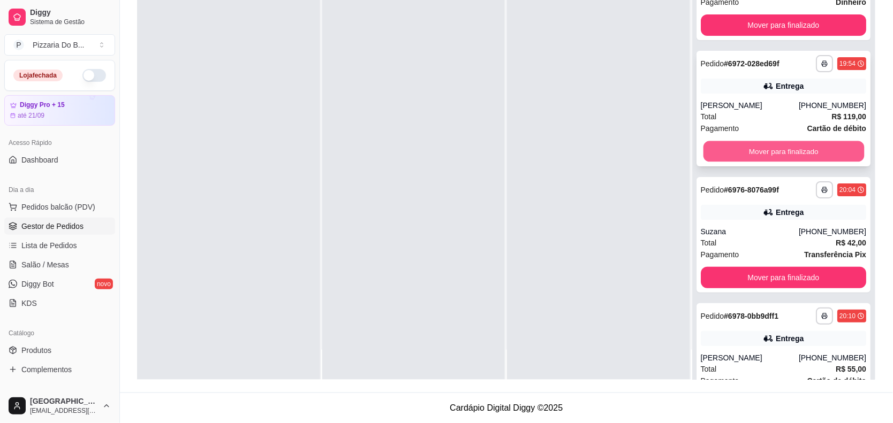
click at [767, 145] on button "Mover para finalizado" at bounding box center [783, 151] width 161 height 21
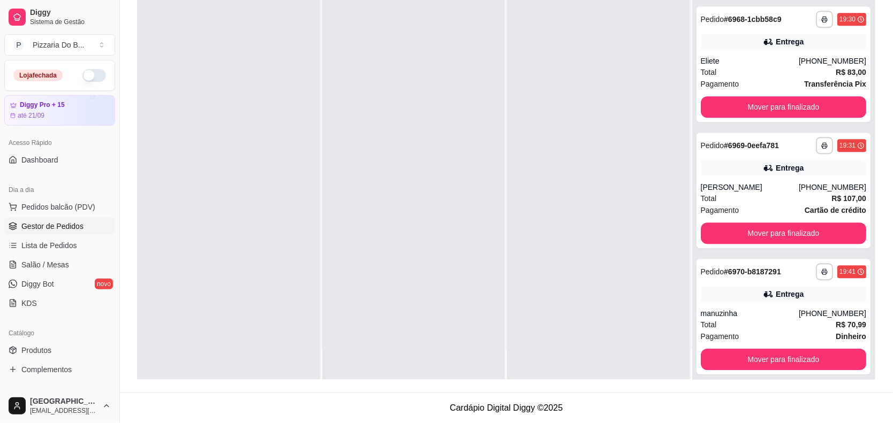
scroll to position [647, 0]
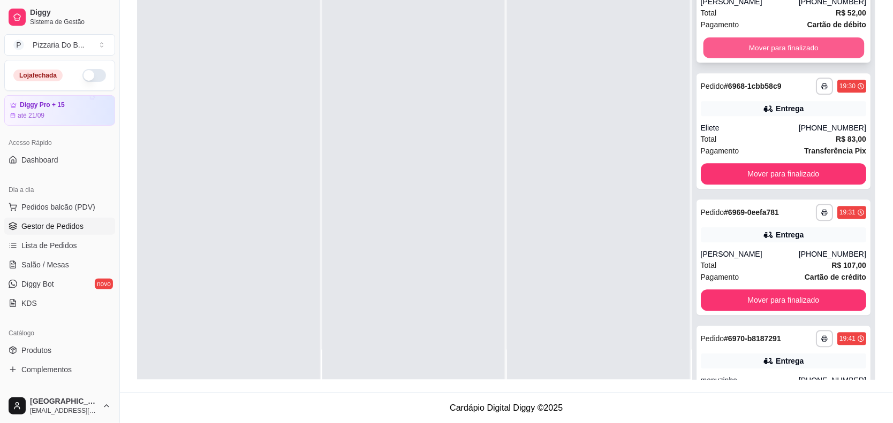
click at [779, 54] on button "Mover para finalizado" at bounding box center [783, 47] width 161 height 21
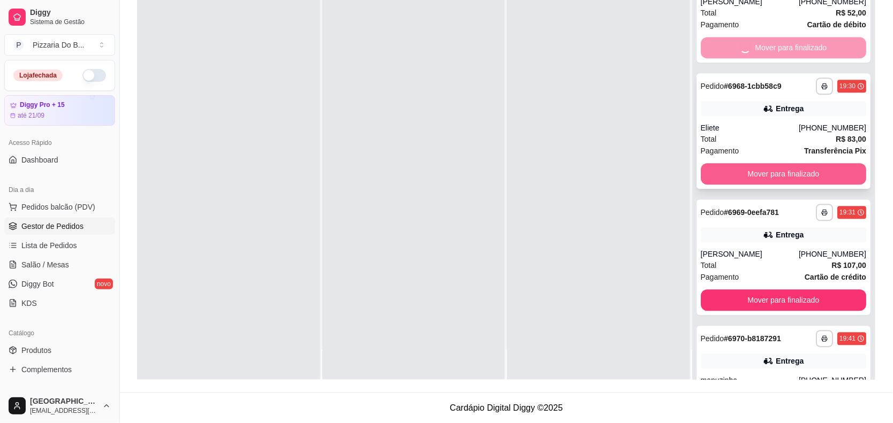
click at [782, 176] on button "Mover para finalizado" at bounding box center [783, 173] width 166 height 21
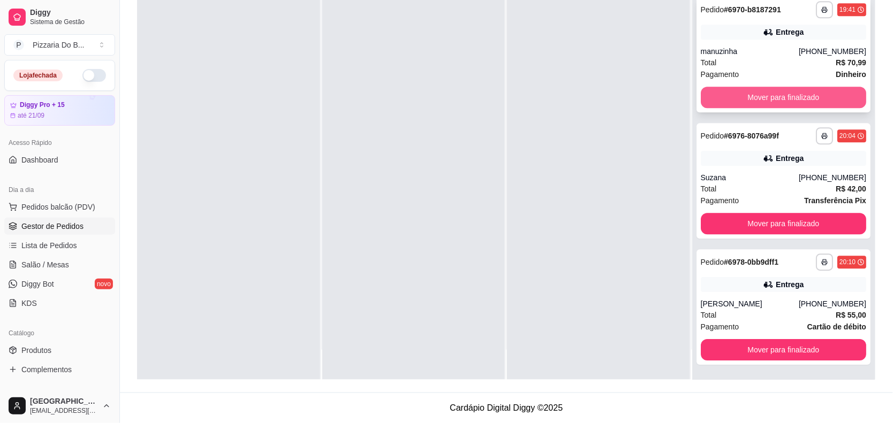
scroll to position [662, 0]
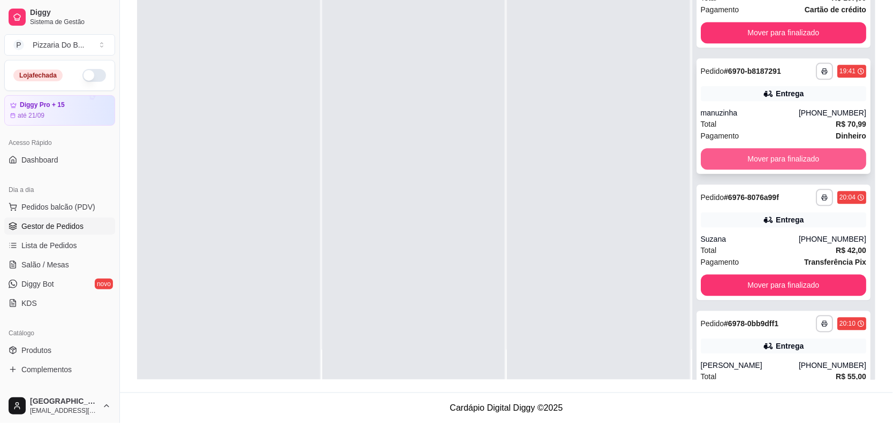
click at [782, 159] on button "Mover para finalizado" at bounding box center [783, 158] width 166 height 21
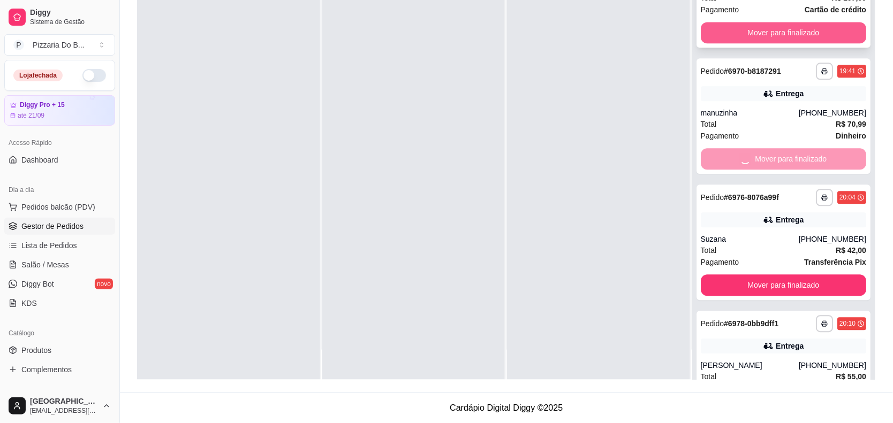
click at [782, 36] on button "Mover para finalizado" at bounding box center [783, 32] width 166 height 21
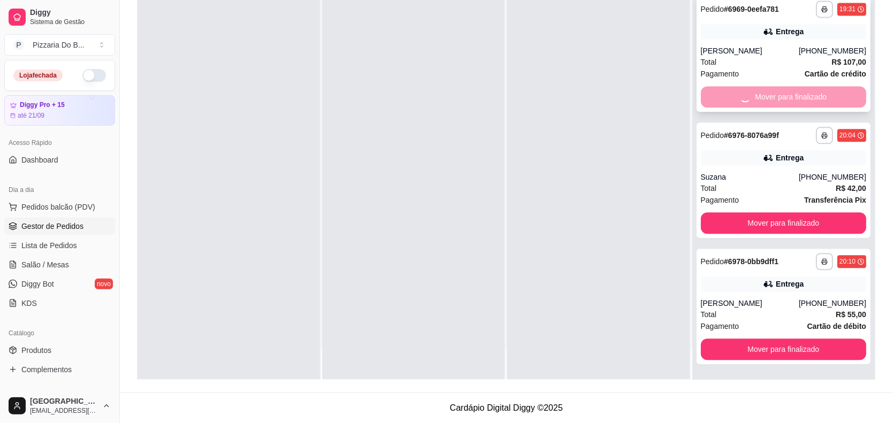
scroll to position [597, 0]
click at [784, 215] on button "Mover para finalizado" at bounding box center [783, 224] width 166 height 21
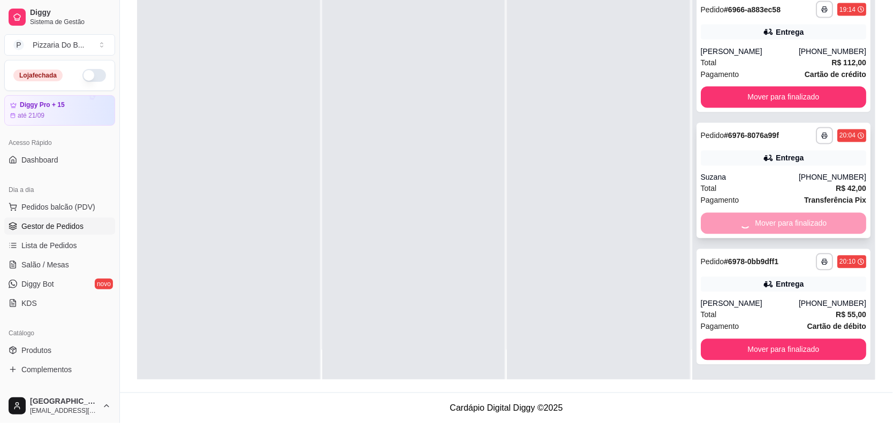
scroll to position [471, 0]
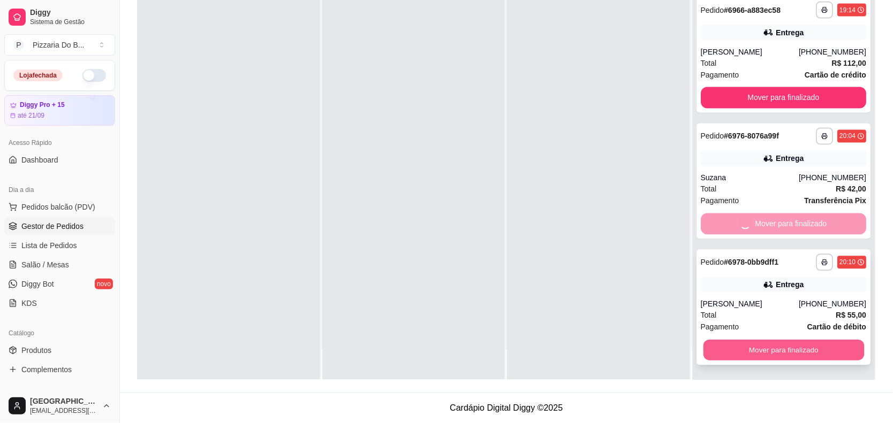
click at [776, 346] on button "Mover para finalizado" at bounding box center [783, 350] width 161 height 21
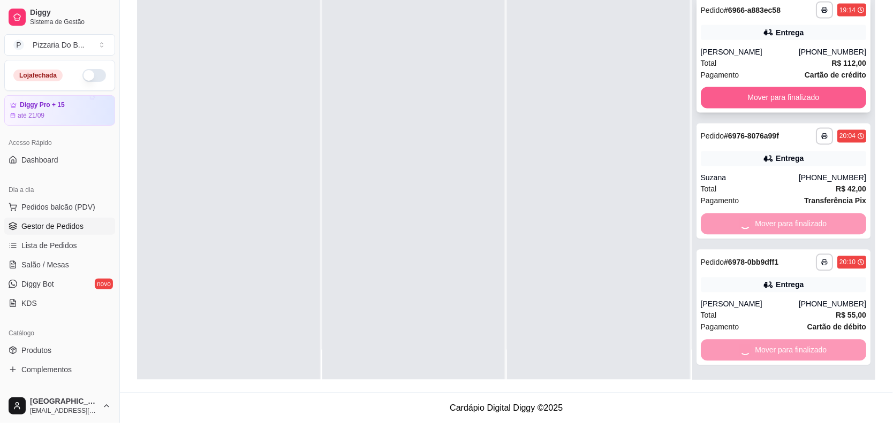
click at [773, 98] on button "Mover para finalizado" at bounding box center [783, 97] width 166 height 21
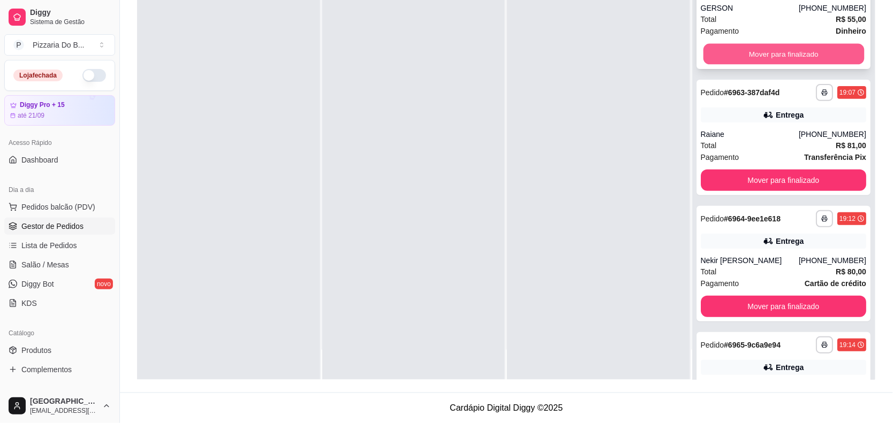
click at [781, 57] on button "Mover para finalizado" at bounding box center [783, 54] width 161 height 21
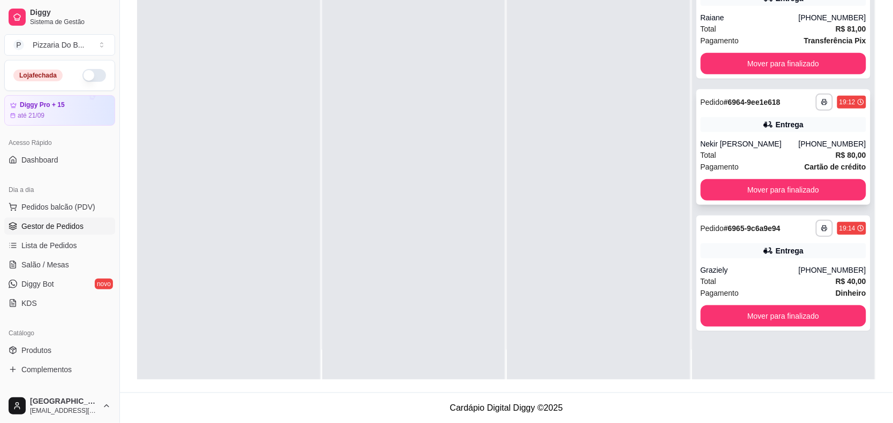
scroll to position [0, 0]
click at [774, 188] on button "Mover para finalizado" at bounding box center [783, 189] width 166 height 21
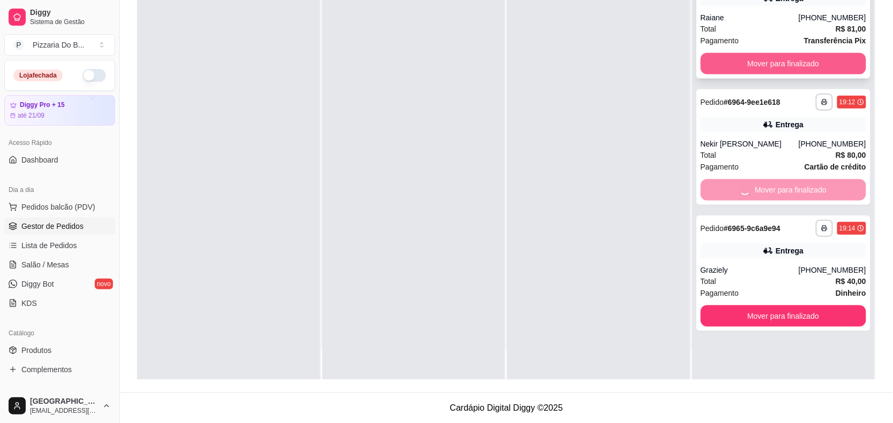
click at [781, 63] on button "Mover para finalizado" at bounding box center [783, 63] width 166 height 21
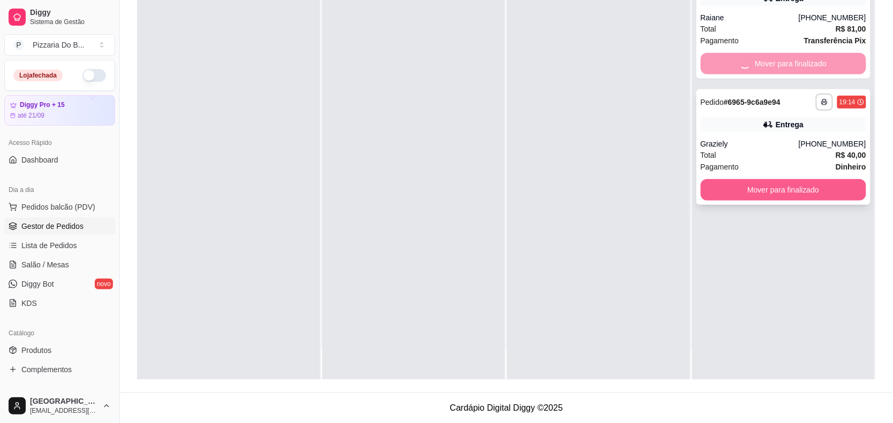
click at [781, 186] on div "**********" at bounding box center [783, 168] width 183 height 423
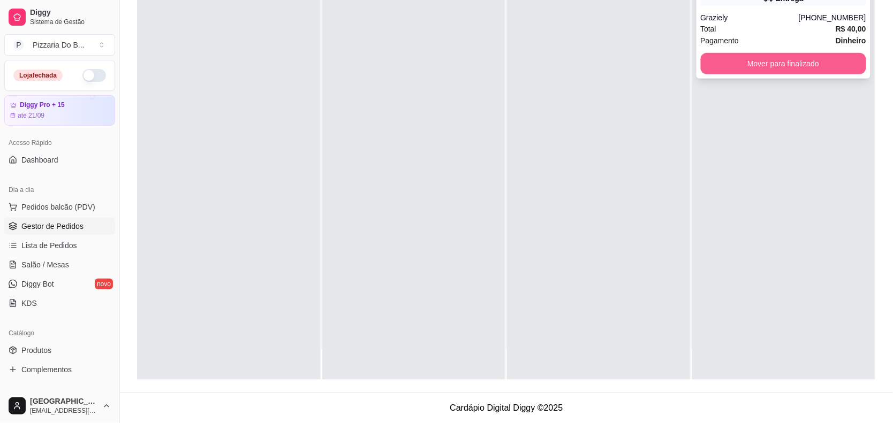
click at [789, 60] on button "Mover para finalizado" at bounding box center [783, 63] width 166 height 21
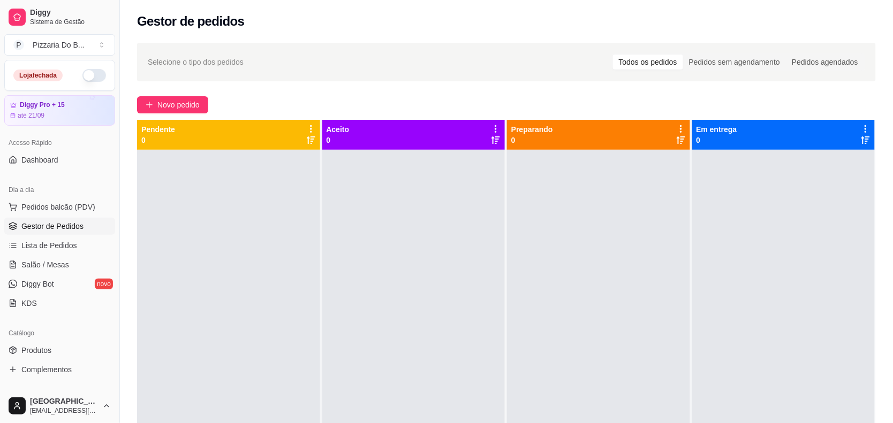
click at [54, 225] on span "Gestor de Pedidos" at bounding box center [52, 226] width 62 height 11
click at [54, 246] on span "Lista de Pedidos" at bounding box center [49, 245] width 56 height 11
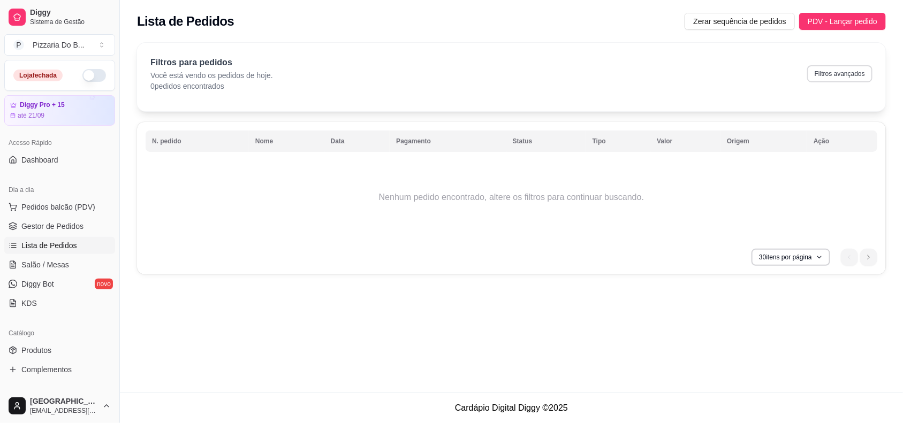
click at [855, 75] on button "Filtros avançados" at bounding box center [839, 73] width 65 height 17
select select "0"
click at [818, 72] on button "Filtros avançados" at bounding box center [839, 73] width 63 height 17
select select "0"
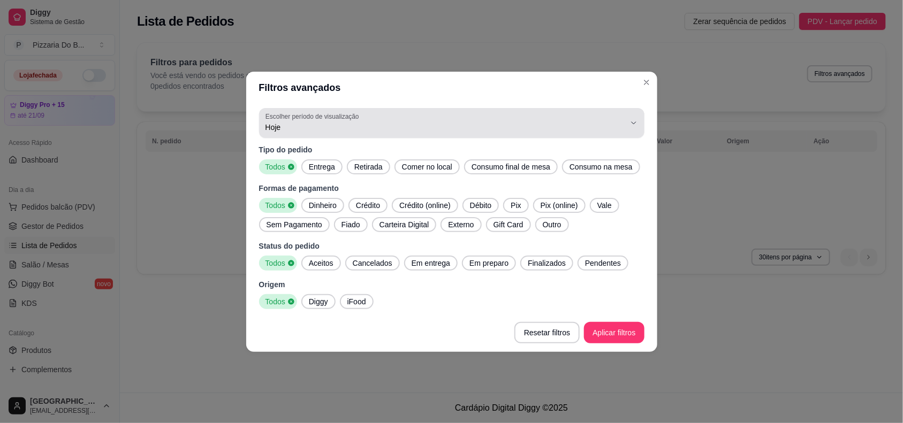
click at [629, 119] on icon "button" at bounding box center [633, 123] width 9 height 9
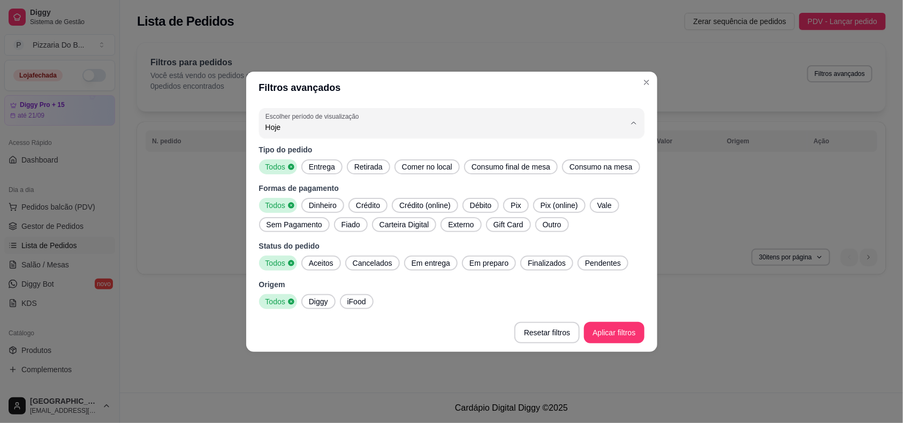
click at [281, 164] on li "Ontem" at bounding box center [452, 170] width 362 height 17
type input "1"
select select "1"
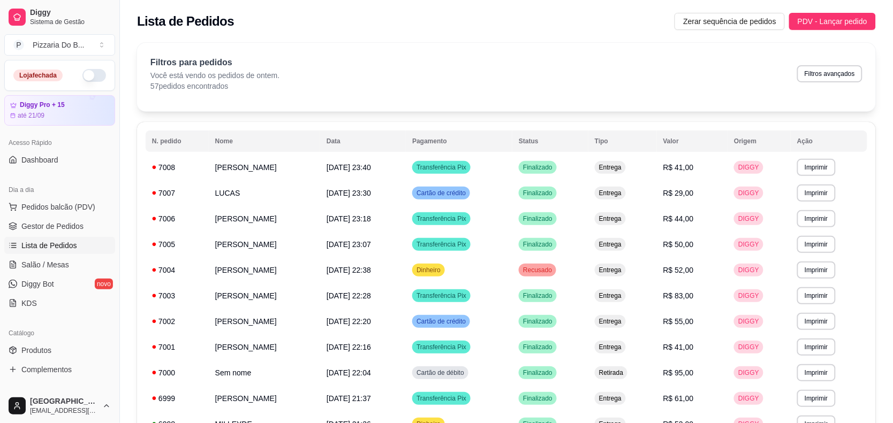
scroll to position [201, 0]
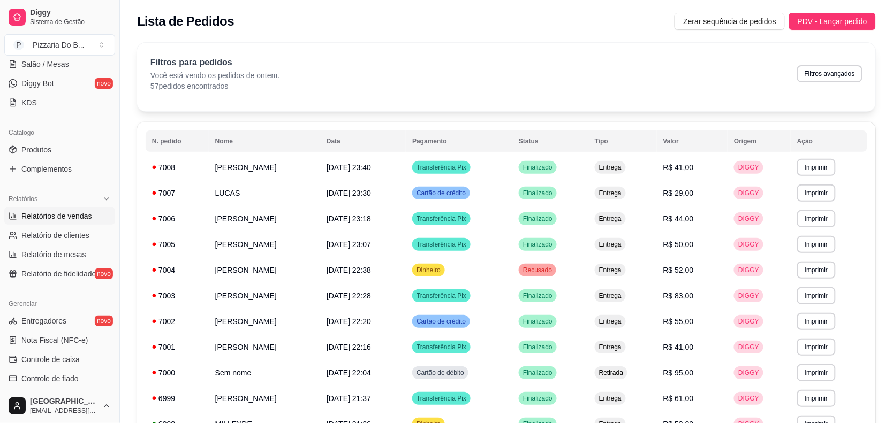
click at [68, 221] on span "Relatórios de vendas" at bounding box center [56, 216] width 71 height 11
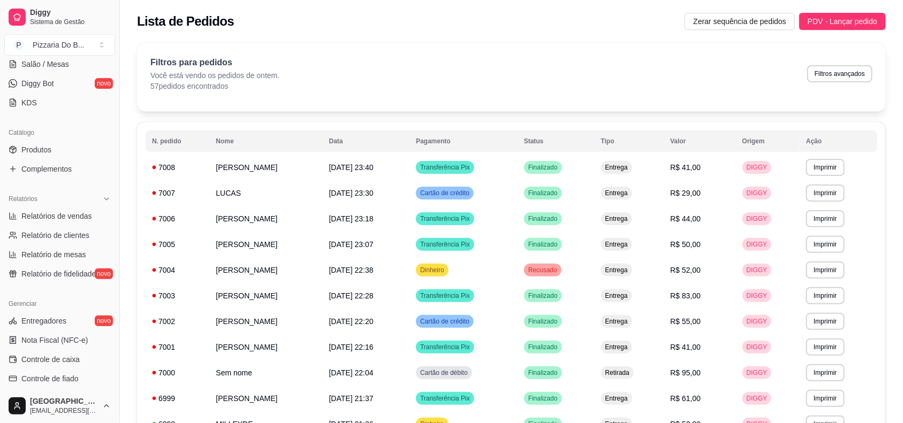
select select "ALL"
select select "0"
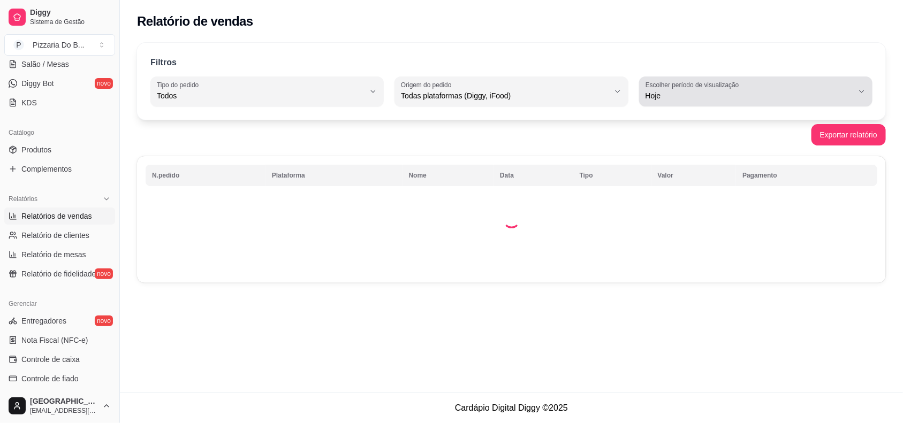
click at [708, 89] on label "Escolher período de visualização" at bounding box center [693, 84] width 97 height 9
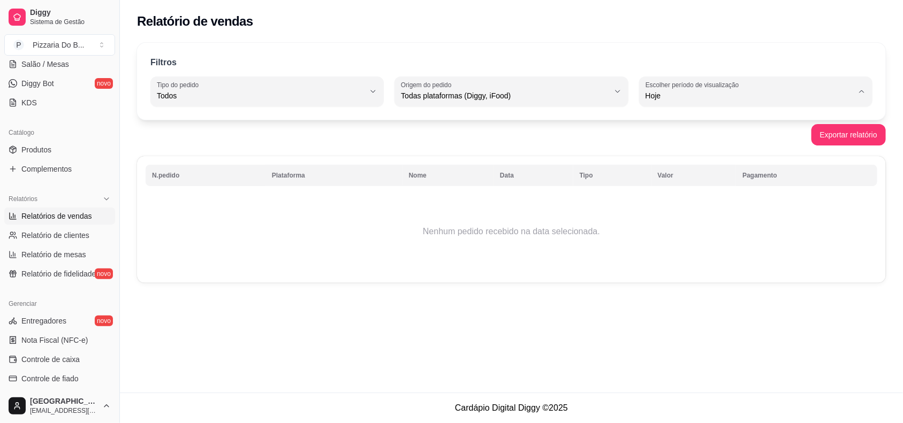
click at [684, 138] on span "Ontem" at bounding box center [750, 139] width 197 height 10
type input "1"
select select "1"
